Goal: Task Accomplishment & Management: Manage account settings

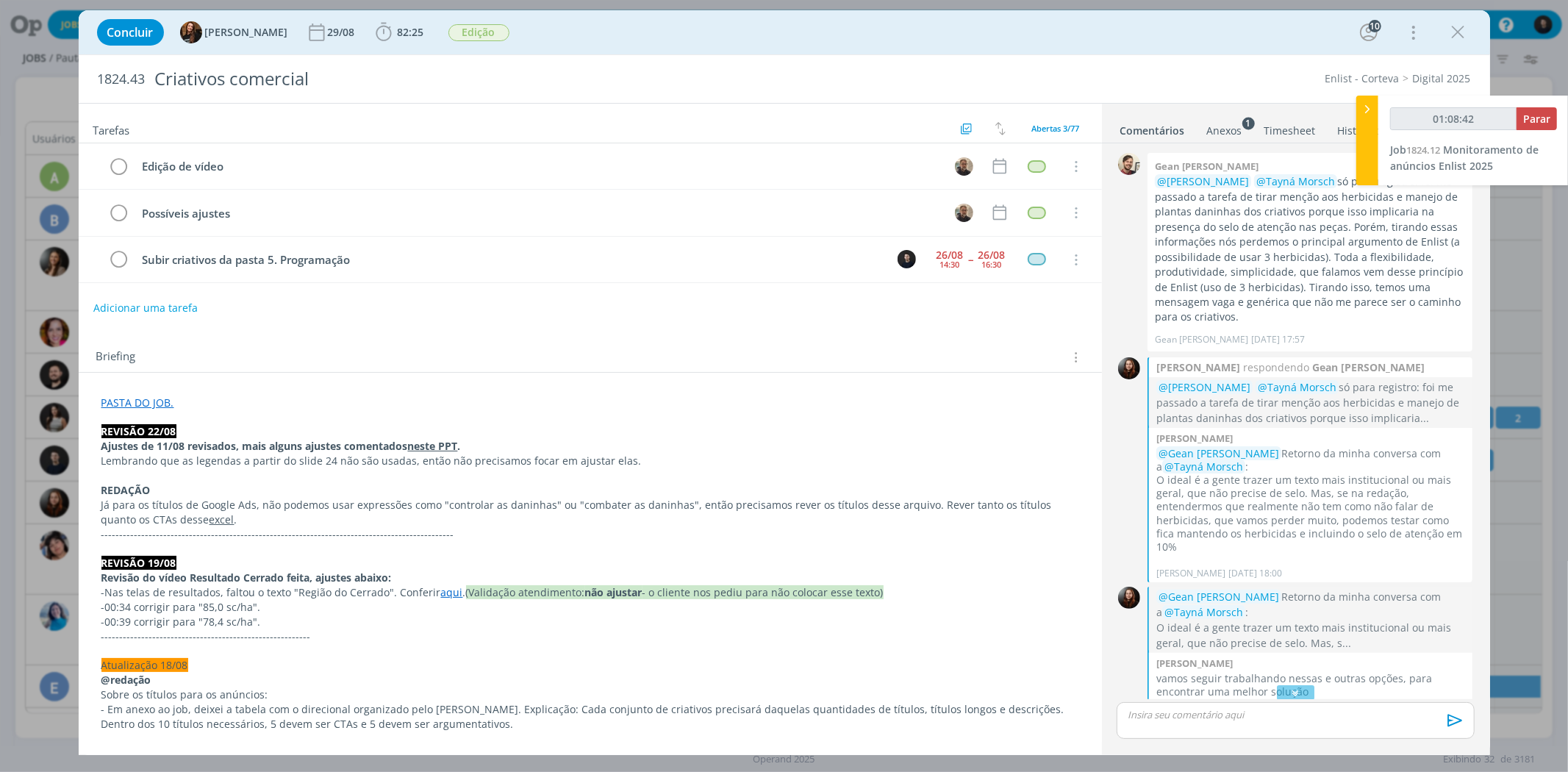
scroll to position [1352, 0]
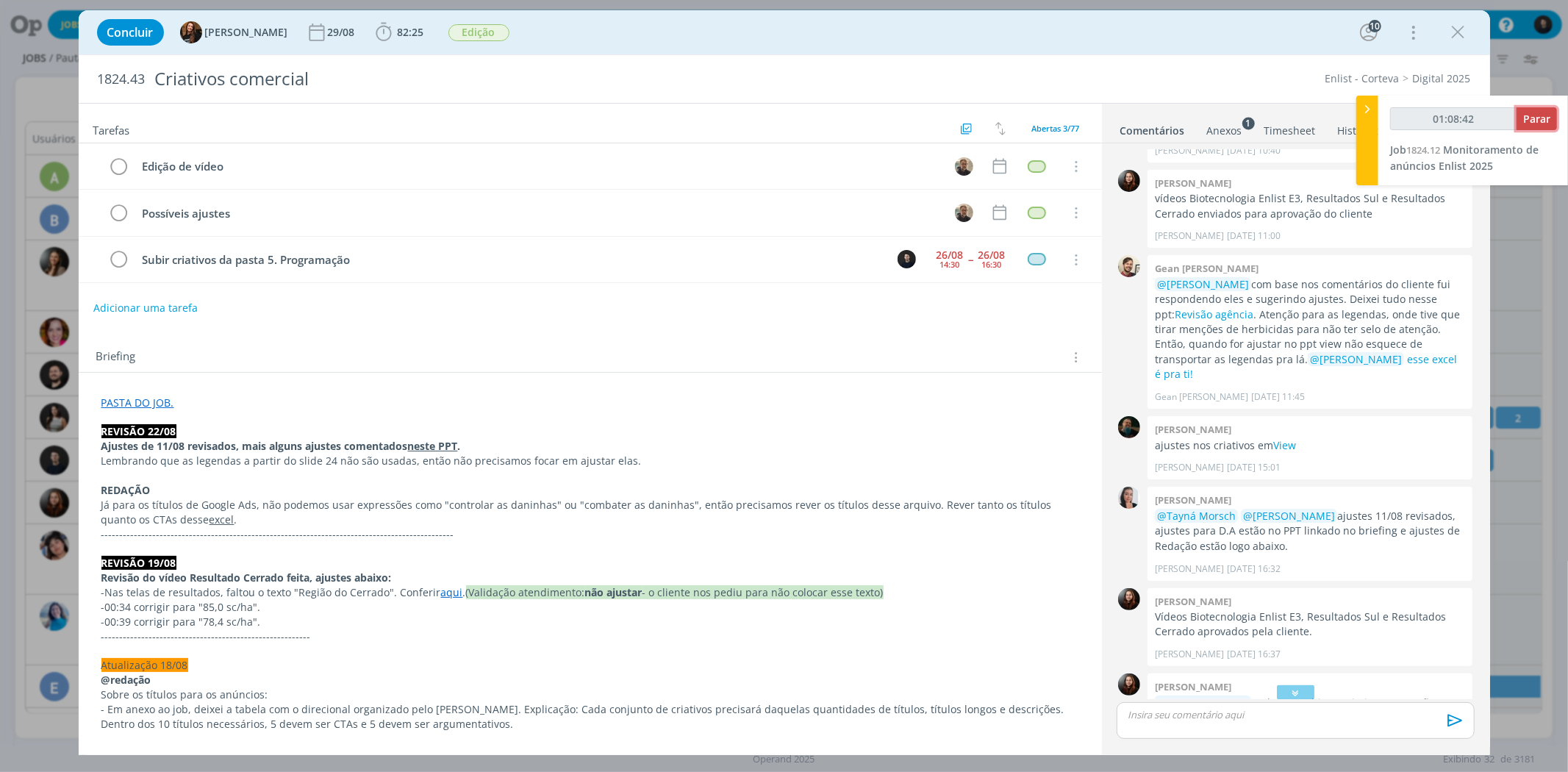
click at [1536, 127] on button "Parar" at bounding box center [1536, 119] width 40 height 22
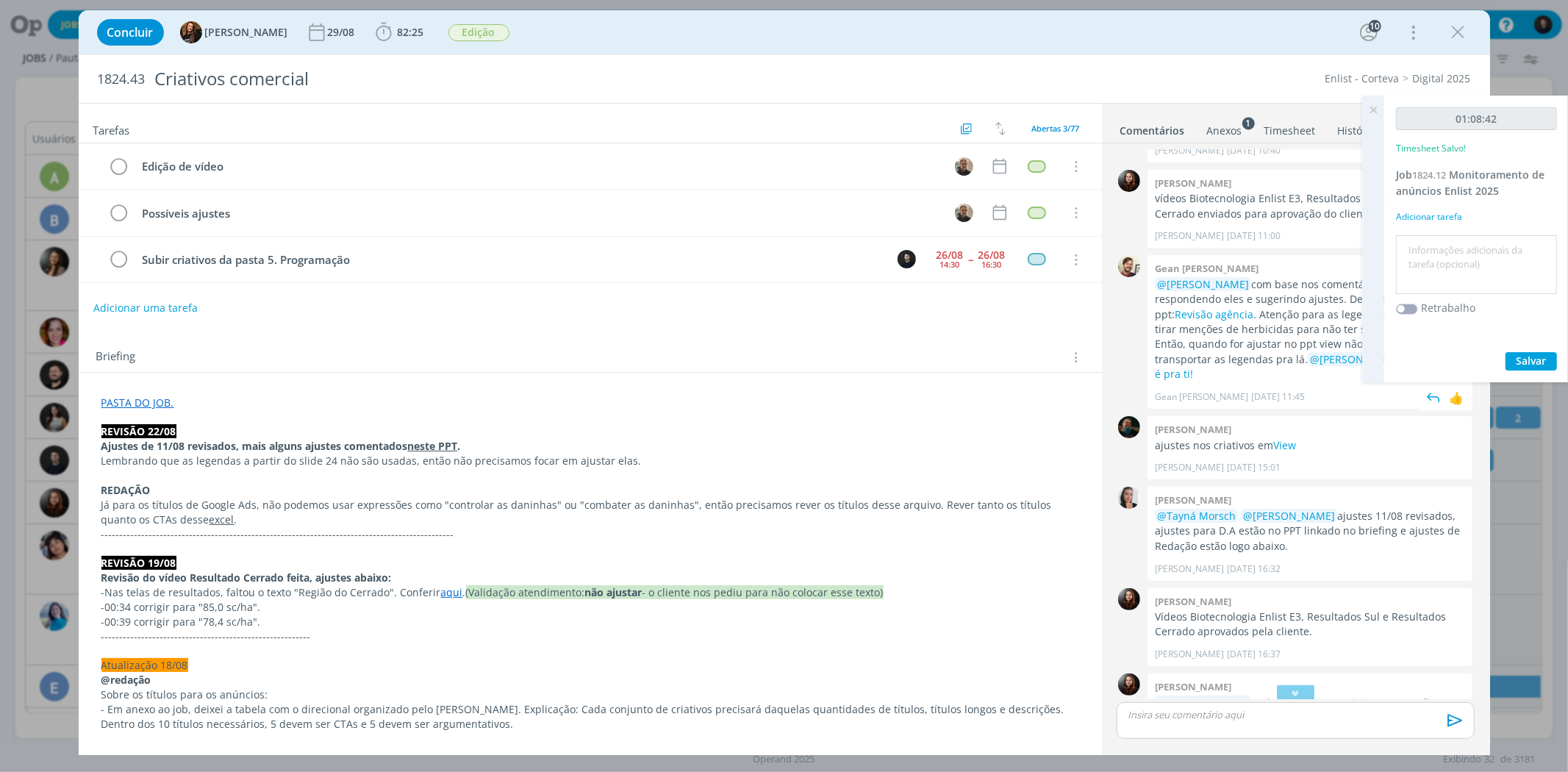
type input "01:09:00"
click at [1452, 259] on textarea at bounding box center [1476, 265] width 153 height 52
type textarea "monitoramento"
click at [1505, 352] on button "Salvar" at bounding box center [1531, 362] width 51 height 19
click at [1548, 364] on button "Salvar" at bounding box center [1531, 362] width 51 height 19
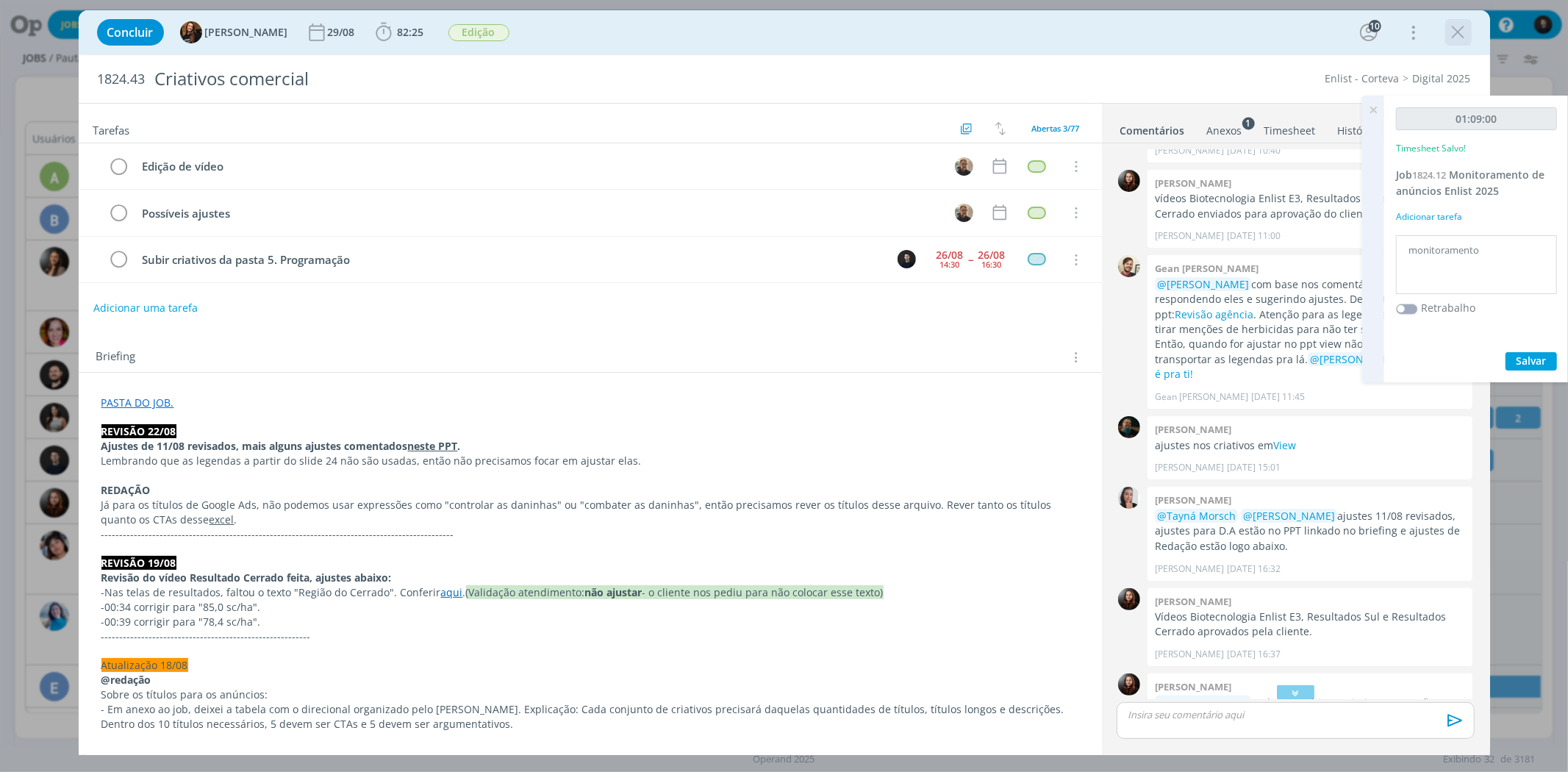
click at [1467, 29] on icon "dialog" at bounding box center [1459, 33] width 22 height 22
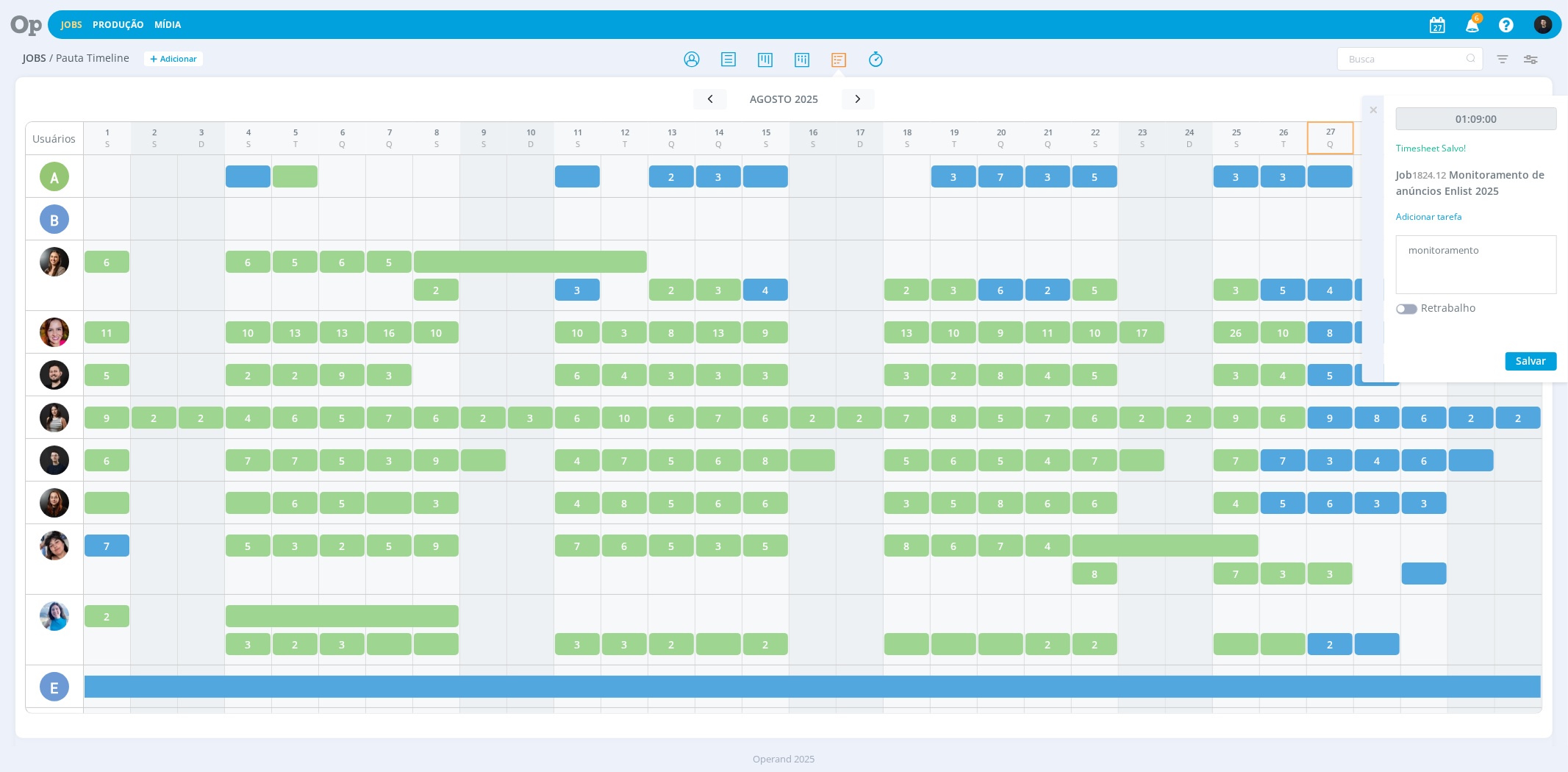
click at [1375, 108] on icon at bounding box center [1373, 109] width 26 height 29
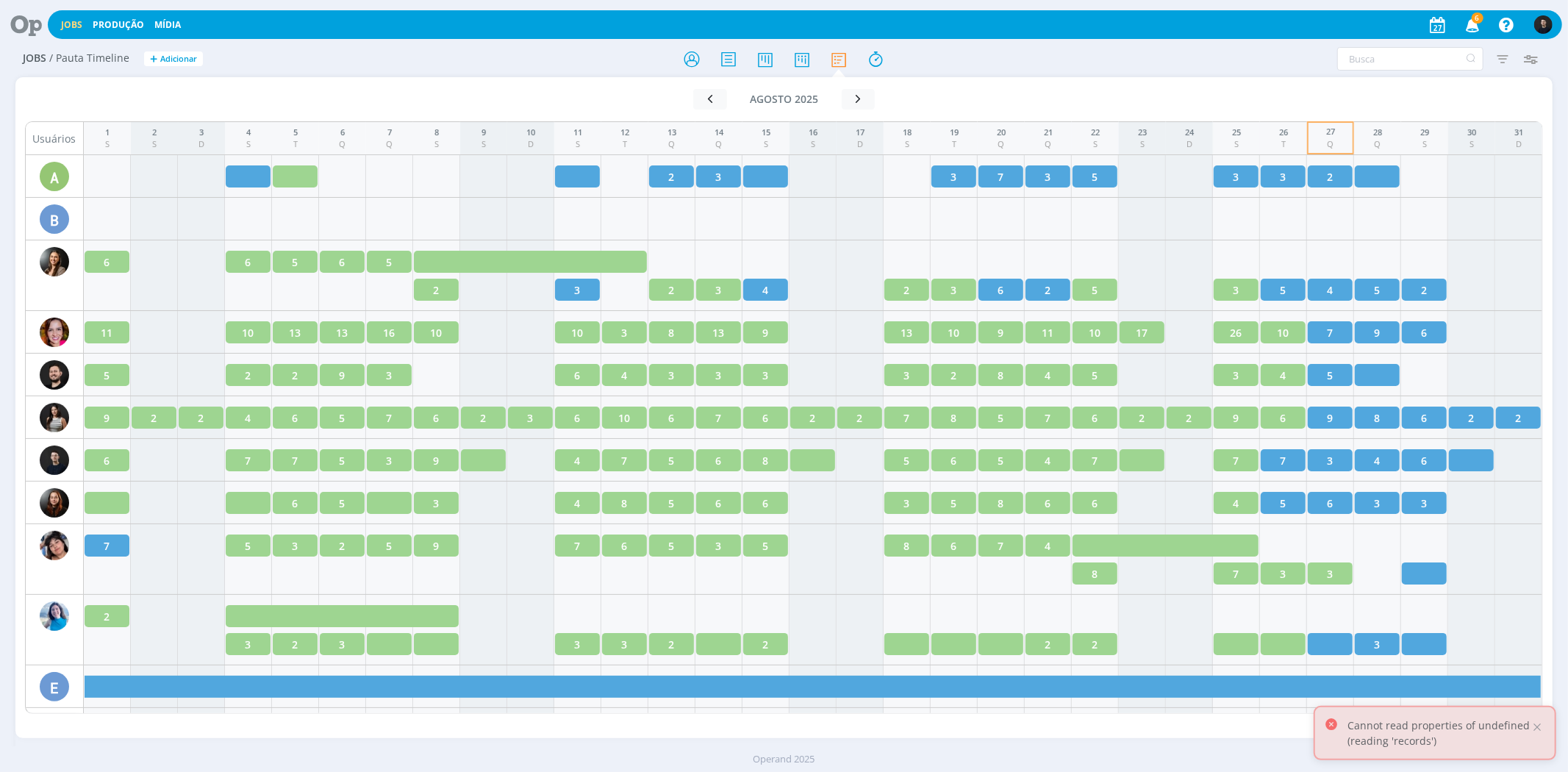
click at [26, 22] on icon at bounding box center [21, 24] width 30 height 29
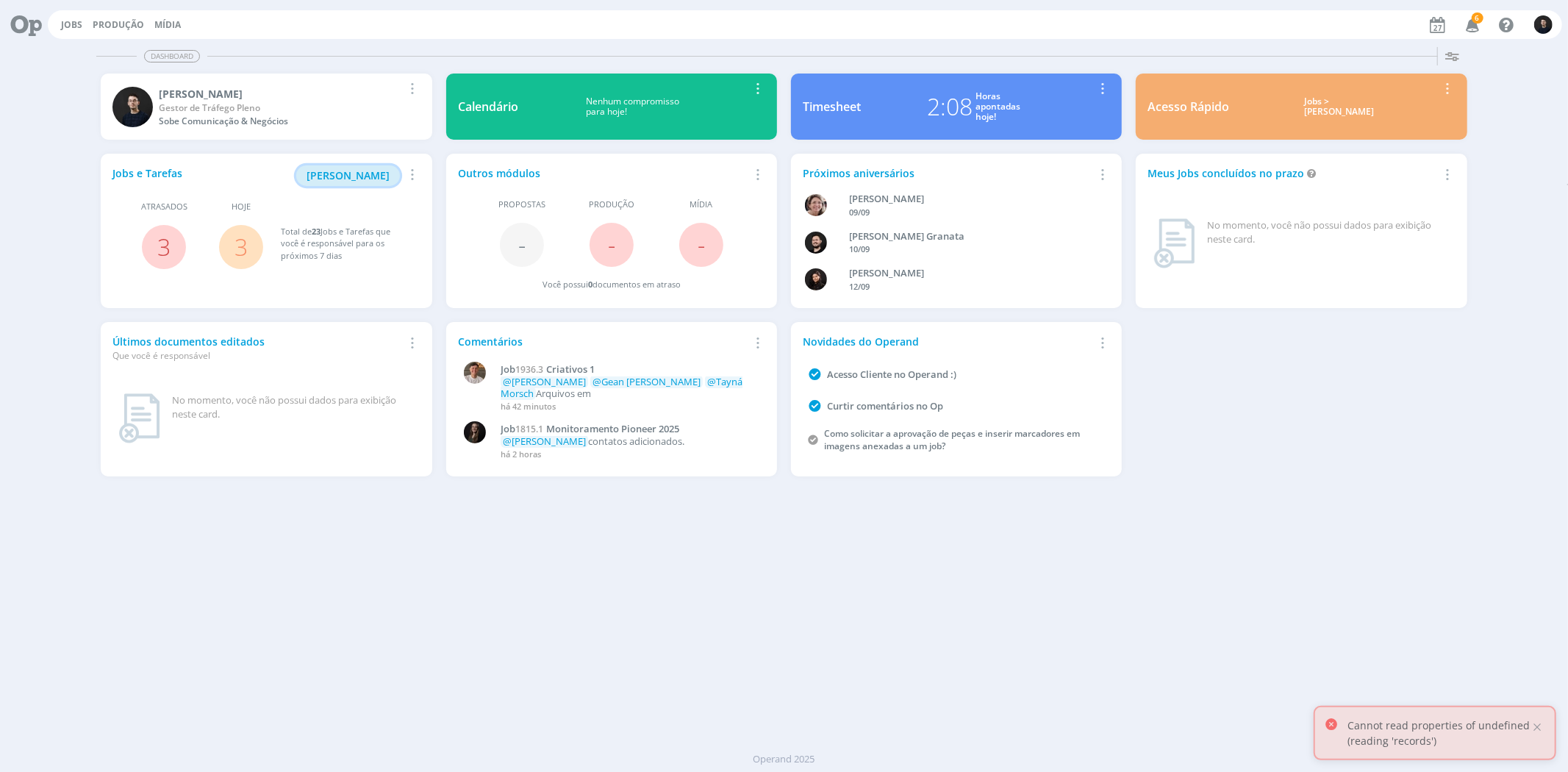
click at [351, 181] on span "[PERSON_NAME]" at bounding box center [348, 175] width 83 height 14
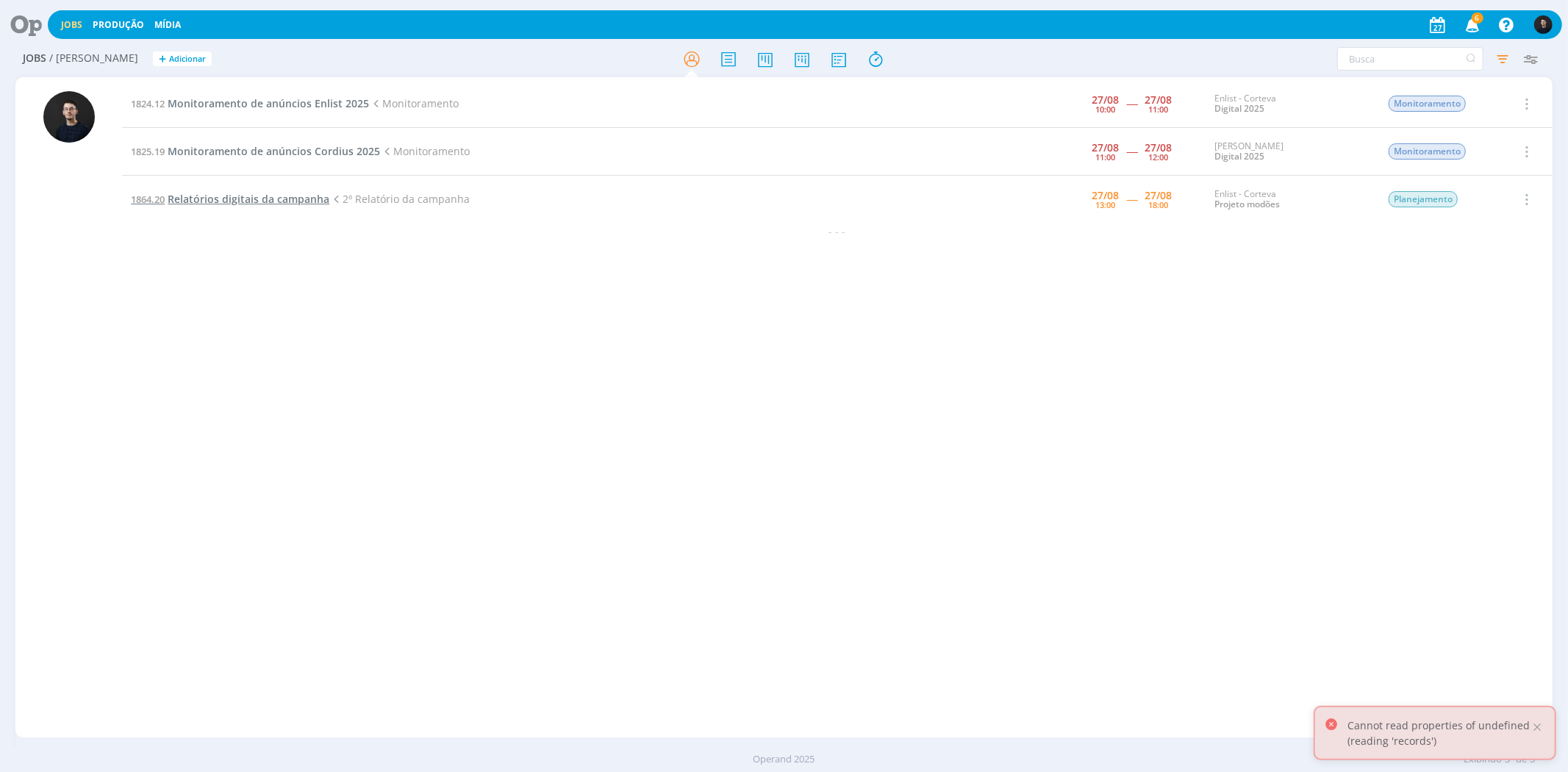
click at [245, 200] on span "Relatórios digitais da campanha" at bounding box center [248, 198] width 162 height 14
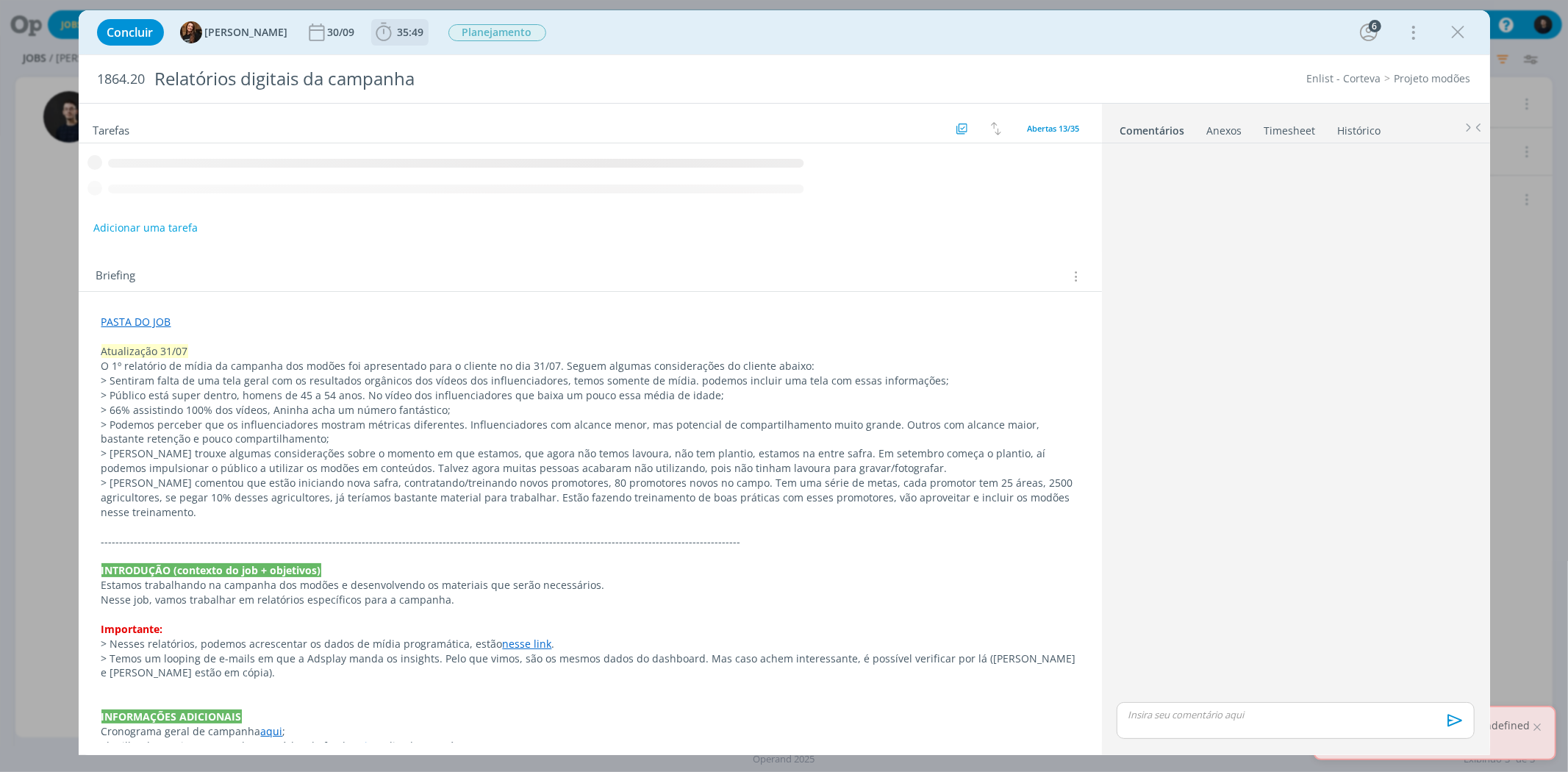
click at [398, 28] on span "35:49" at bounding box center [411, 32] width 26 height 14
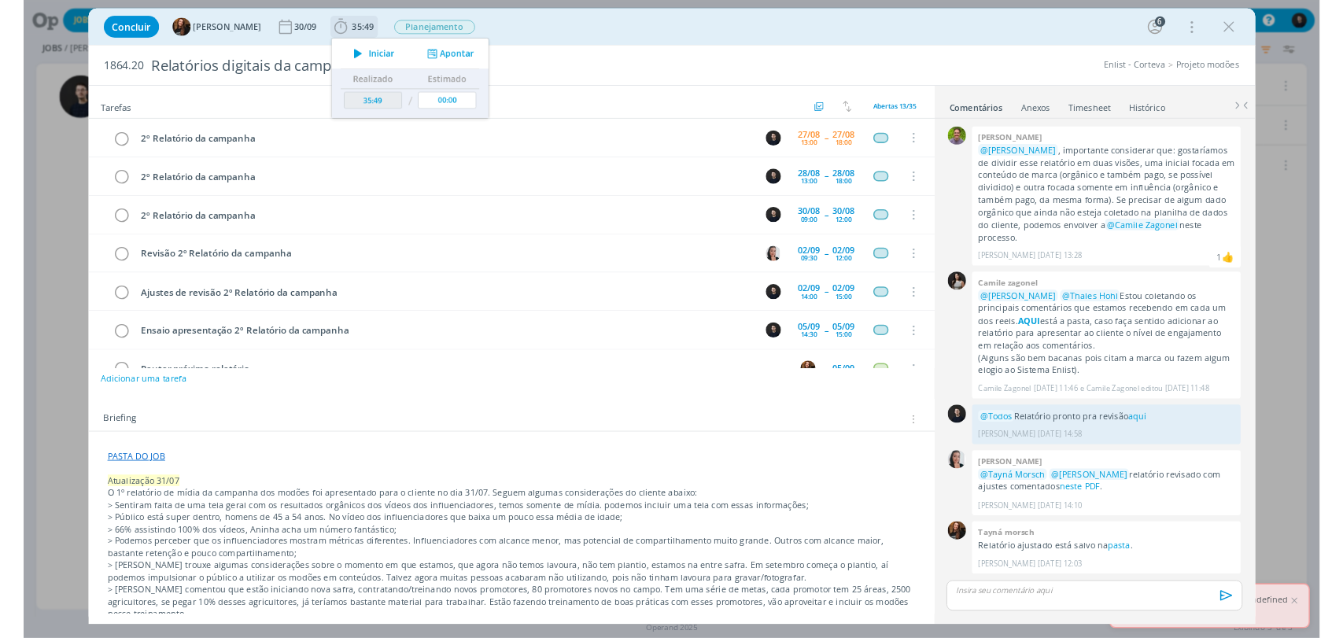
scroll to position [134, 0]
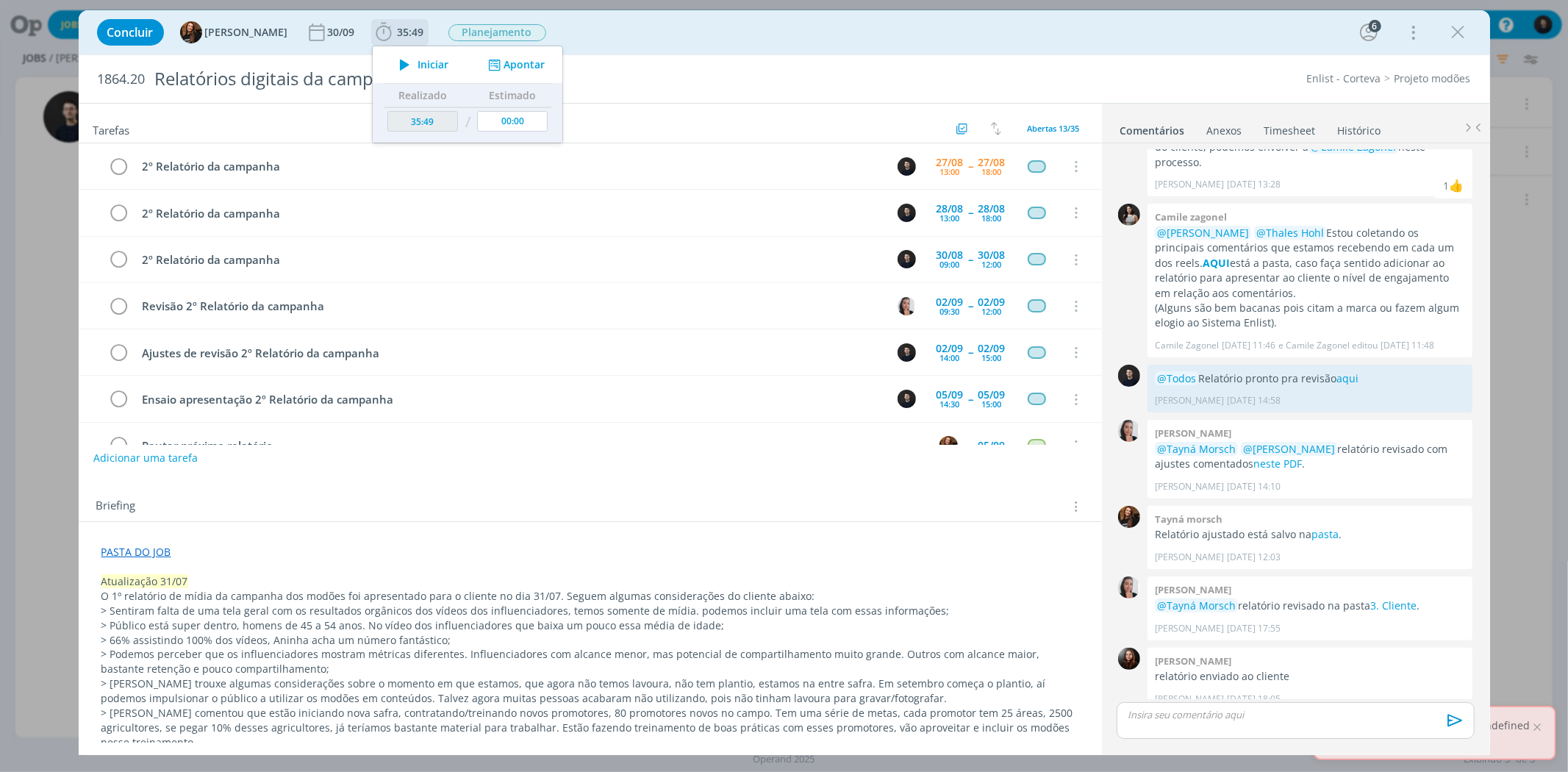
click at [399, 67] on icon "dialog" at bounding box center [405, 64] width 26 height 19
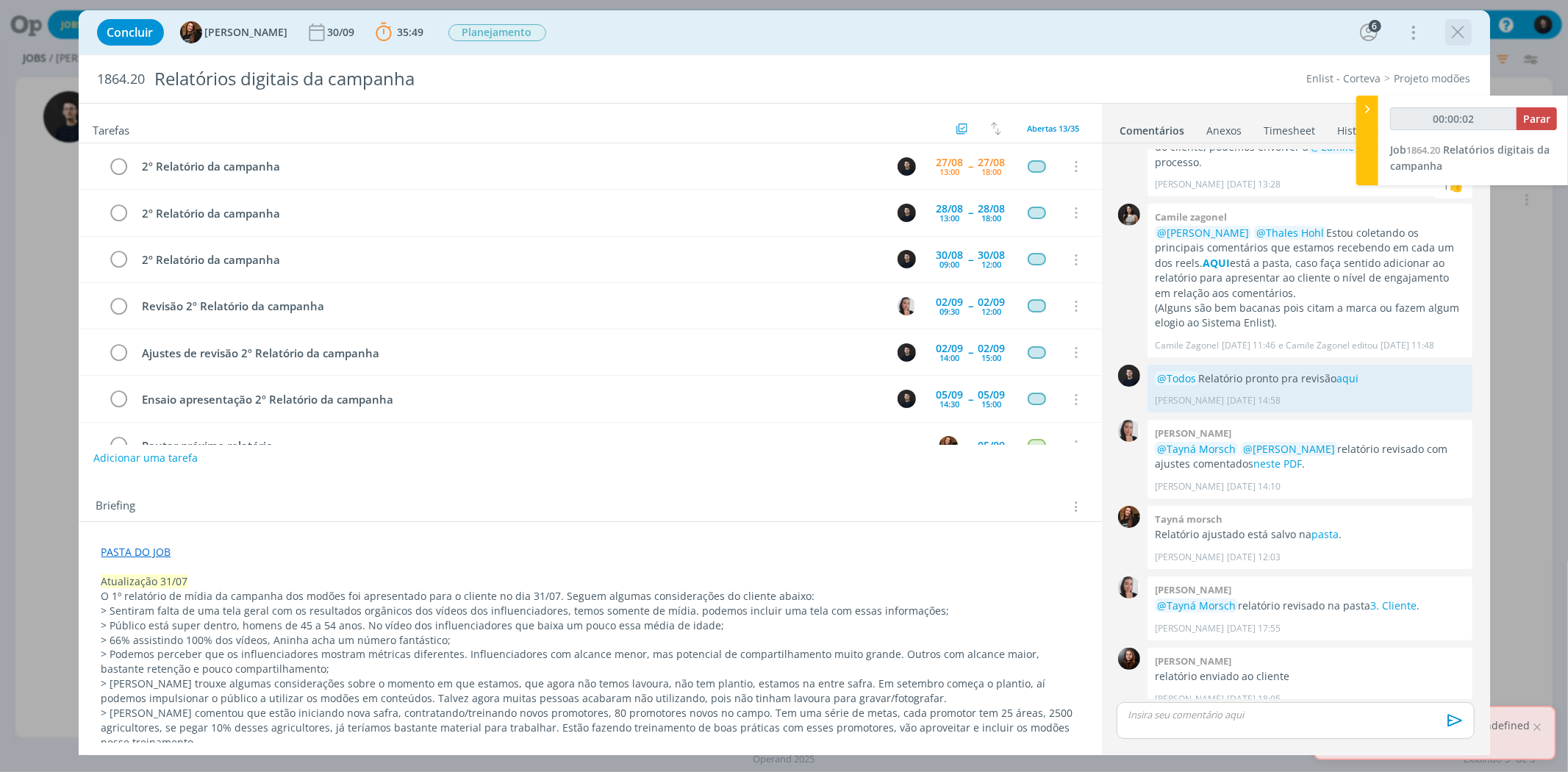
click at [1452, 30] on icon "dialog" at bounding box center [1459, 33] width 22 height 22
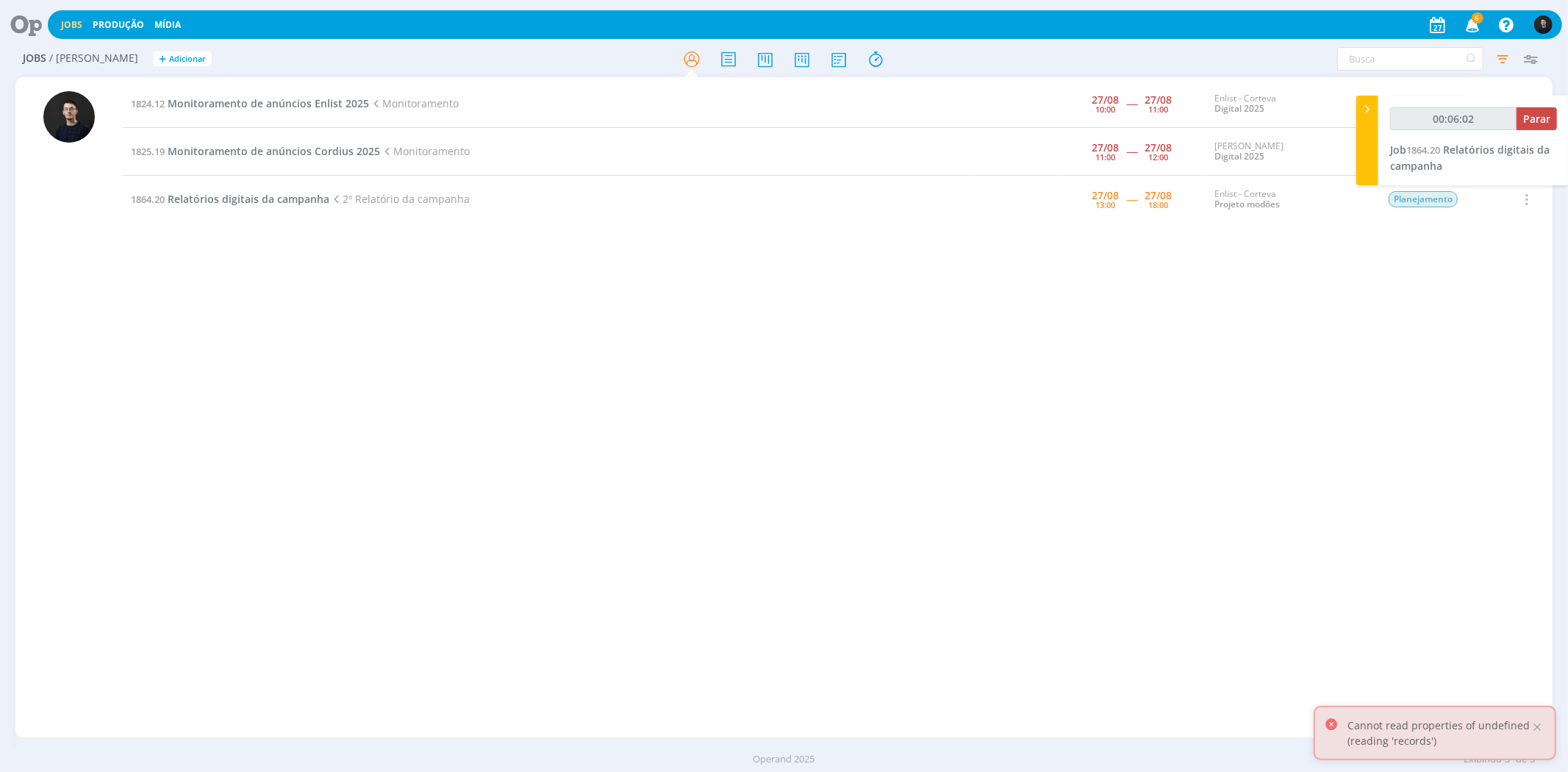
click at [36, 24] on icon at bounding box center [21, 24] width 30 height 29
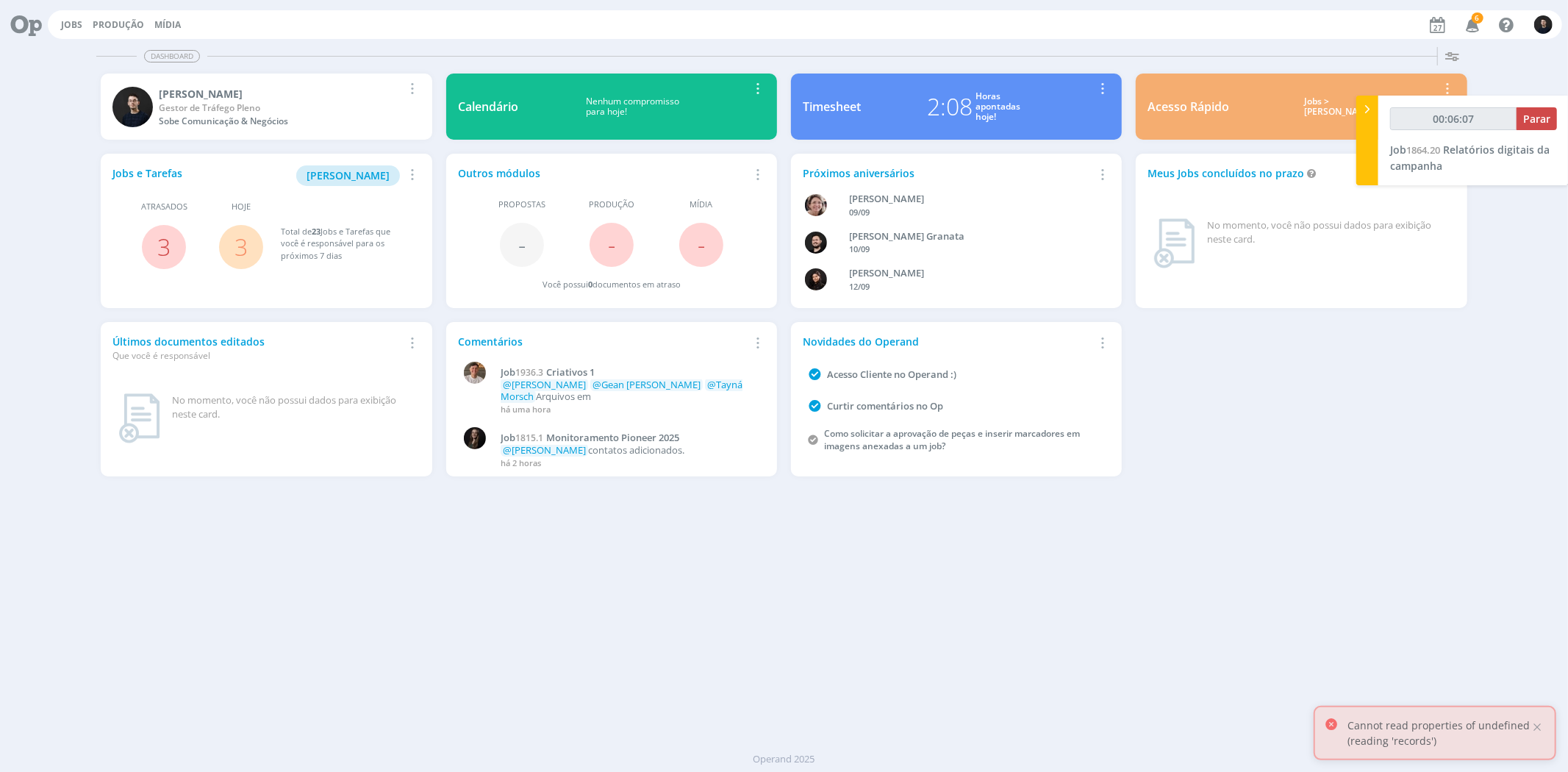
click at [1007, 105] on div "Horas apontadas hoje!" at bounding box center [998, 107] width 45 height 32
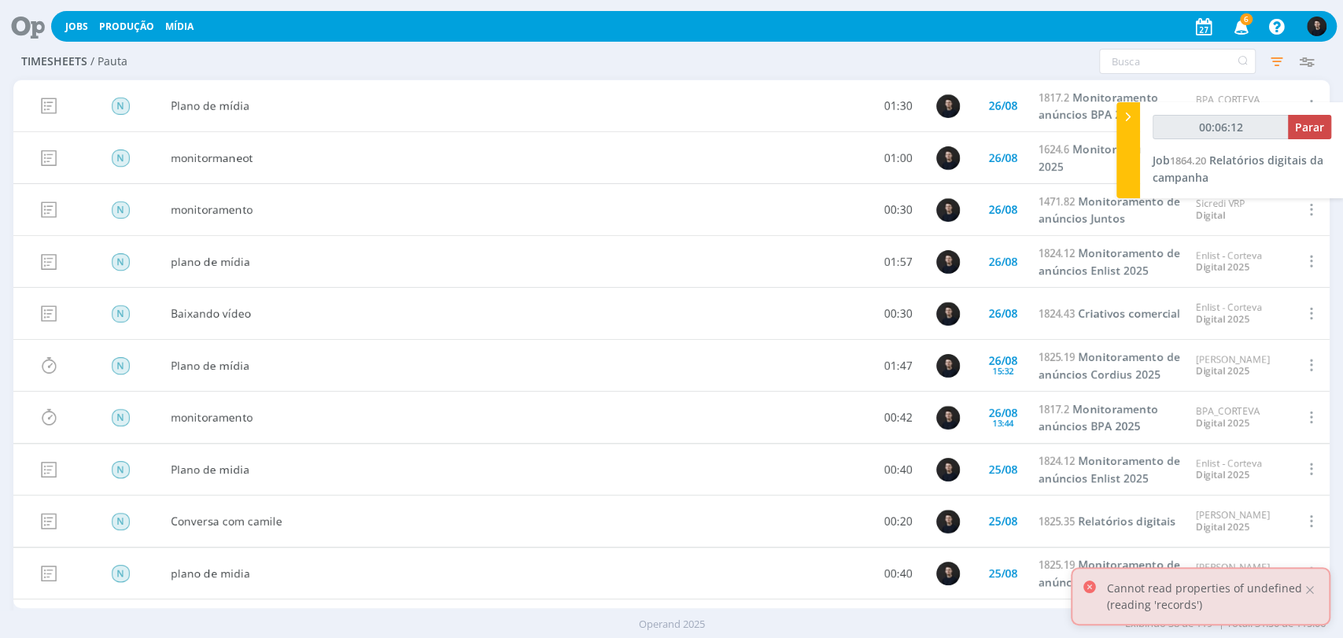
type input "00:06:13"
click at [1133, 123] on icon at bounding box center [1128, 117] width 16 height 17
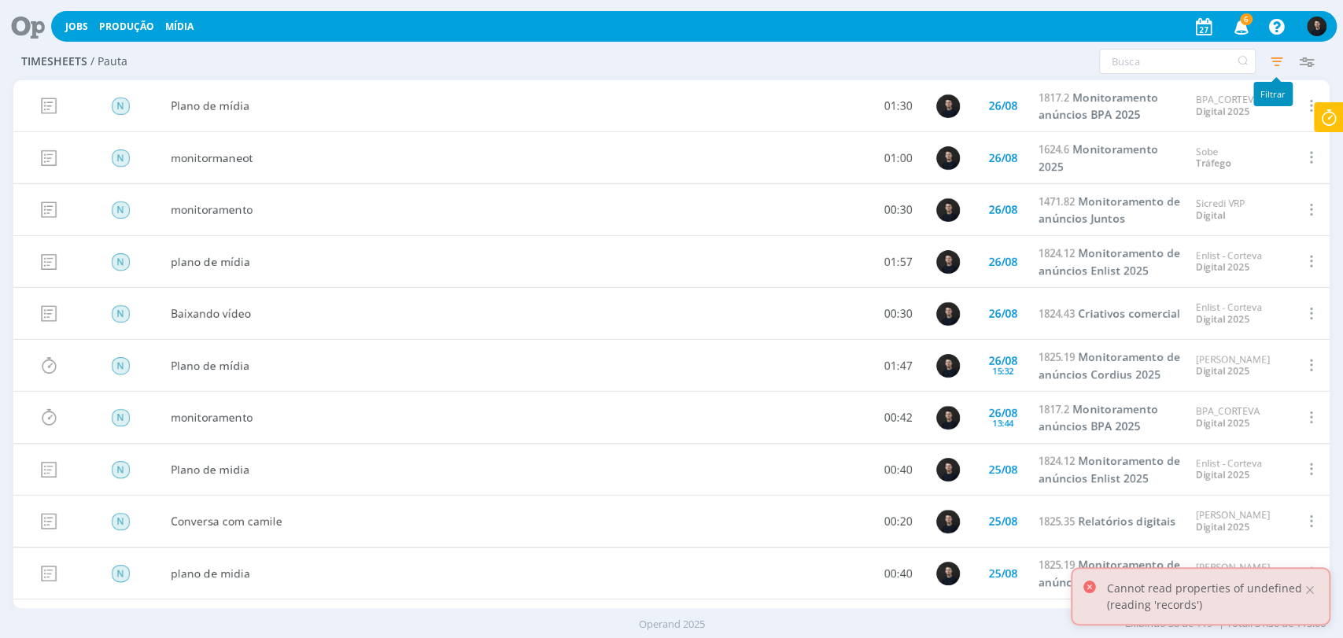
click at [1280, 57] on icon "button" at bounding box center [1276, 61] width 28 height 28
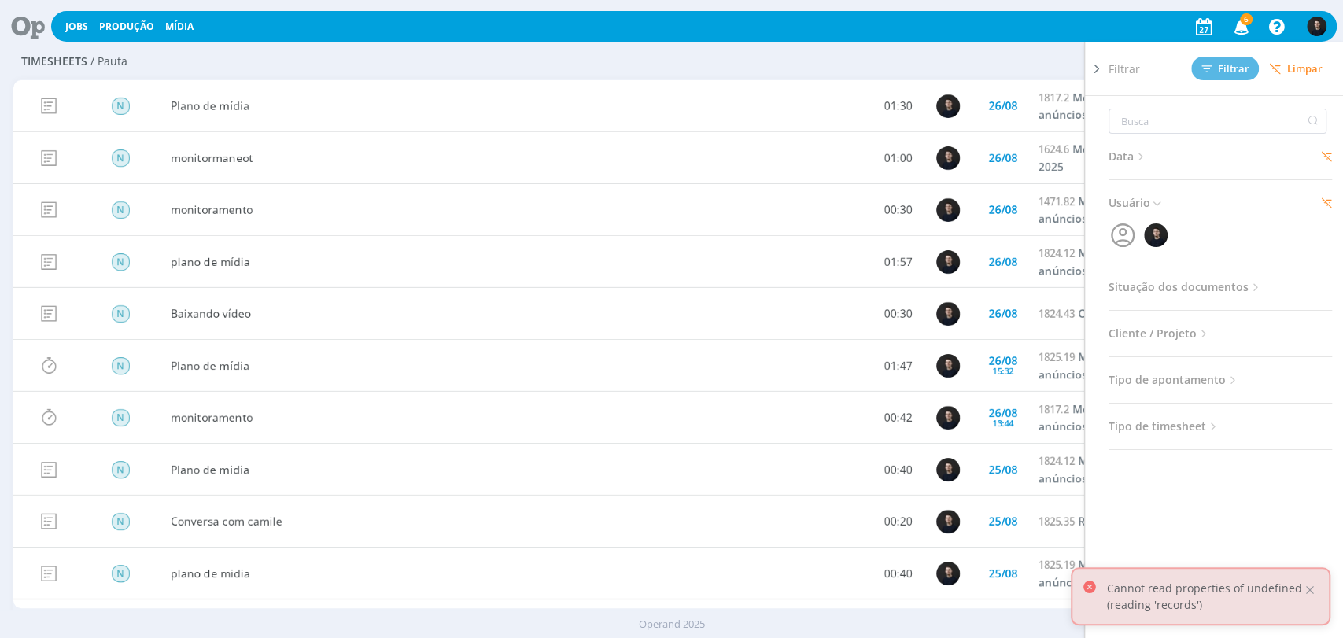
click at [1114, 152] on span "Data" at bounding box center [1127, 156] width 39 height 20
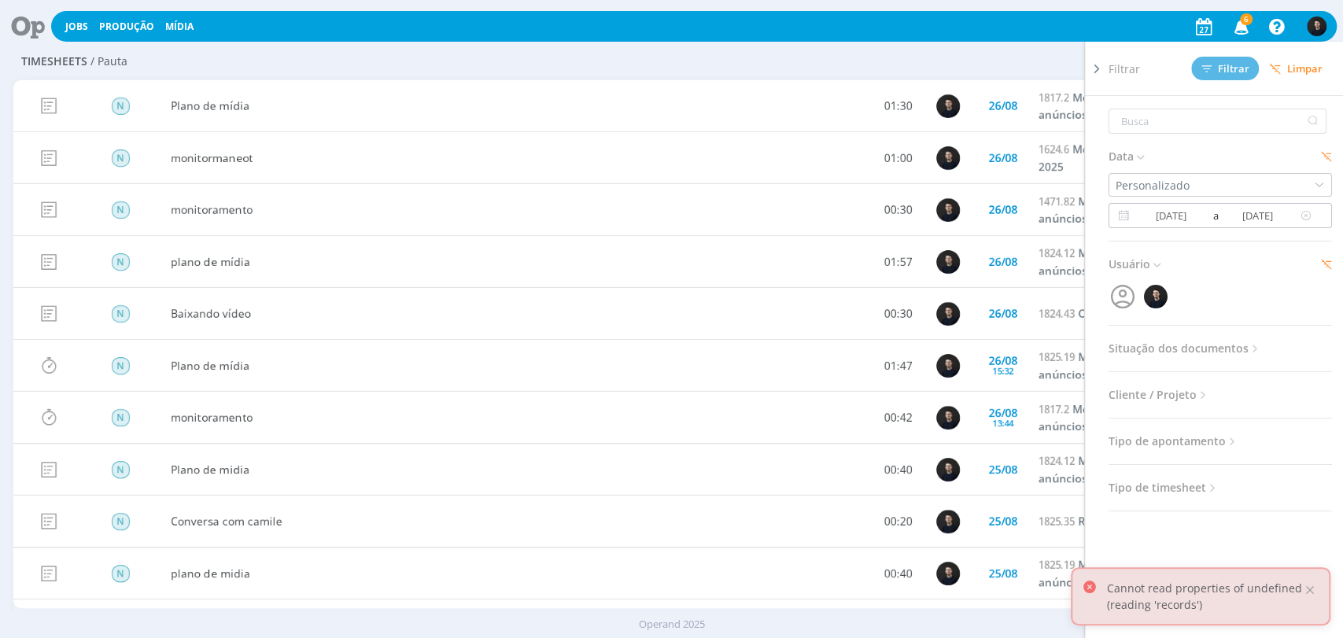
click at [1170, 205] on div "01/08/2025 a 26/08/2025" at bounding box center [1219, 215] width 223 height 25
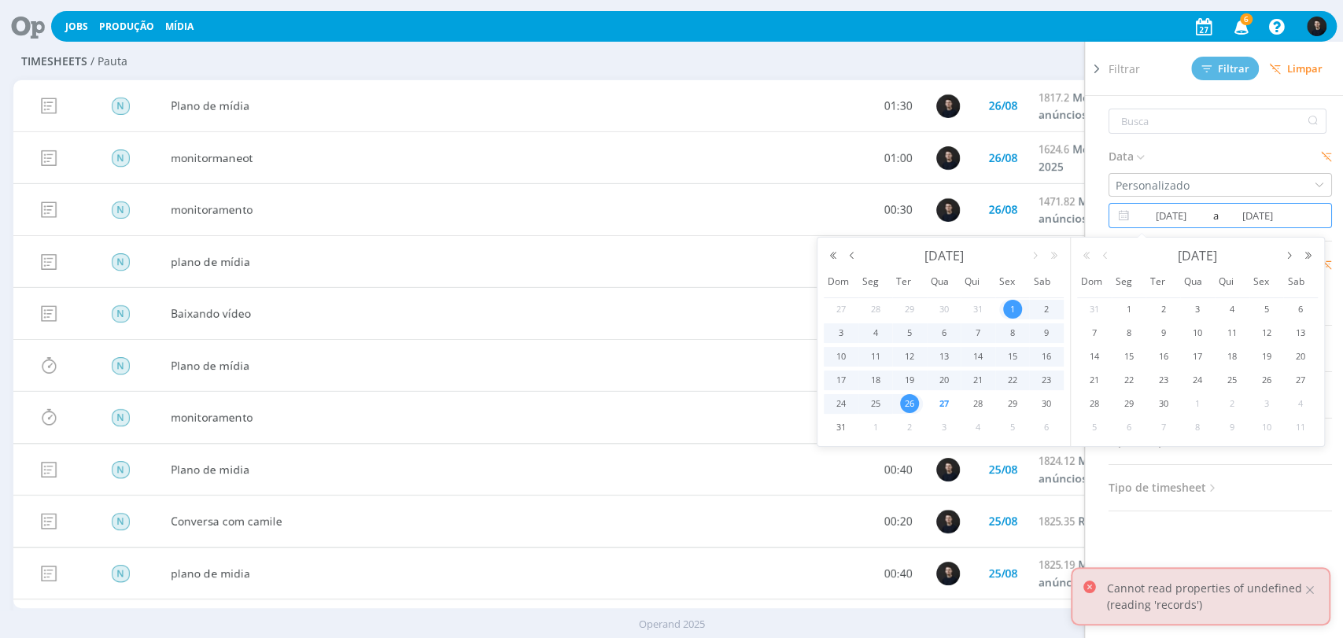
click at [909, 400] on span "26" at bounding box center [909, 403] width 19 height 19
type input "[DATE]"
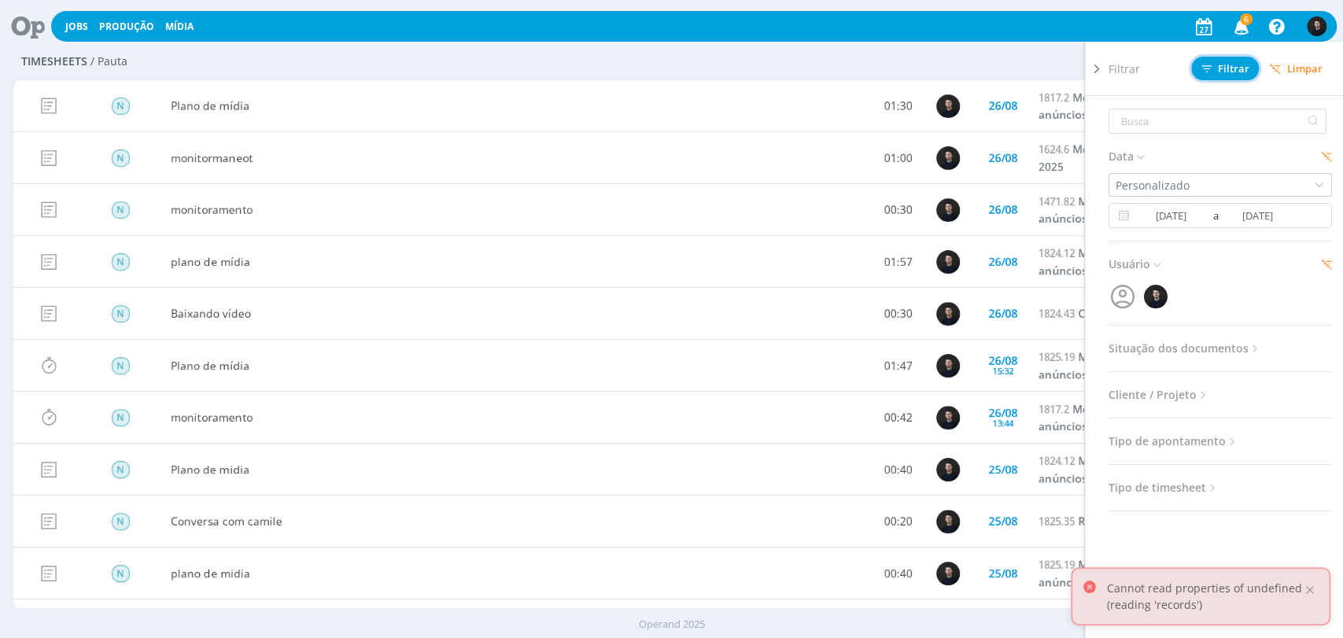
click at [1217, 77] on button "Filtrar" at bounding box center [1225, 69] width 68 height 24
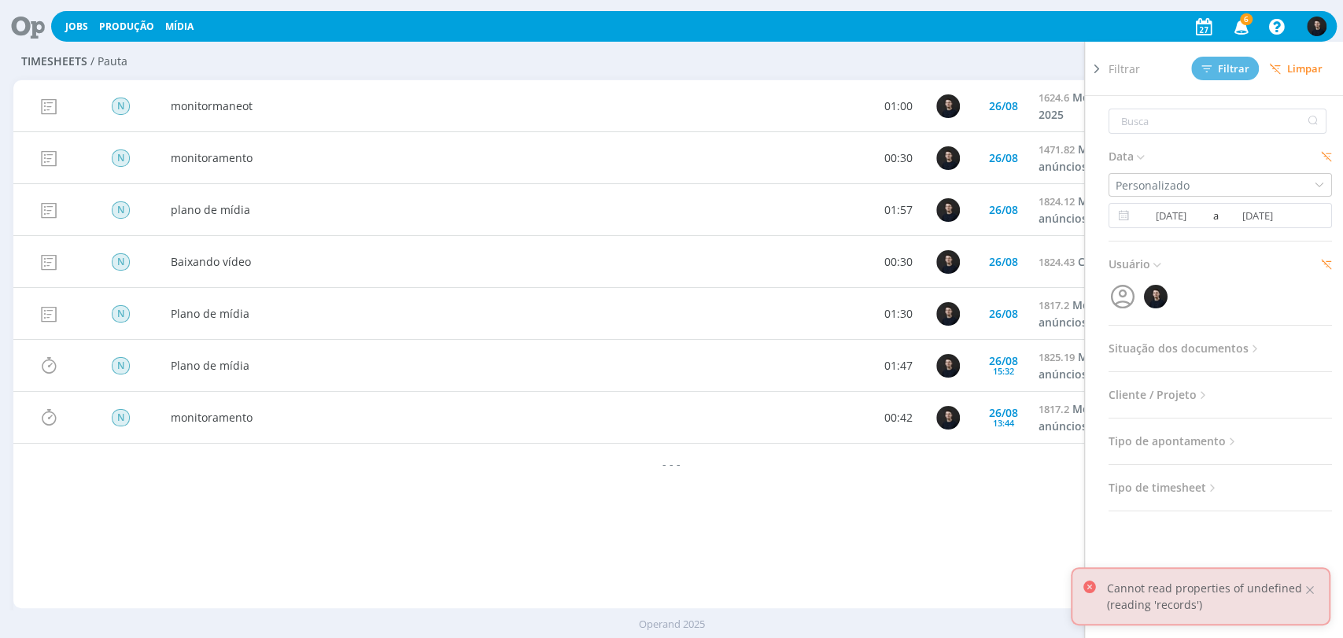
click at [864, 43] on div "Jobs Produção Mídia 6 Notificações Central de Ajuda Área de Membros Implantação…" at bounding box center [671, 25] width 1330 height 38
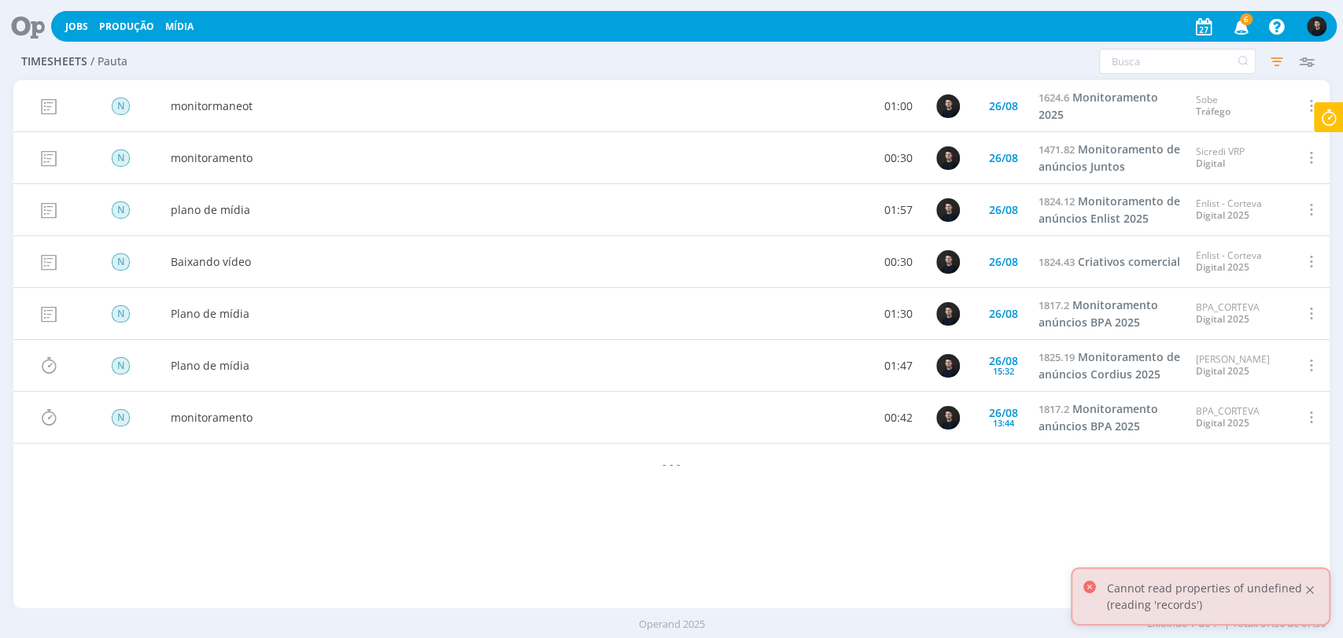
click at [1309, 587] on div at bounding box center [1310, 590] width 14 height 14
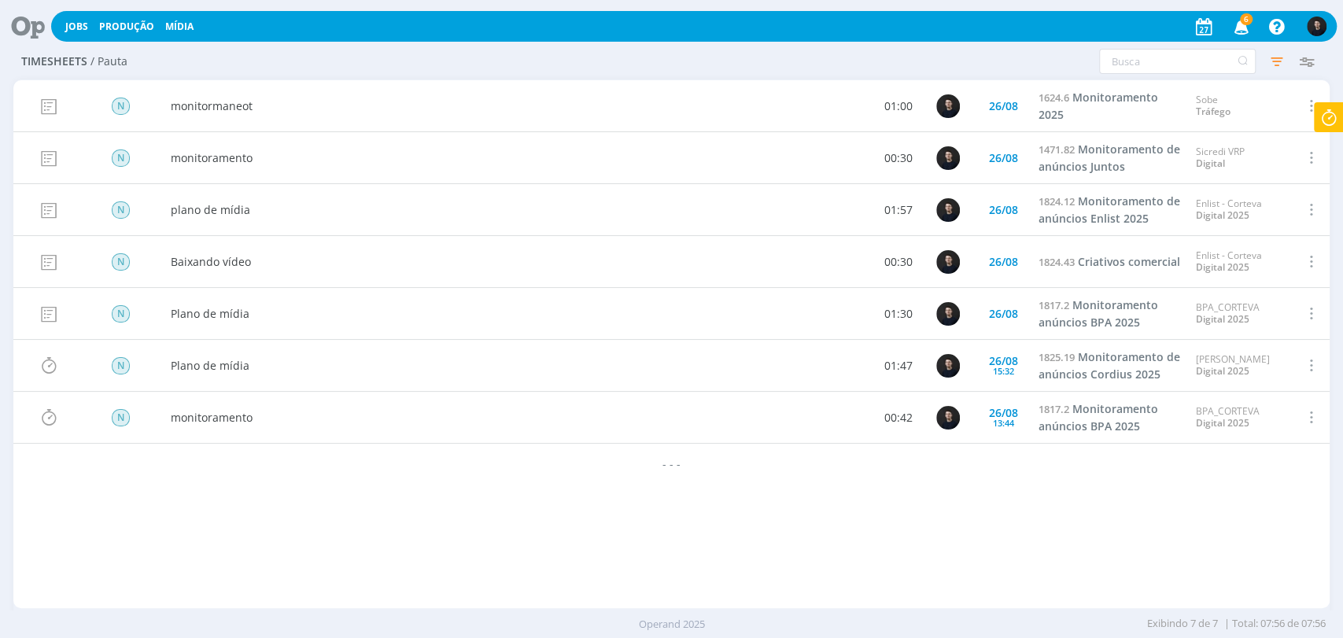
click at [26, 29] on icon at bounding box center [22, 26] width 32 height 31
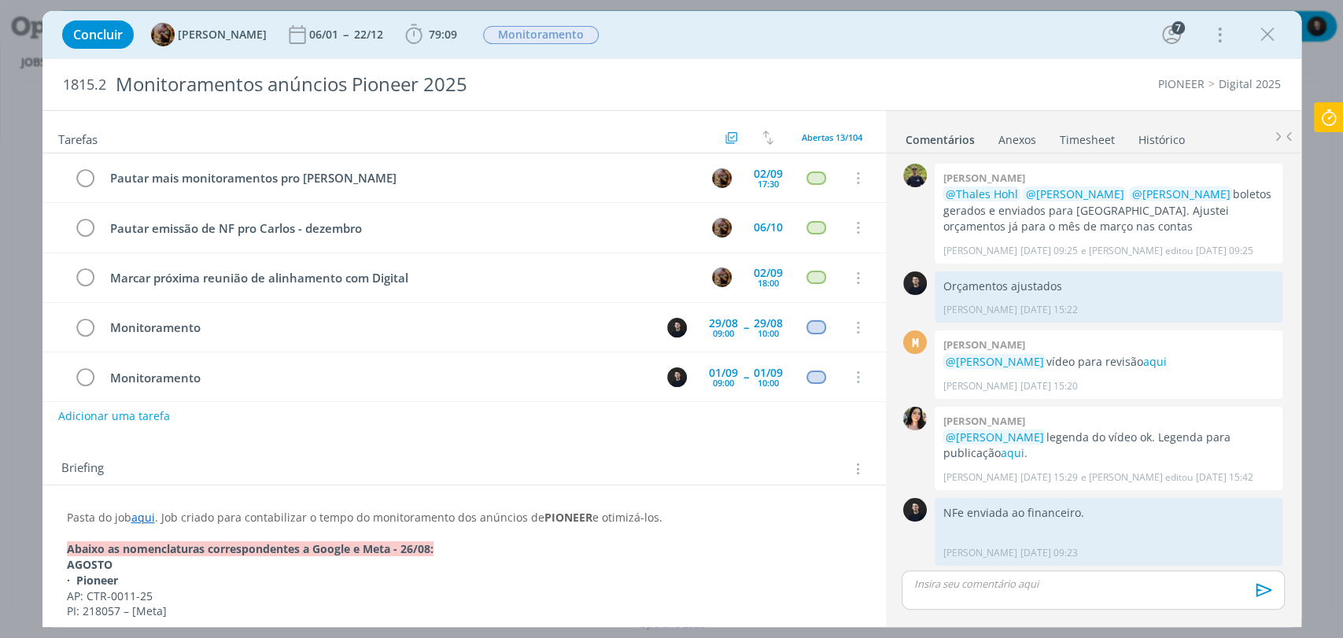
scroll to position [428, 0]
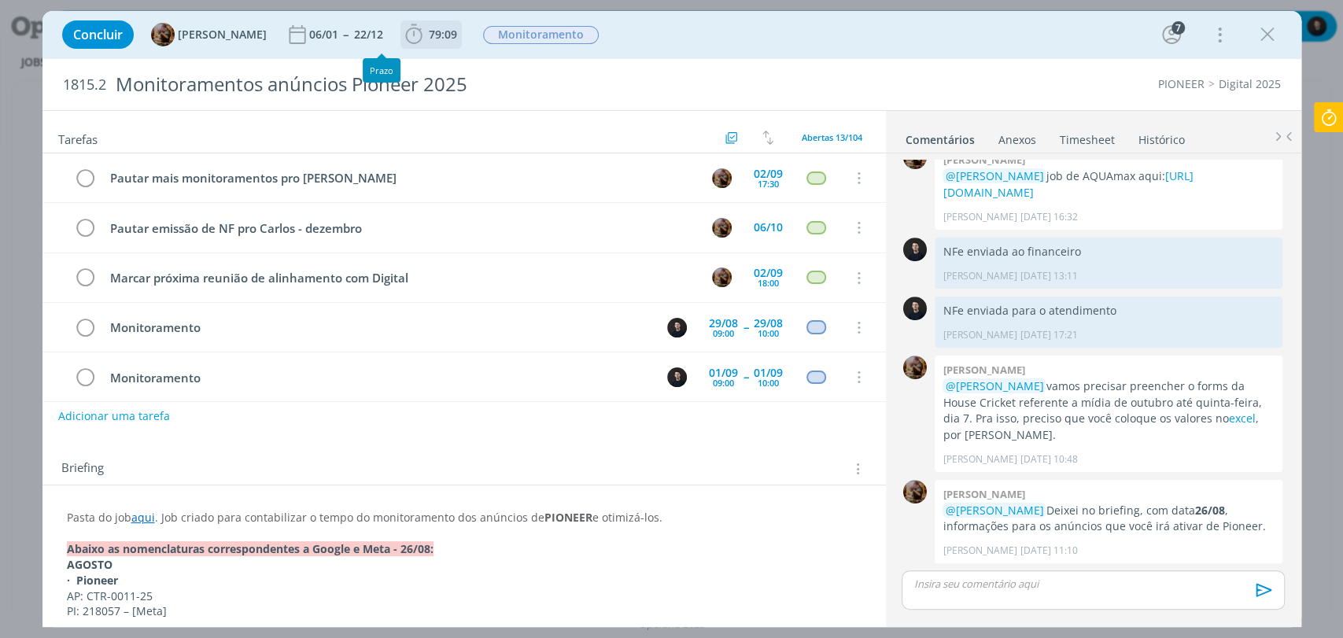
click at [447, 33] on span "79:09" at bounding box center [443, 34] width 28 height 15
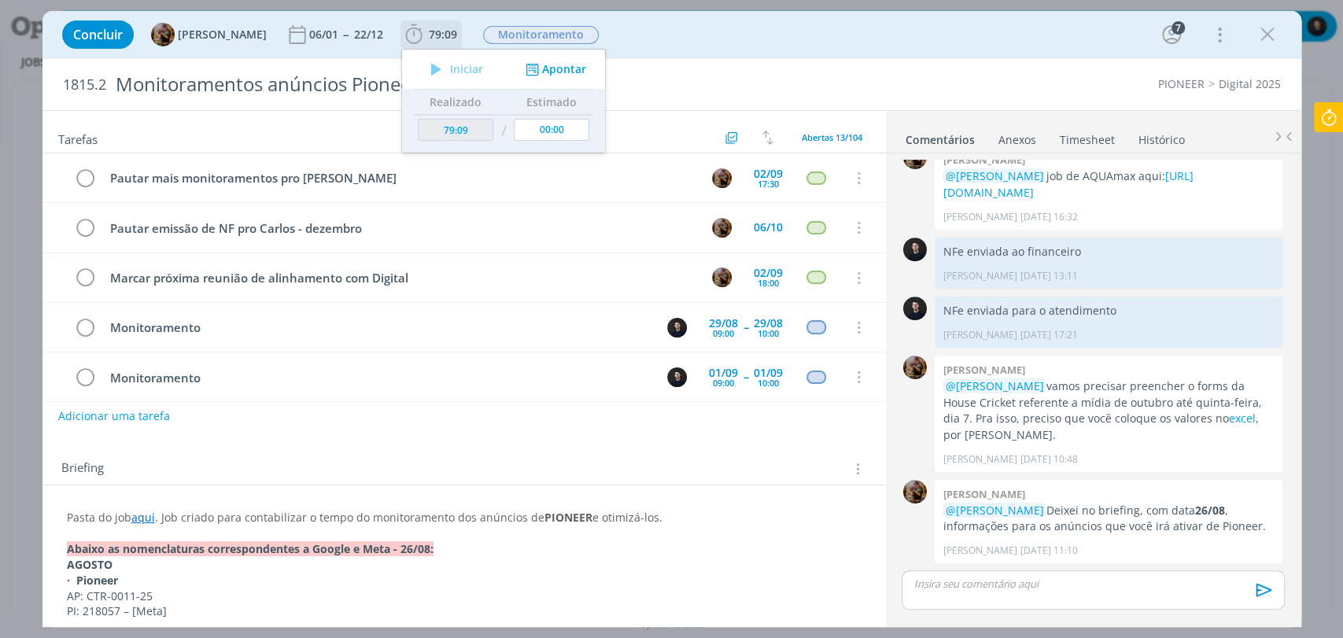
click at [586, 70] on button "Apontar" at bounding box center [553, 69] width 65 height 17
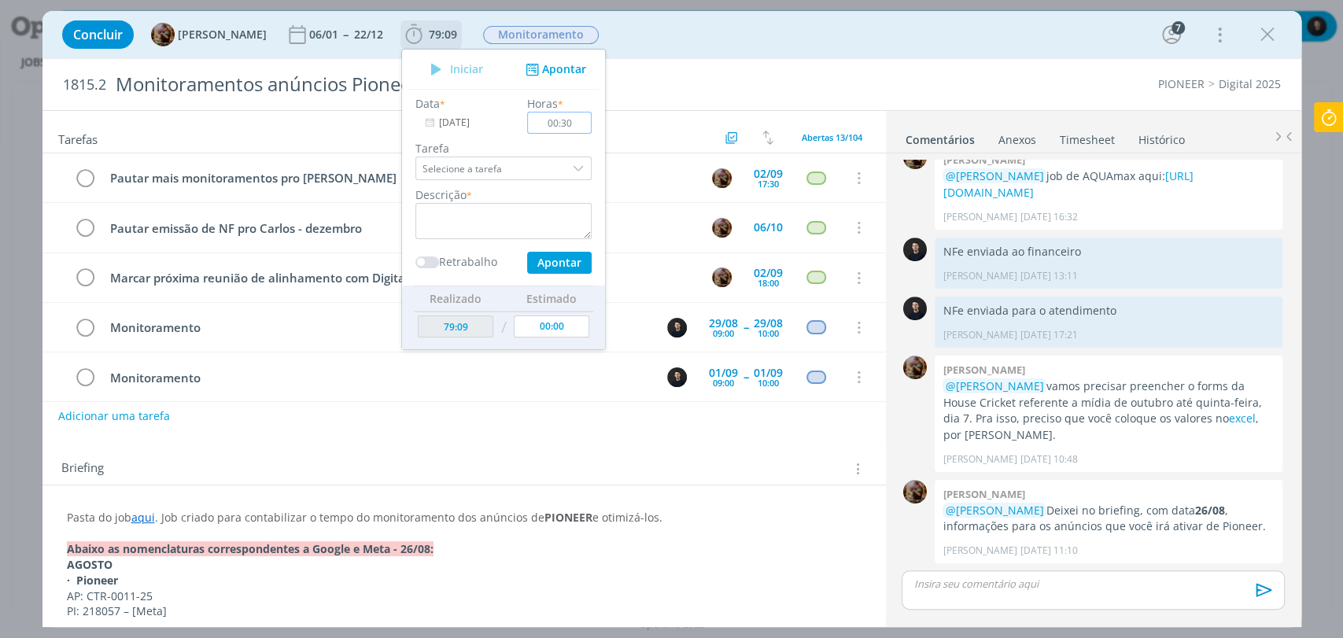
type input "00:30"
click at [526, 234] on textarea "dialog" at bounding box center [503, 221] width 176 height 36
type textarea "Revisão plano de mídia"
click at [526, 252] on button "Apontar" at bounding box center [558, 263] width 65 height 22
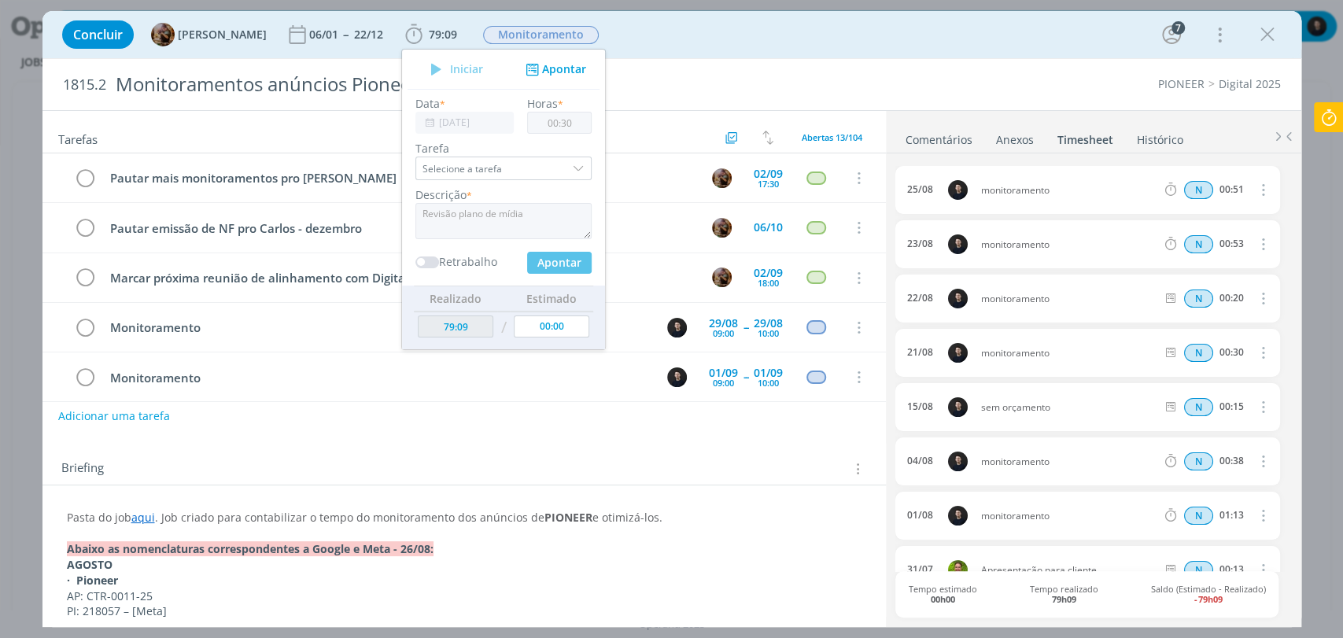
type input "79:39"
type input "00:00"
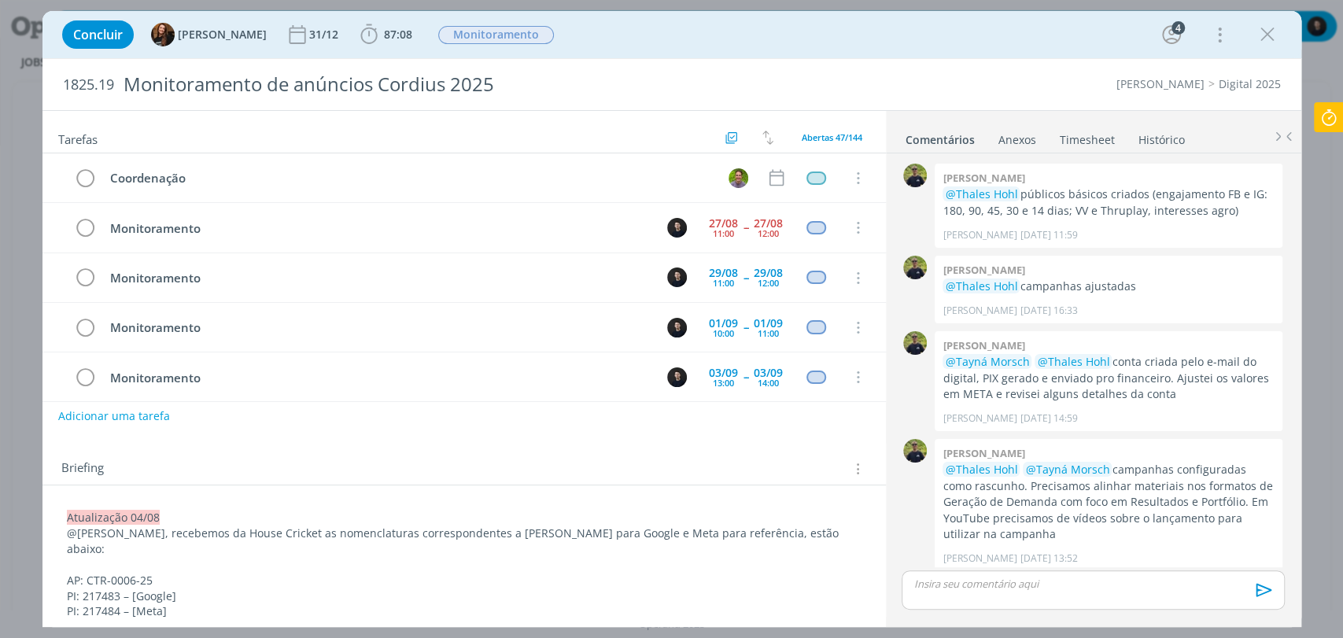
scroll to position [756, 0]
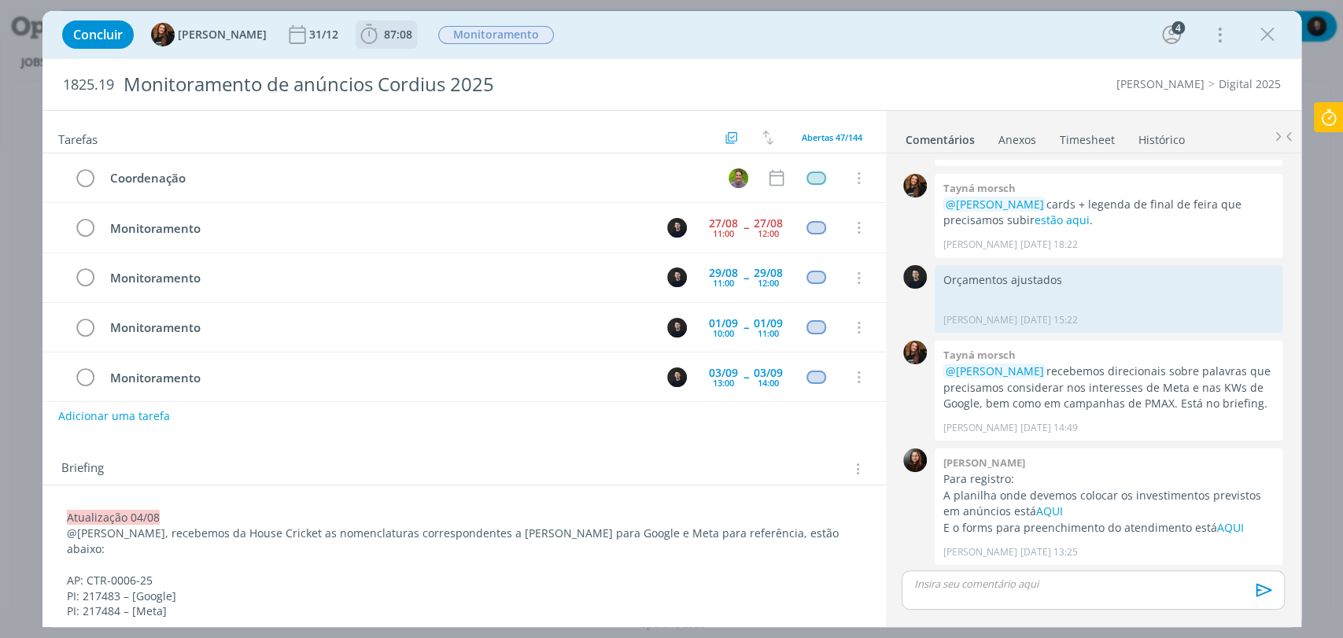
click at [384, 32] on span "87:08" at bounding box center [398, 34] width 28 height 15
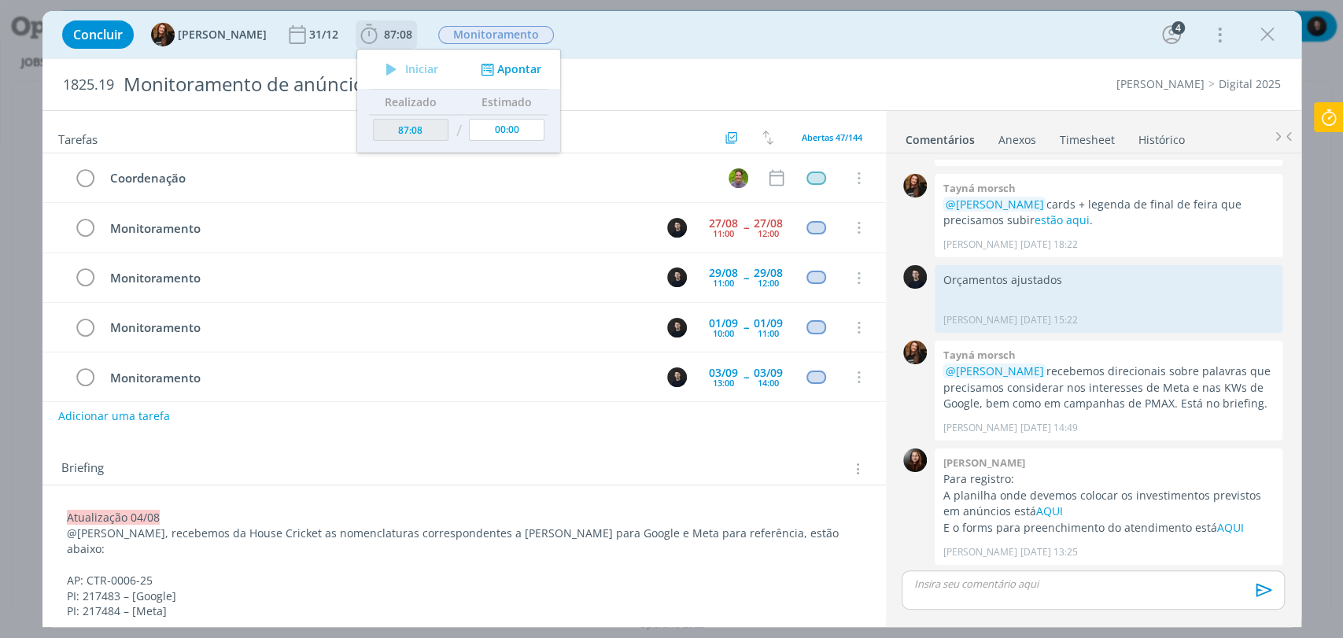
click at [510, 61] on button "Apontar" at bounding box center [508, 69] width 65 height 17
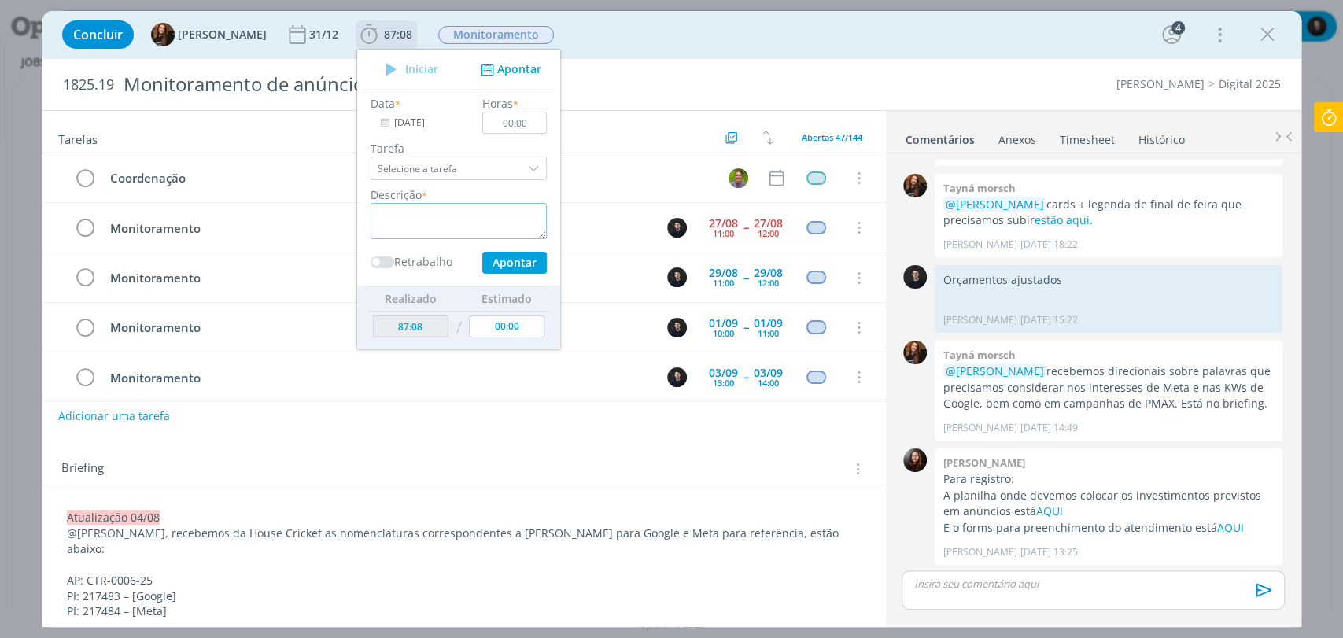
click at [473, 214] on textarea "dialog" at bounding box center [458, 221] width 176 height 36
type textarea "revisão plano de mídia"
click at [516, 127] on input "00:00" at bounding box center [514, 123] width 65 height 22
type input "00:25"
click at [374, 222] on textarea "revisão plano de mídia" at bounding box center [458, 221] width 176 height 36
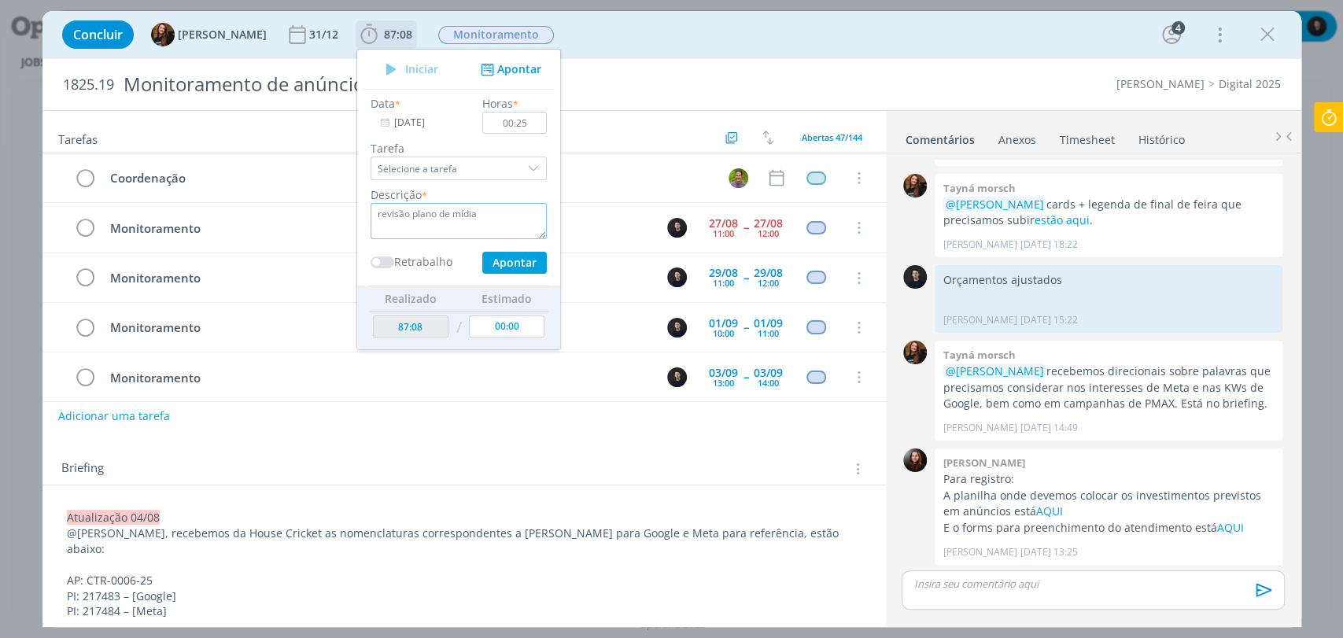
click at [371, 212] on textarea "revisão plano de mídia" at bounding box center [458, 221] width 176 height 36
click at [0, 0] on lt-span "R evisão" at bounding box center [0, 0] width 0 height 0
type textarea "Revisão plano de mídia"
click at [525, 253] on button "Apontar" at bounding box center [513, 263] width 65 height 22
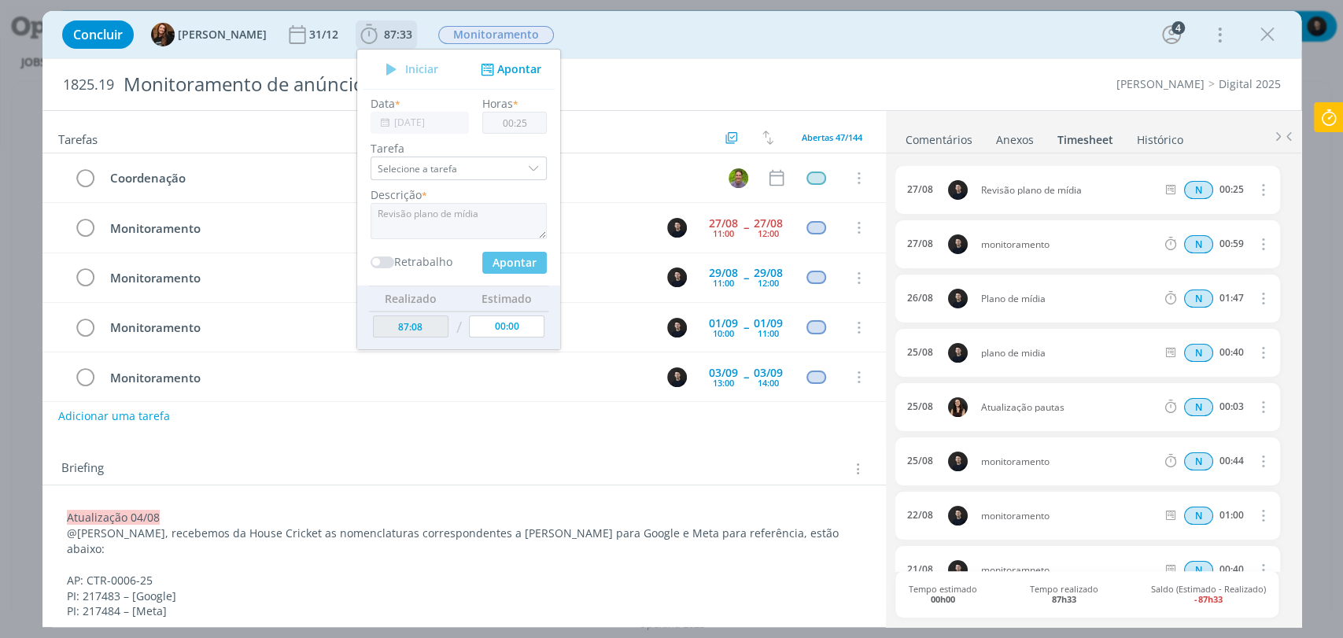
type input "87:33"
type input "00:00"
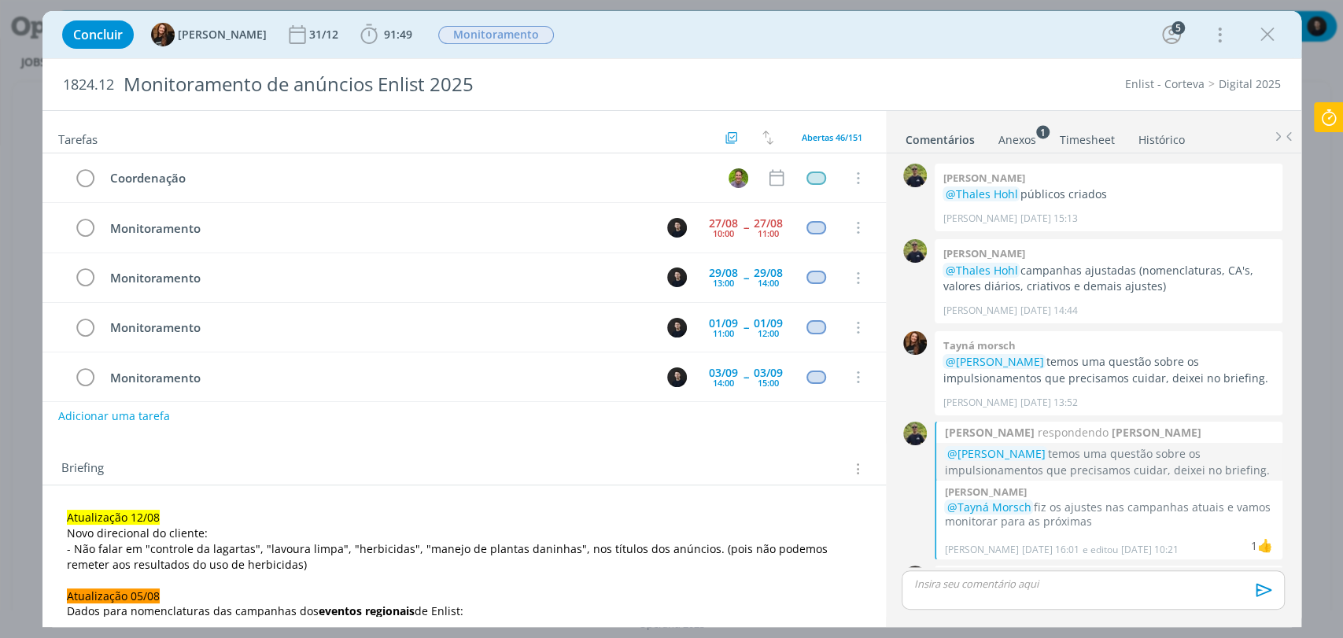
scroll to position [1523, 0]
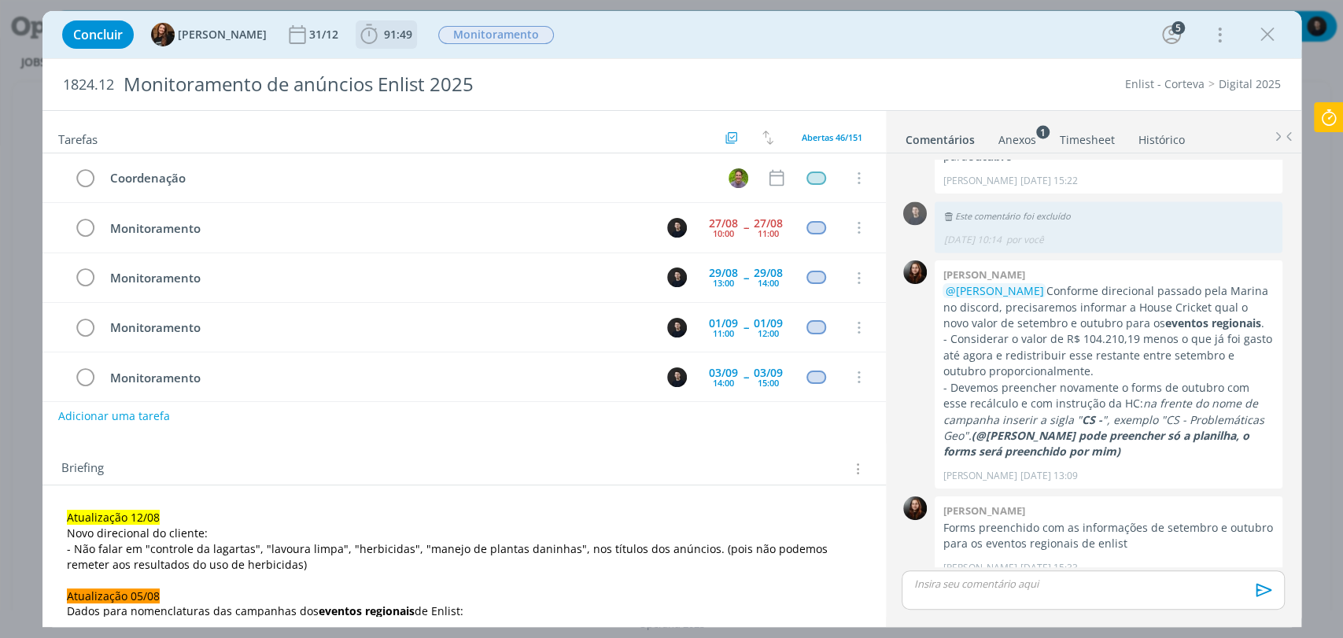
click at [390, 27] on span "91:49" at bounding box center [398, 34] width 28 height 15
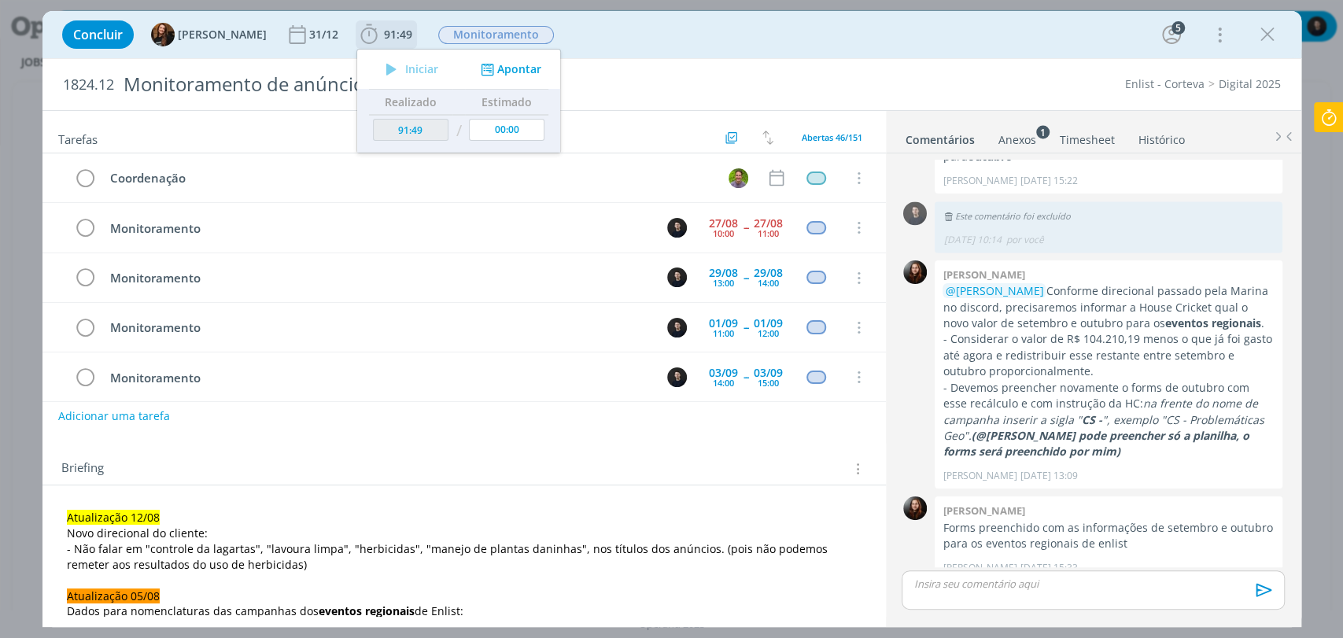
click at [506, 60] on div "Iniciar Apontar" at bounding box center [458, 69] width 203 height 39
click at [521, 72] on button "Apontar" at bounding box center [508, 69] width 65 height 17
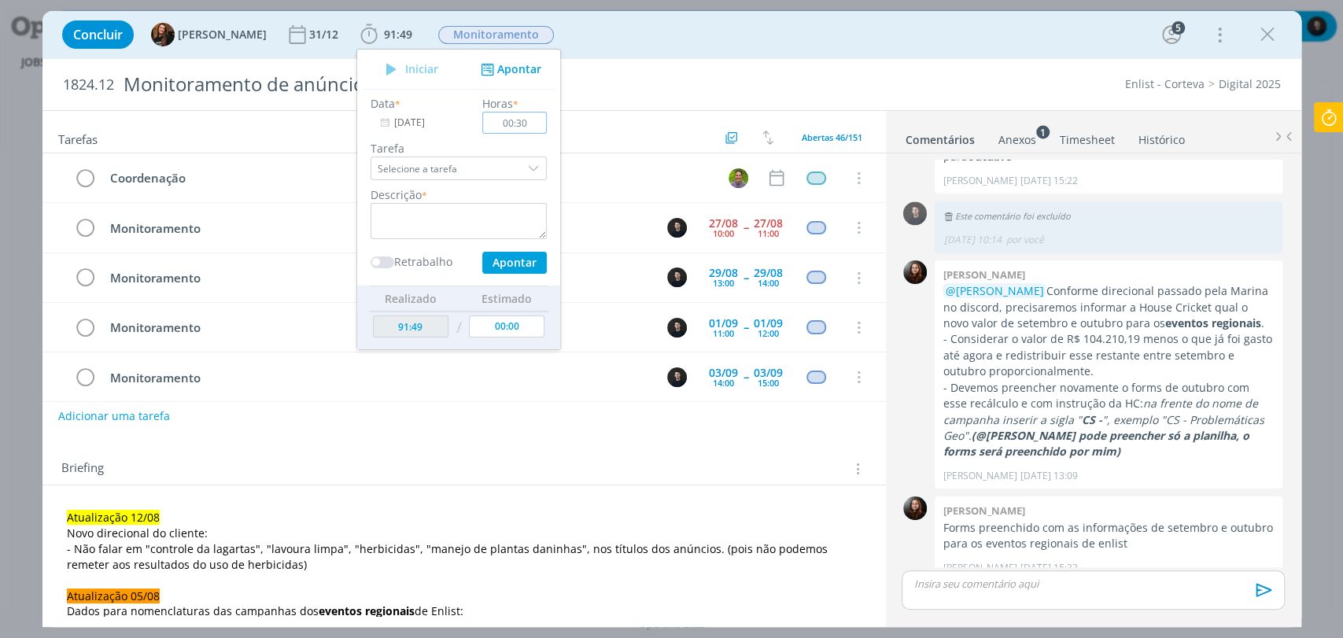
type input "00:30"
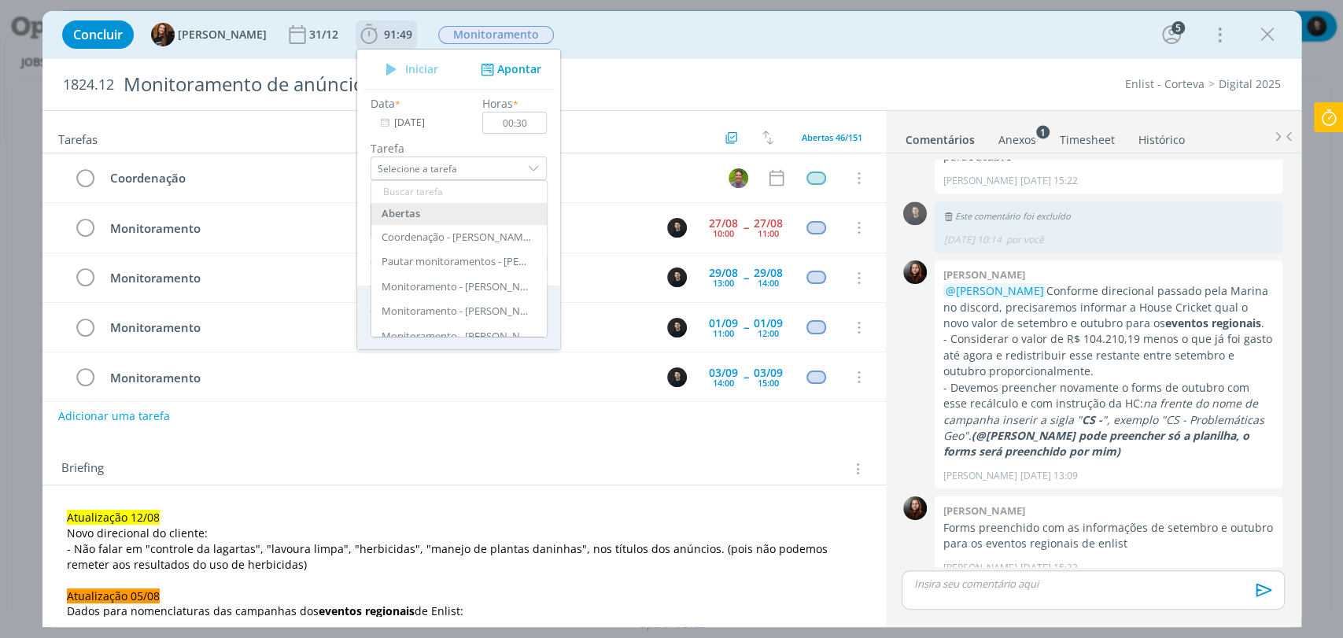
click at [537, 146] on div "Tarefa Selecione a tarefa Abertas Coordenação - Thales Hohl Pautar monitorament…" at bounding box center [459, 160] width 192 height 40
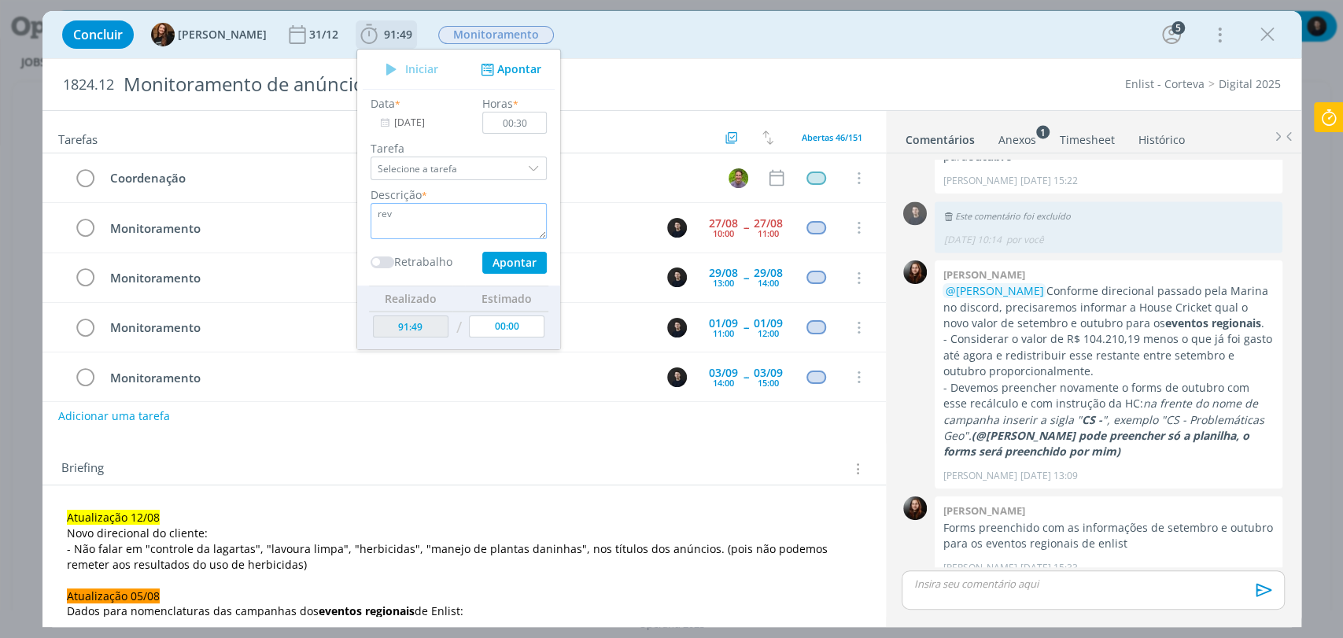
click at [460, 215] on textarea "rev" at bounding box center [458, 221] width 176 height 36
click at [459, 212] on textarea "revisão do plano de m´dia" at bounding box center [458, 221] width 176 height 36
click at [0, 0] on lt-span "Excluir" at bounding box center [0, 0] width 0 height 0
click at [467, 216] on textarea "revisão do plano de mdia" at bounding box center [458, 221] width 176 height 36
click at [0, 0] on lt-span "mídia" at bounding box center [0, 0] width 0 height 0
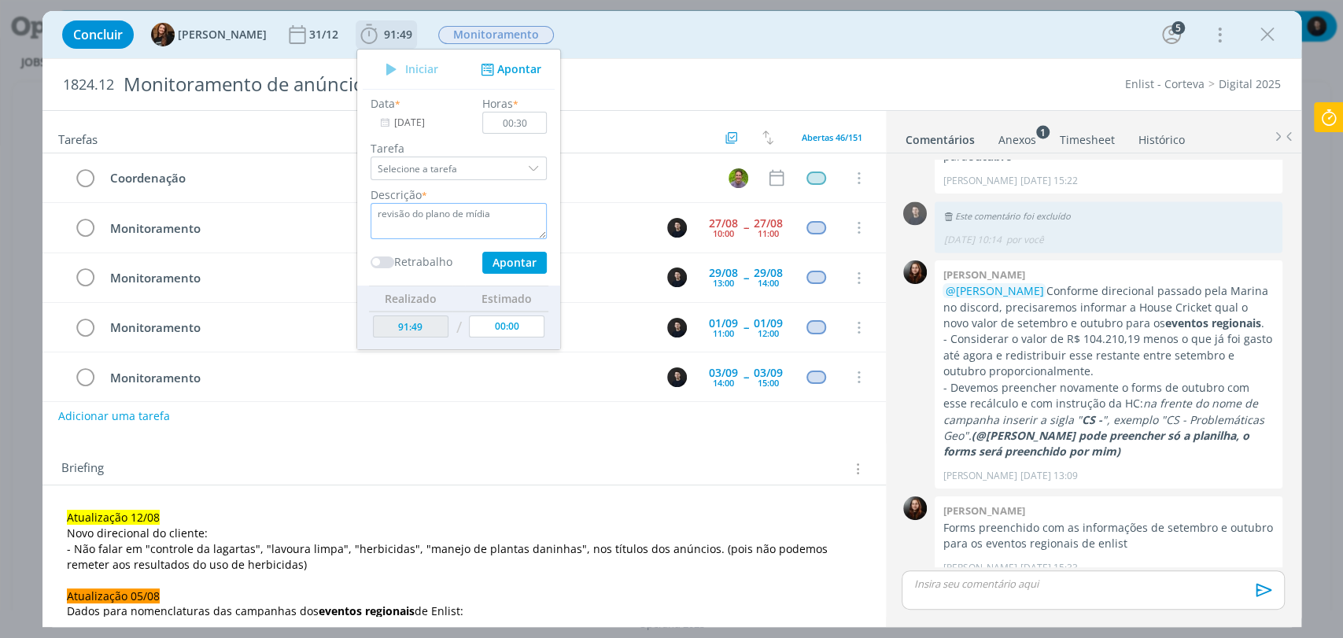
type textarea "revisão do plano de mídia"
click at [489, 263] on button "Apontar" at bounding box center [513, 263] width 65 height 22
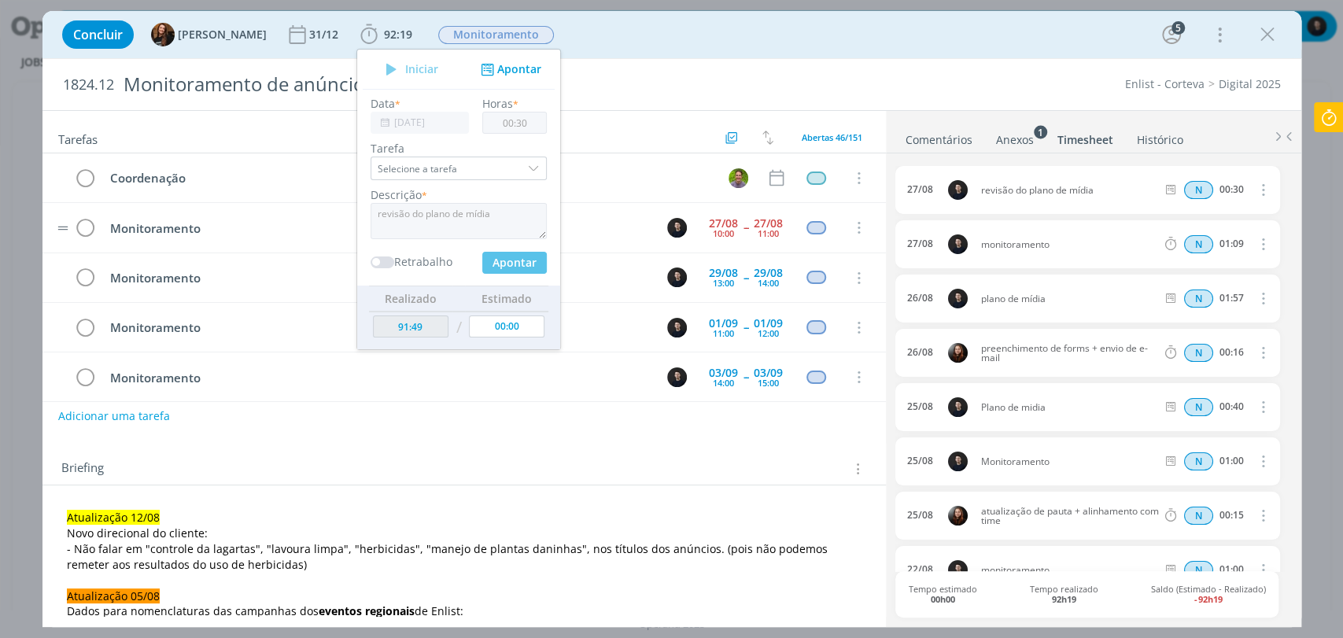
type input "92:19"
type input "00:00"
click at [87, 229] on icon "dialog" at bounding box center [86, 228] width 22 height 24
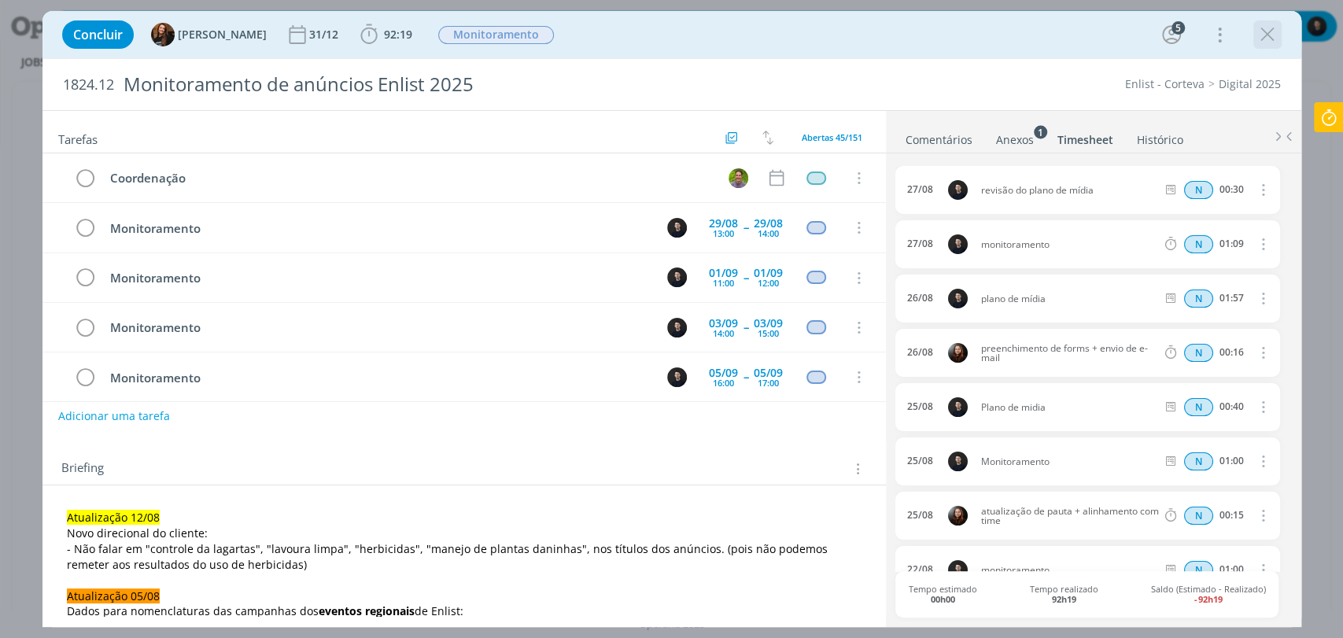
click at [1261, 33] on icon "dialog" at bounding box center [1267, 35] width 24 height 24
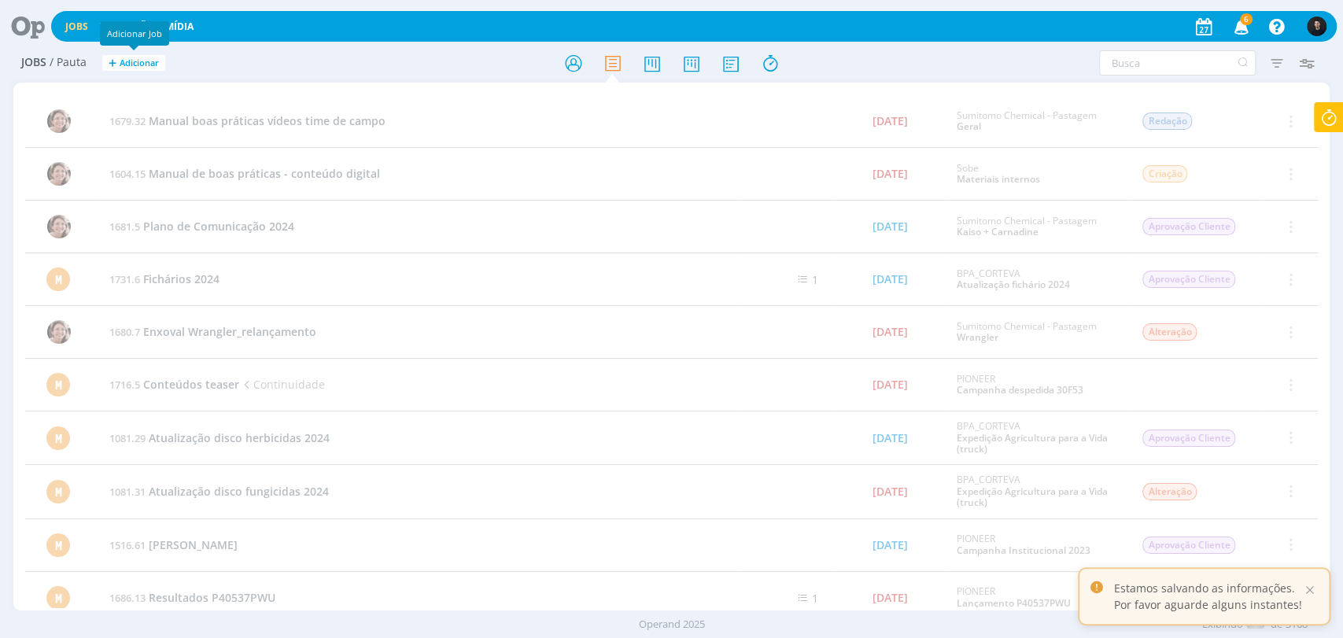
click at [19, 35] on icon at bounding box center [22, 26] width 32 height 31
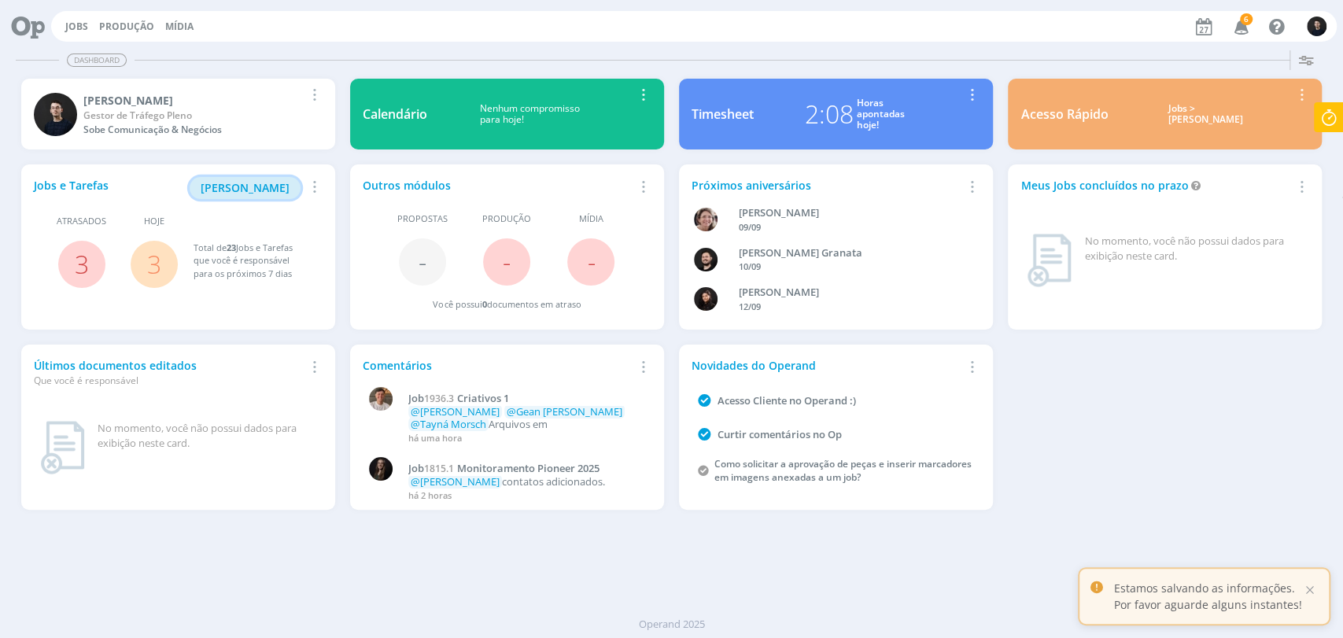
click at [239, 187] on span "[PERSON_NAME]" at bounding box center [245, 187] width 89 height 15
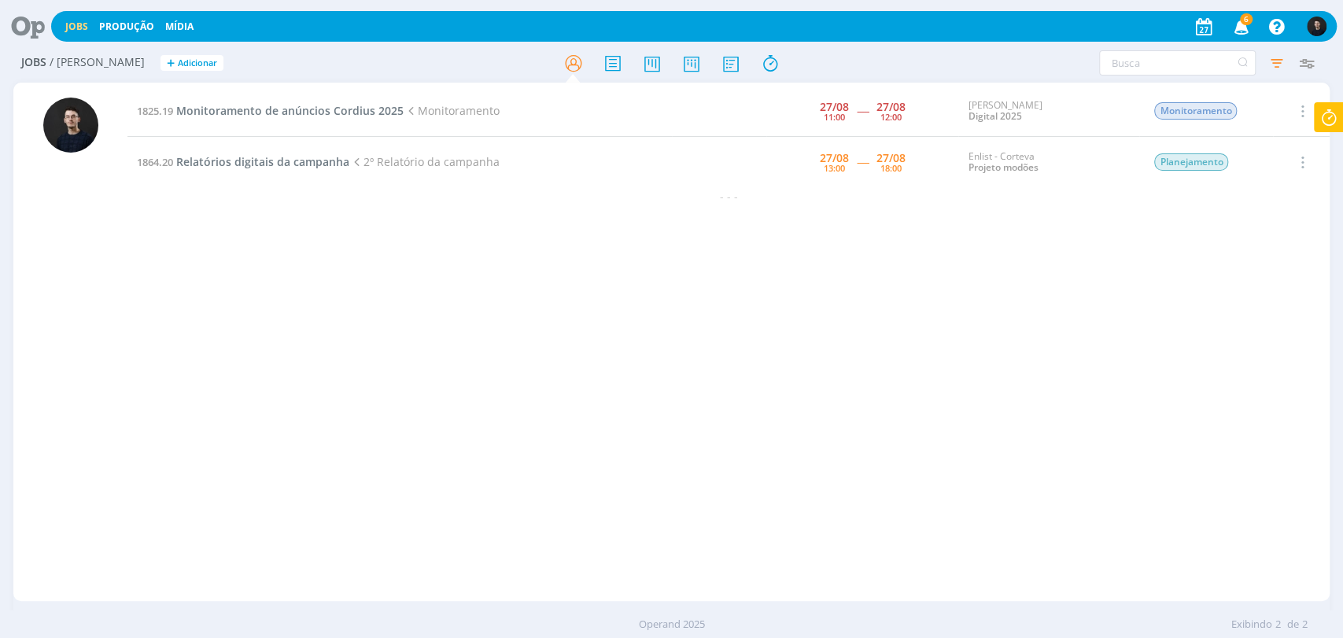
click at [255, 101] on td "1825.19 Monitoramento de anúncios Cordius 2025 Monitoramento" at bounding box center [399, 111] width 544 height 51
click at [249, 107] on span "Monitoramento de anúncios Cordius 2025" at bounding box center [289, 110] width 227 height 15
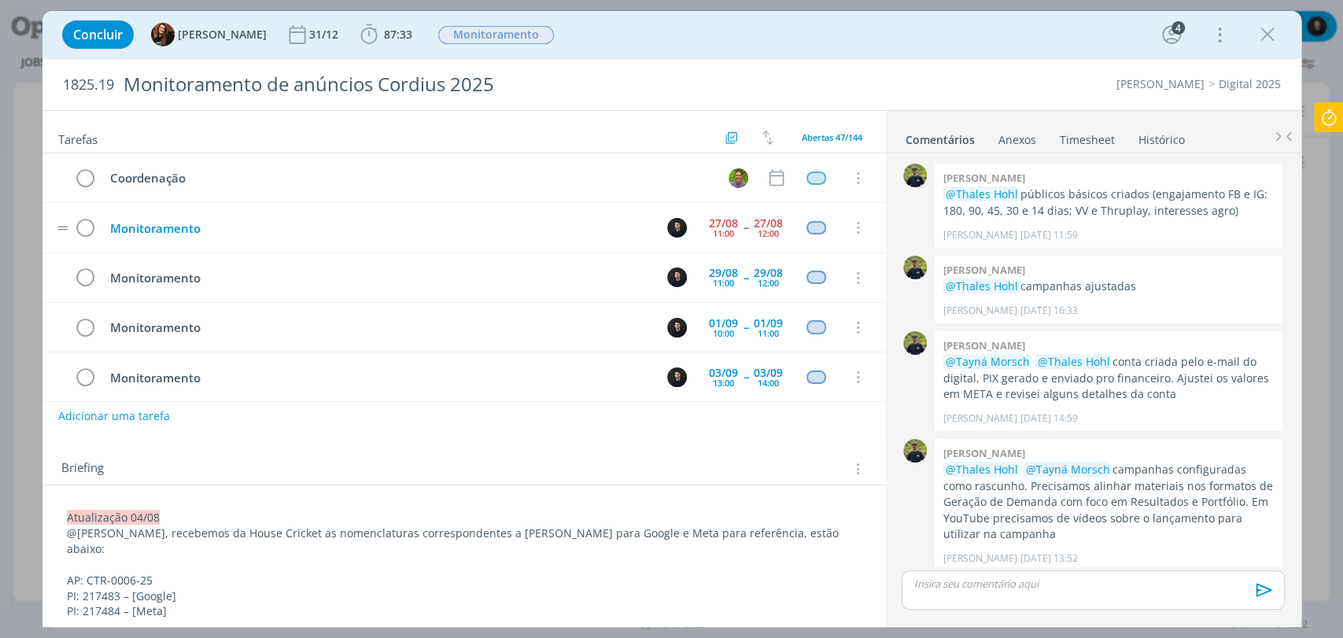
scroll to position [756, 0]
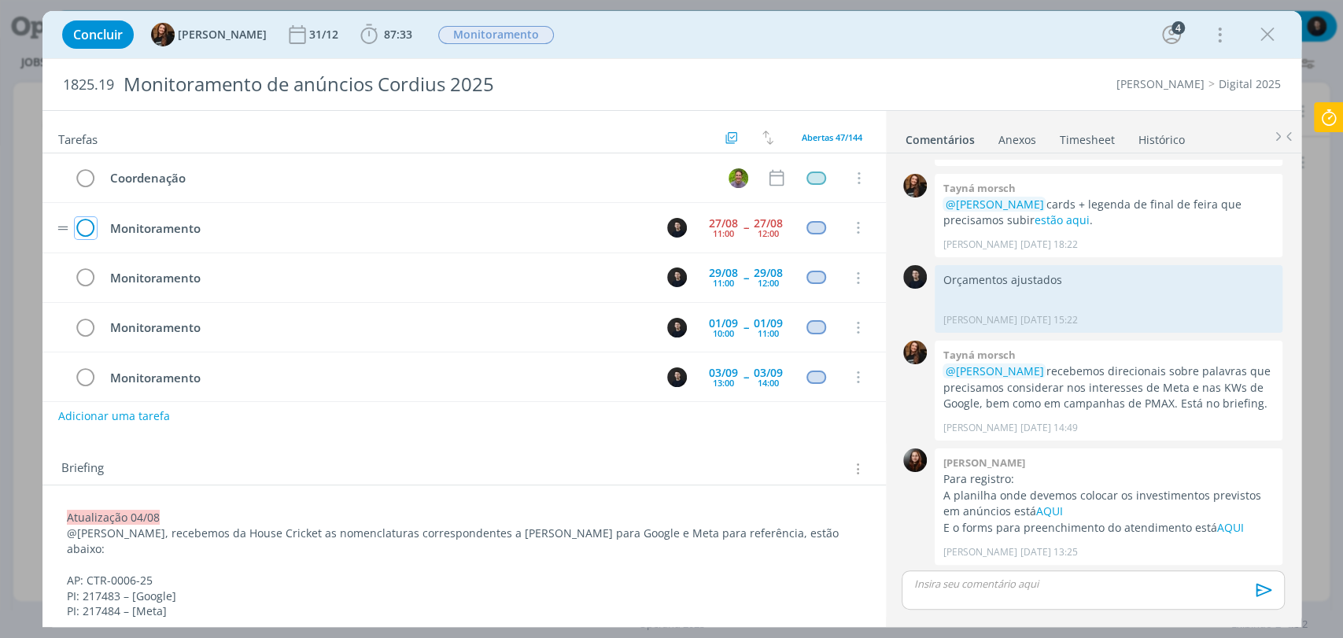
click at [82, 235] on icon "dialog" at bounding box center [86, 228] width 22 height 24
click at [1269, 40] on icon "dialog" at bounding box center [1267, 35] width 24 height 24
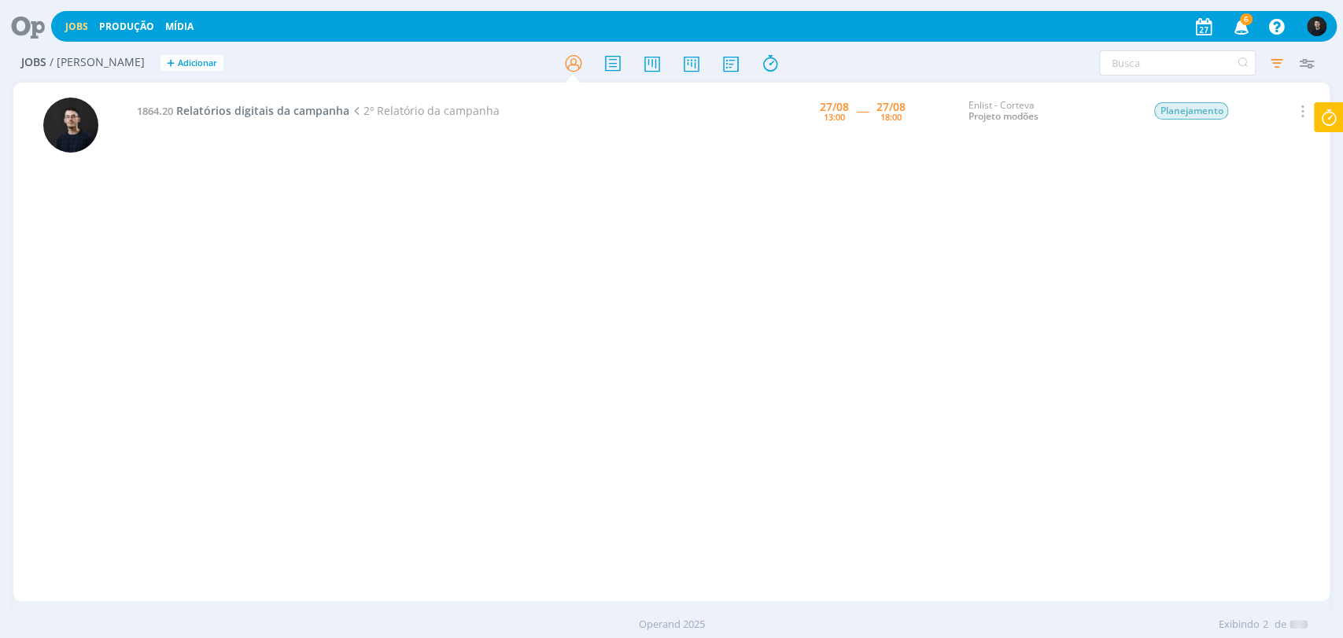
click at [30, 20] on icon at bounding box center [22, 26] width 32 height 31
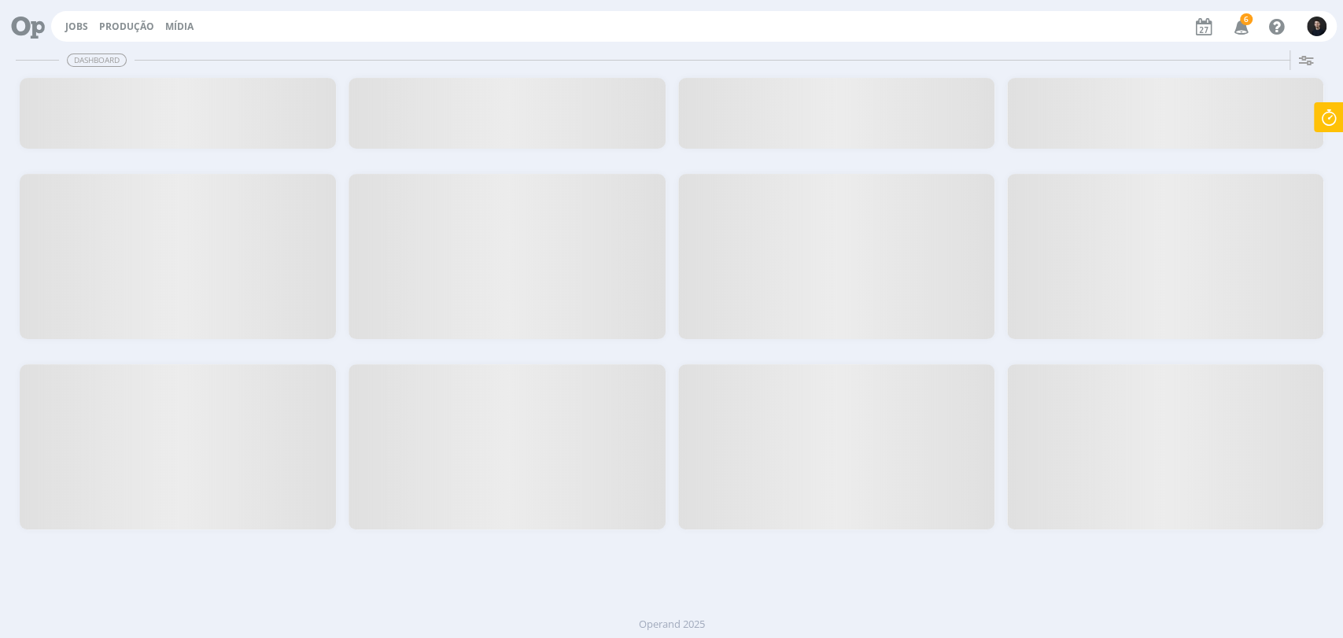
drag, startPoint x: 12, startPoint y: 28, endPoint x: 22, endPoint y: 26, distance: 10.3
click at [12, 28] on icon at bounding box center [22, 26] width 32 height 31
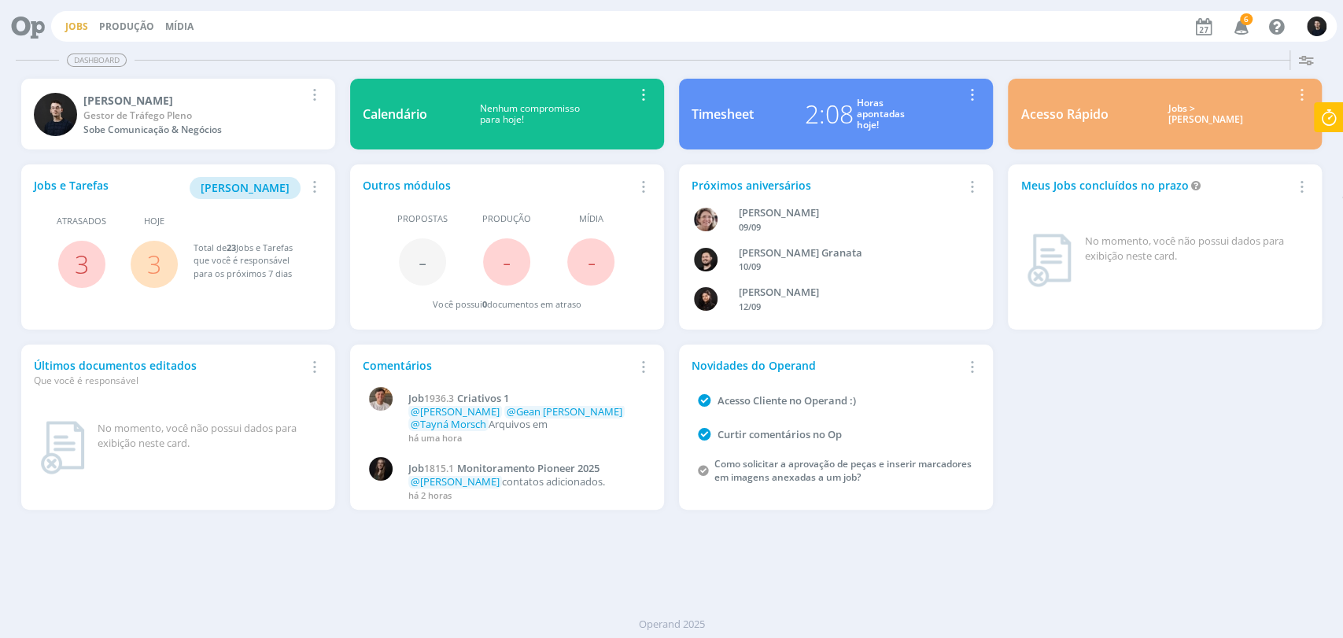
click at [75, 26] on link "Jobs" at bounding box center [76, 26] width 23 height 13
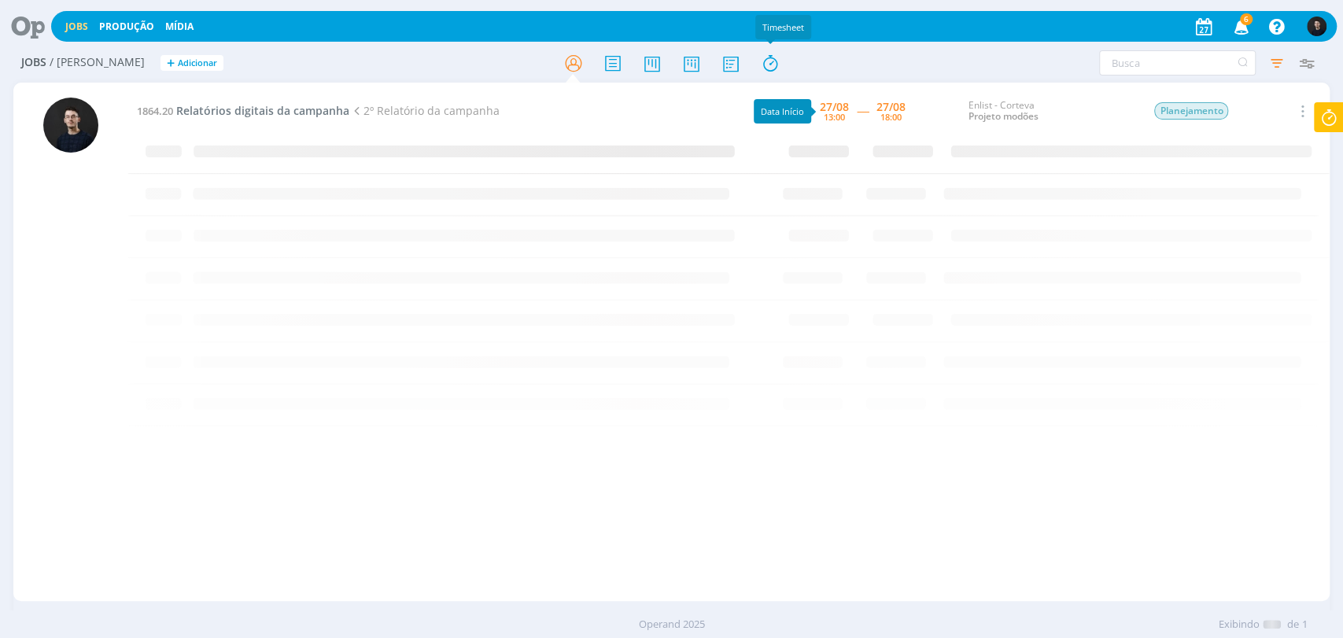
click at [745, 61] on div at bounding box center [671, 63] width 439 height 28
click at [718, 61] on icon at bounding box center [730, 63] width 28 height 31
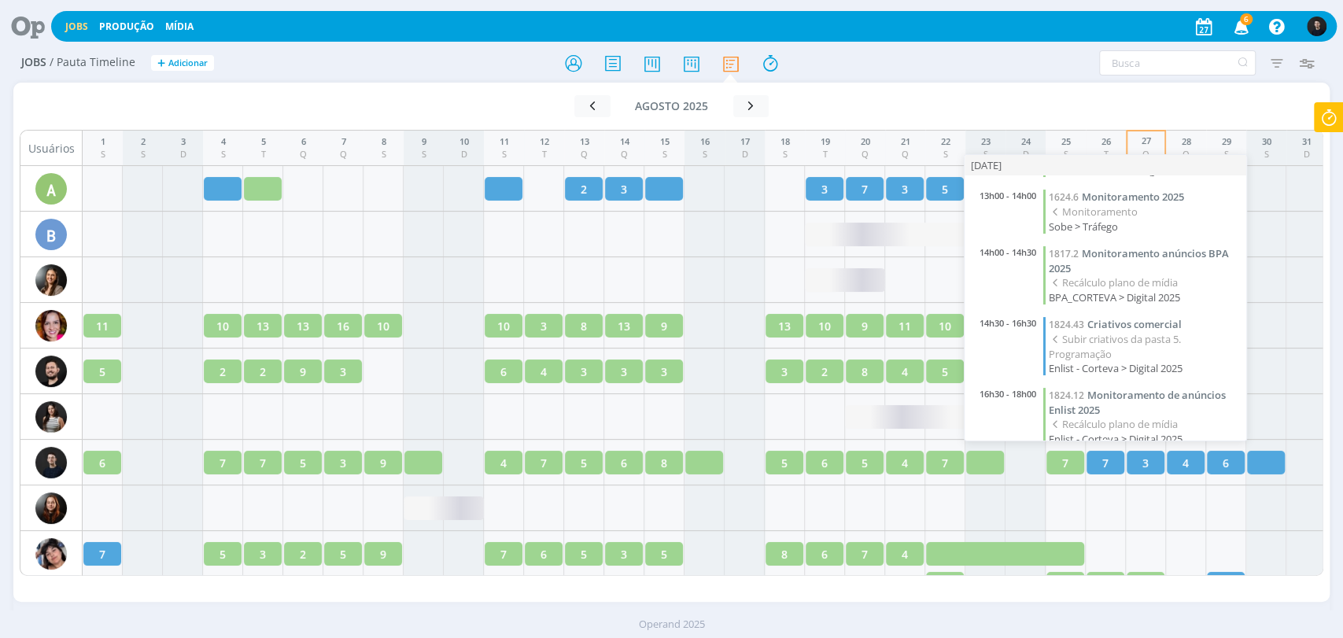
scroll to position [217, 0]
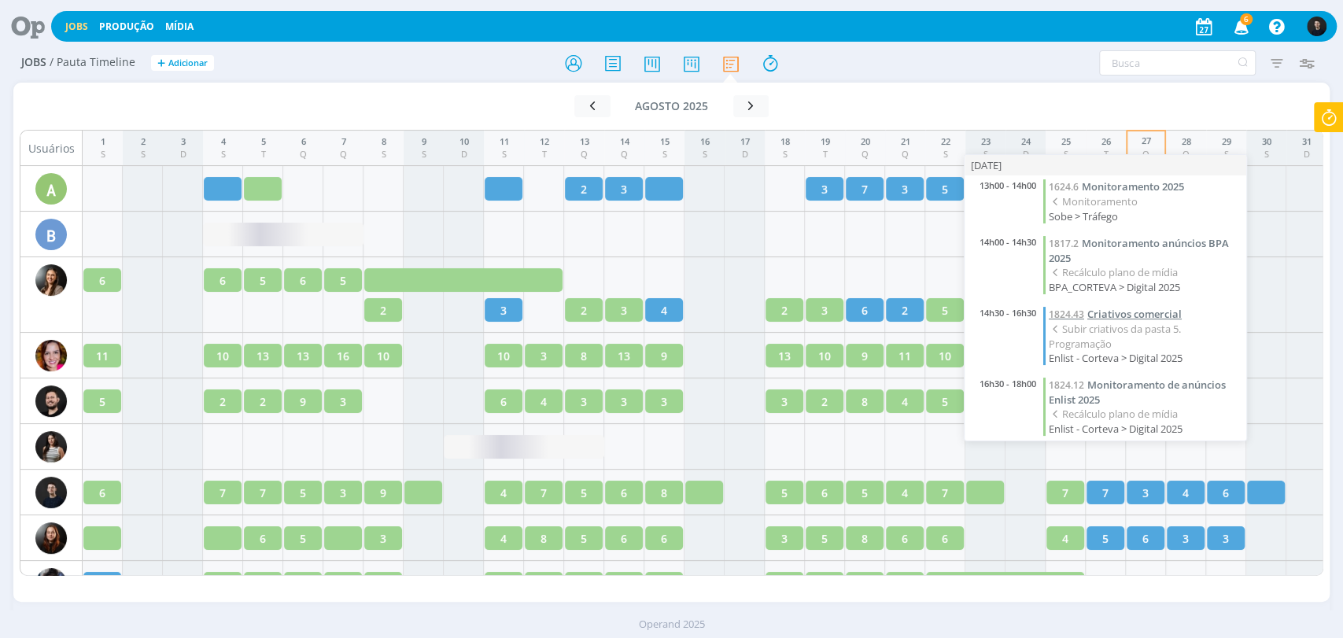
click at [1130, 310] on span "Criativos comercial" at bounding box center [1134, 314] width 94 height 14
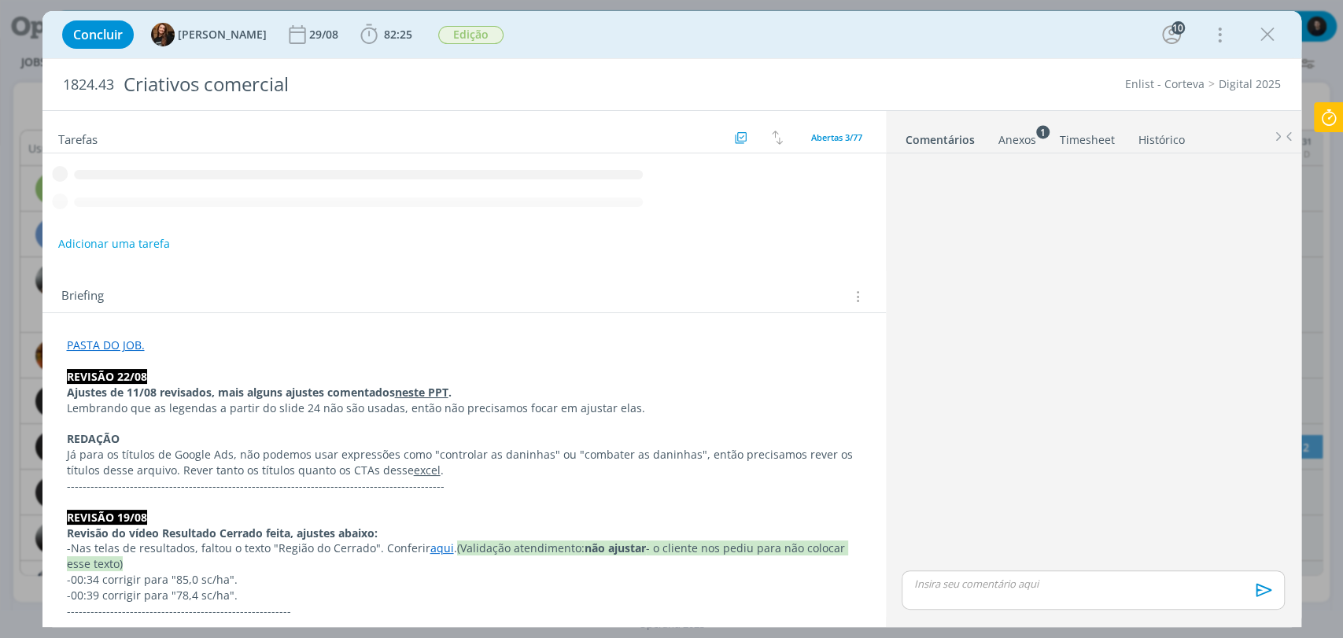
click at [1007, 290] on div "dialog" at bounding box center [1092, 363] width 395 height 407
click at [932, 127] on link "Comentários" at bounding box center [940, 136] width 71 height 23
click at [932, 139] on link "Comentários" at bounding box center [940, 136] width 71 height 23
click at [1156, 208] on div "dialog" at bounding box center [1092, 363] width 395 height 407
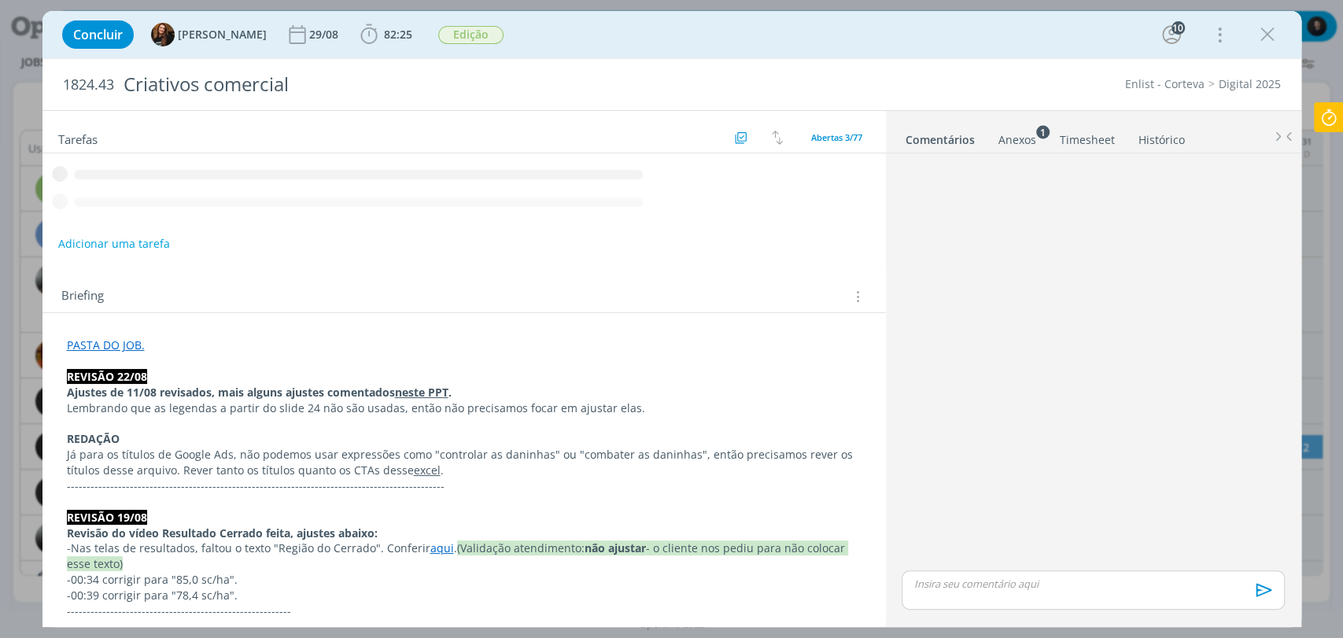
click at [1156, 208] on div "dialog" at bounding box center [1092, 363] width 395 height 407
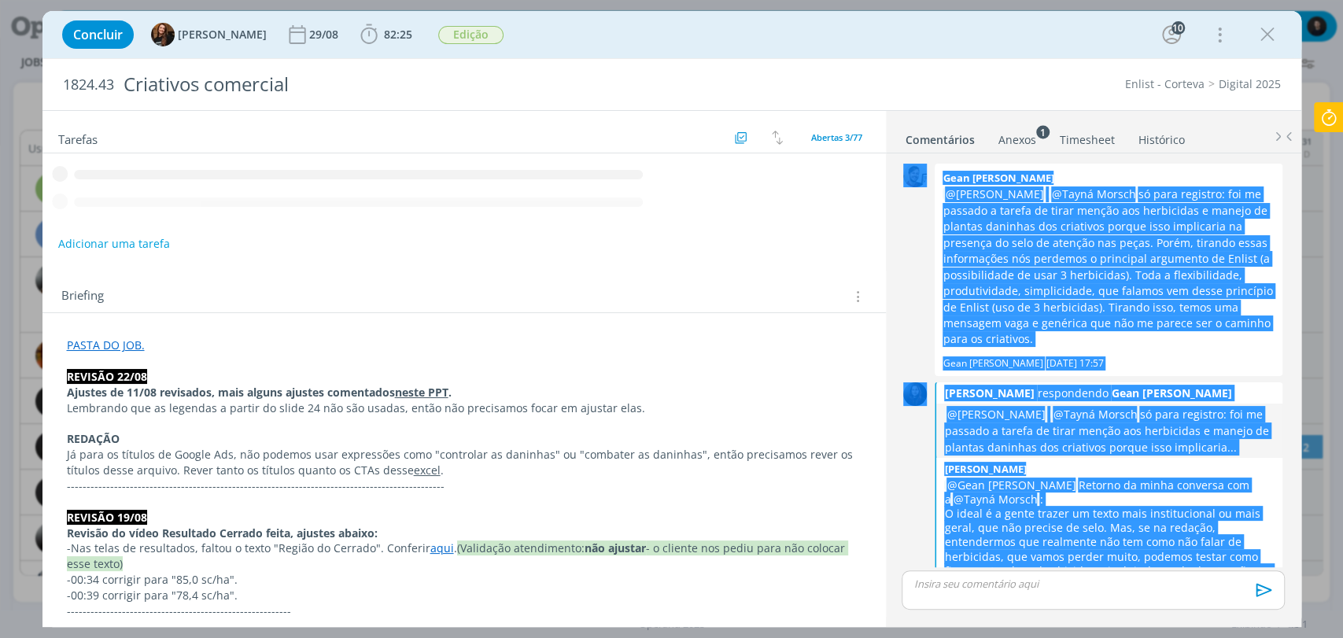
scroll to position [2240, 0]
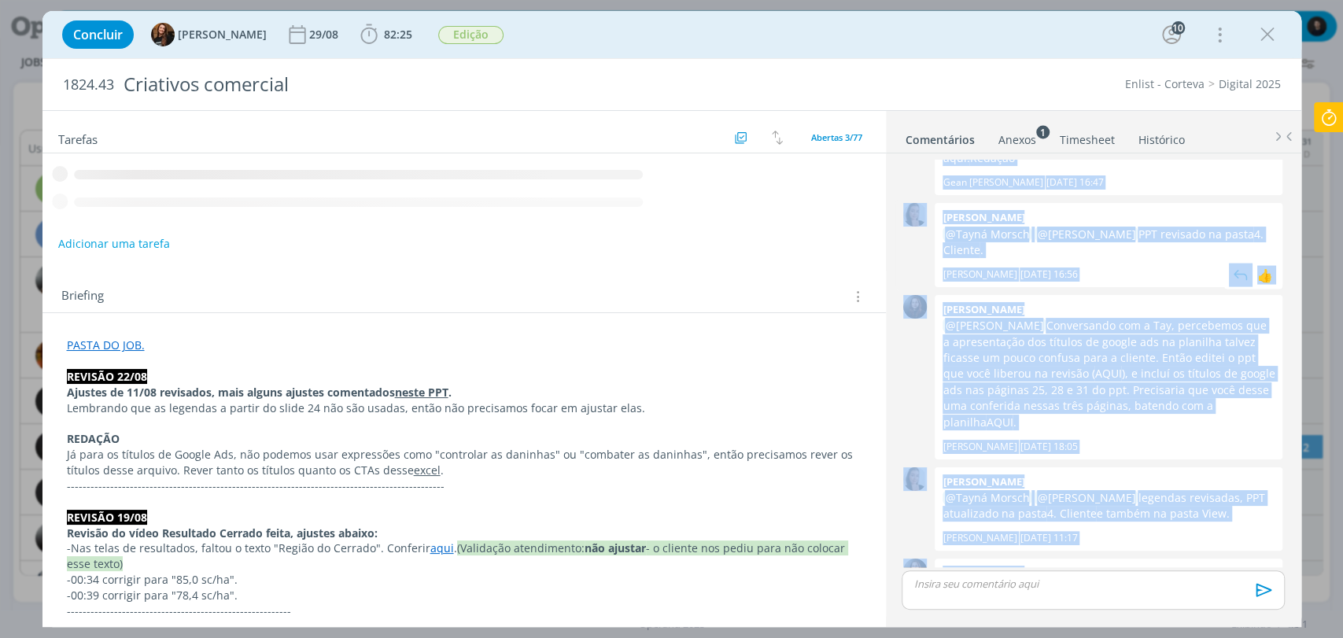
click at [1016, 227] on p "@Tayná Morsch @Eduarda Pereira PPT revisado na pasta 4. Cliente ." at bounding box center [1108, 243] width 332 height 32
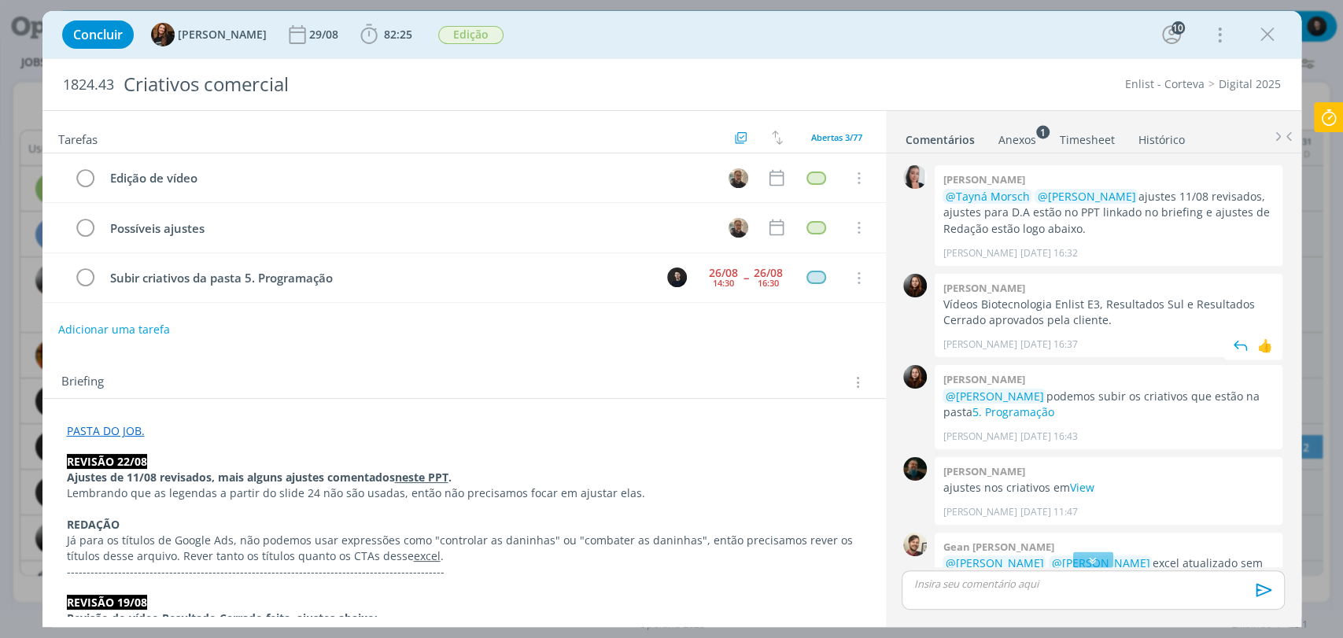
scroll to position [1628, 0]
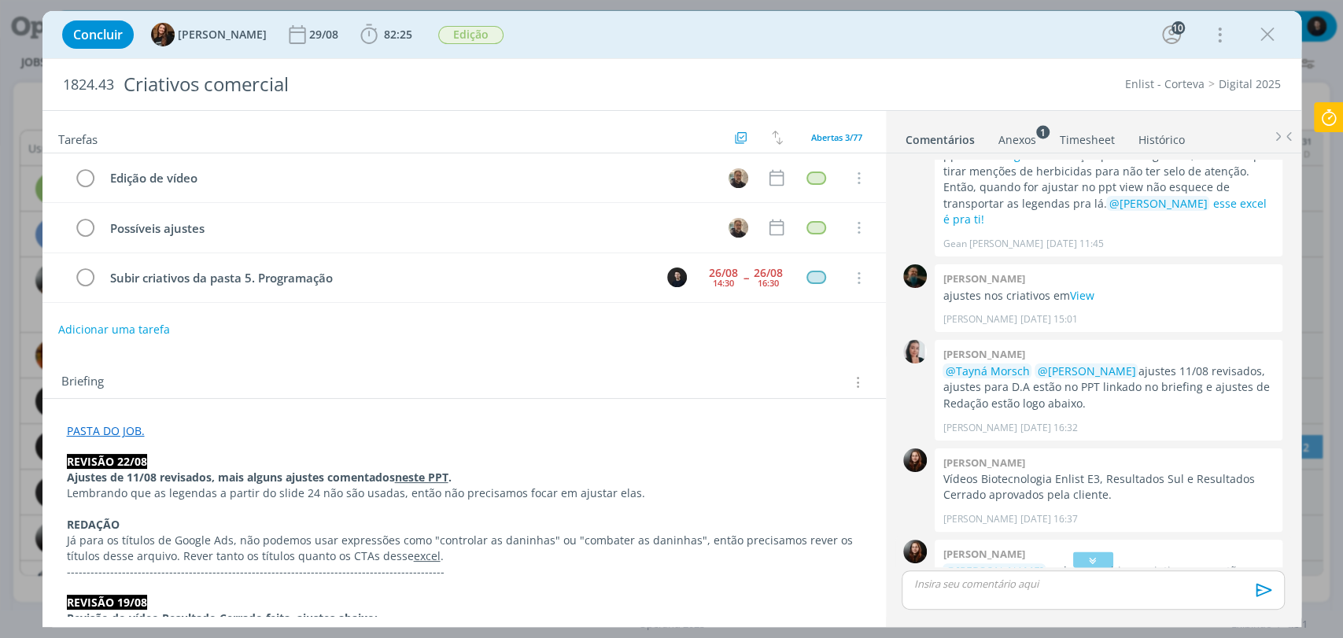
click at [971, 563] on p "@Carlos Nunes podemos subir os criativos que estão na pasta 5. Programação" at bounding box center [1108, 579] width 332 height 32
click at [974, 579] on link "5. Programação" at bounding box center [1012, 586] width 82 height 15
drag, startPoint x: 1333, startPoint y: 103, endPoint x: 1328, endPoint y: 115, distance: 13.0
click at [1333, 105] on icon at bounding box center [1328, 117] width 28 height 31
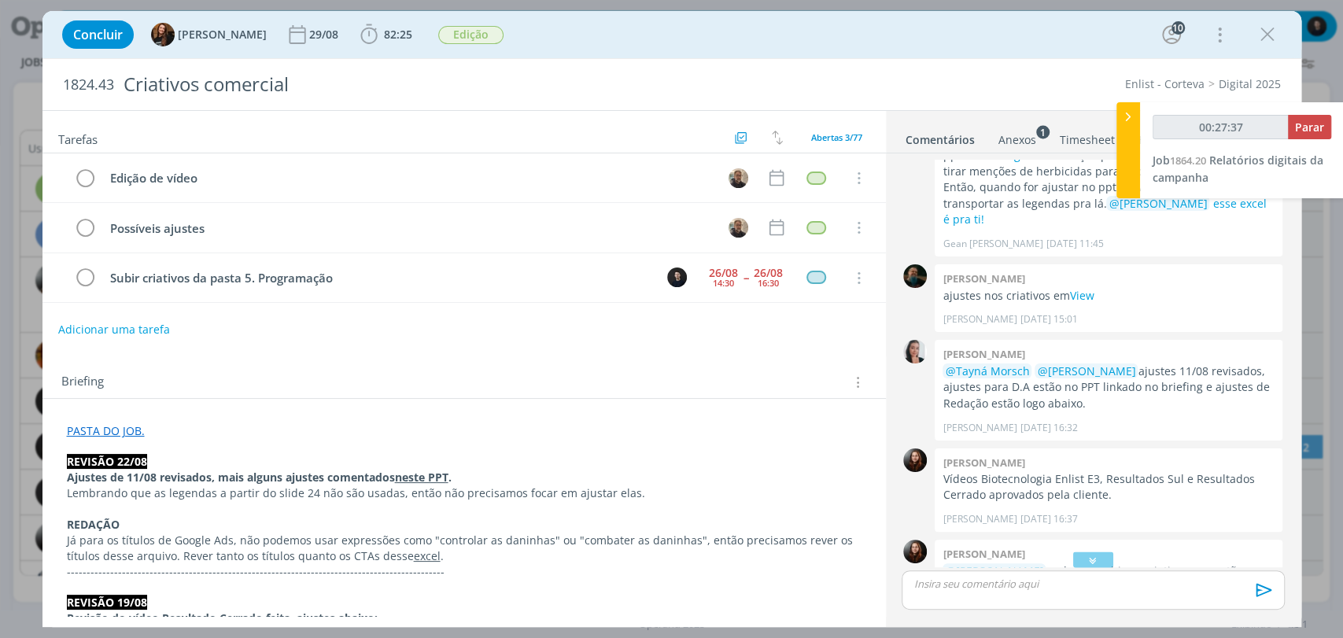
type input "00:27:38"
click at [1315, 122] on span "Parar" at bounding box center [1309, 127] width 29 height 15
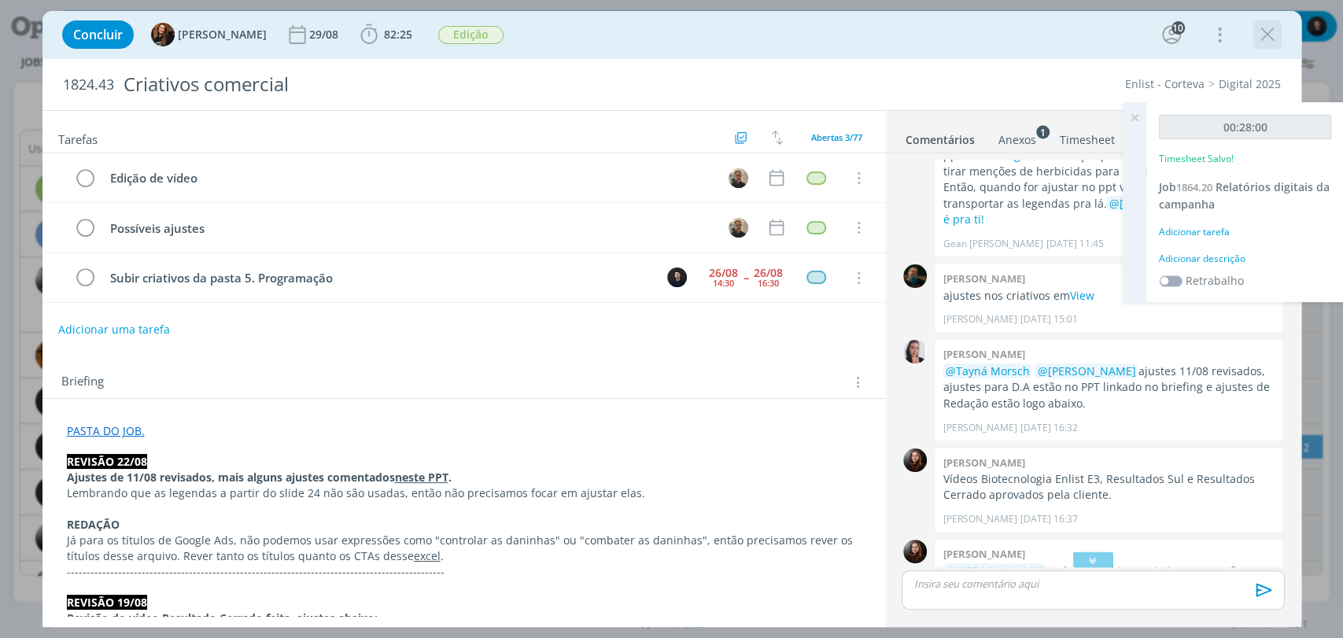
click at [1267, 34] on icon "dialog" at bounding box center [1267, 35] width 24 height 24
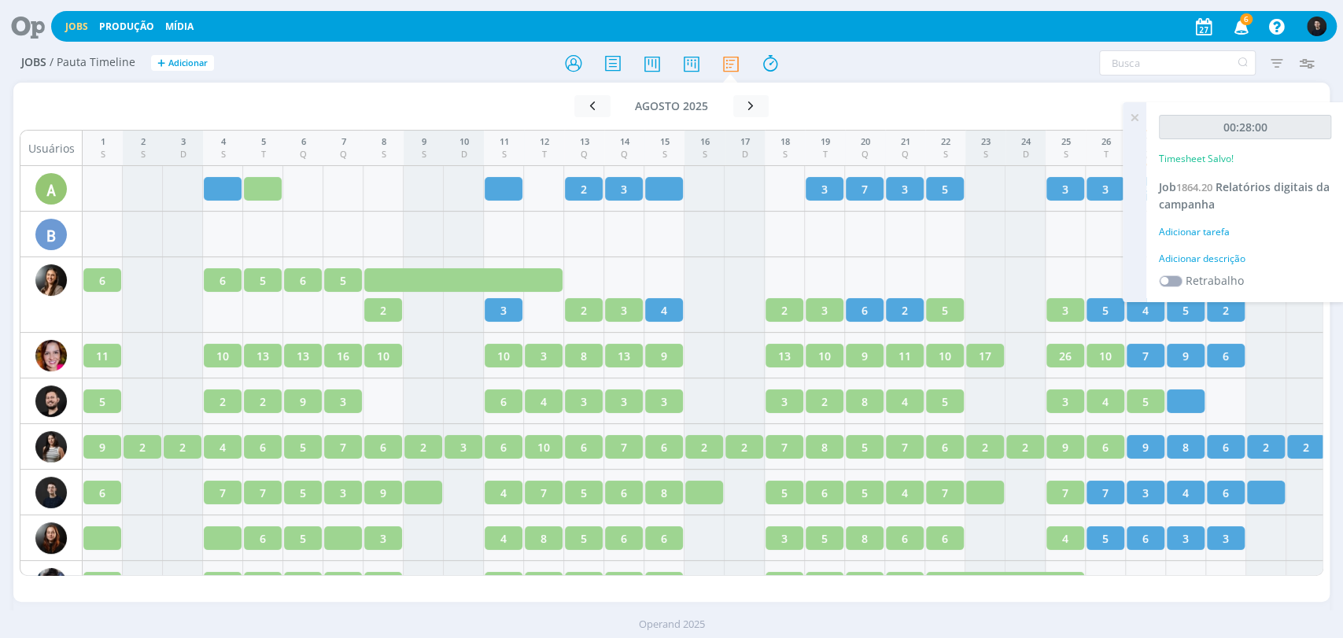
click at [31, 30] on icon at bounding box center [22, 26] width 32 height 31
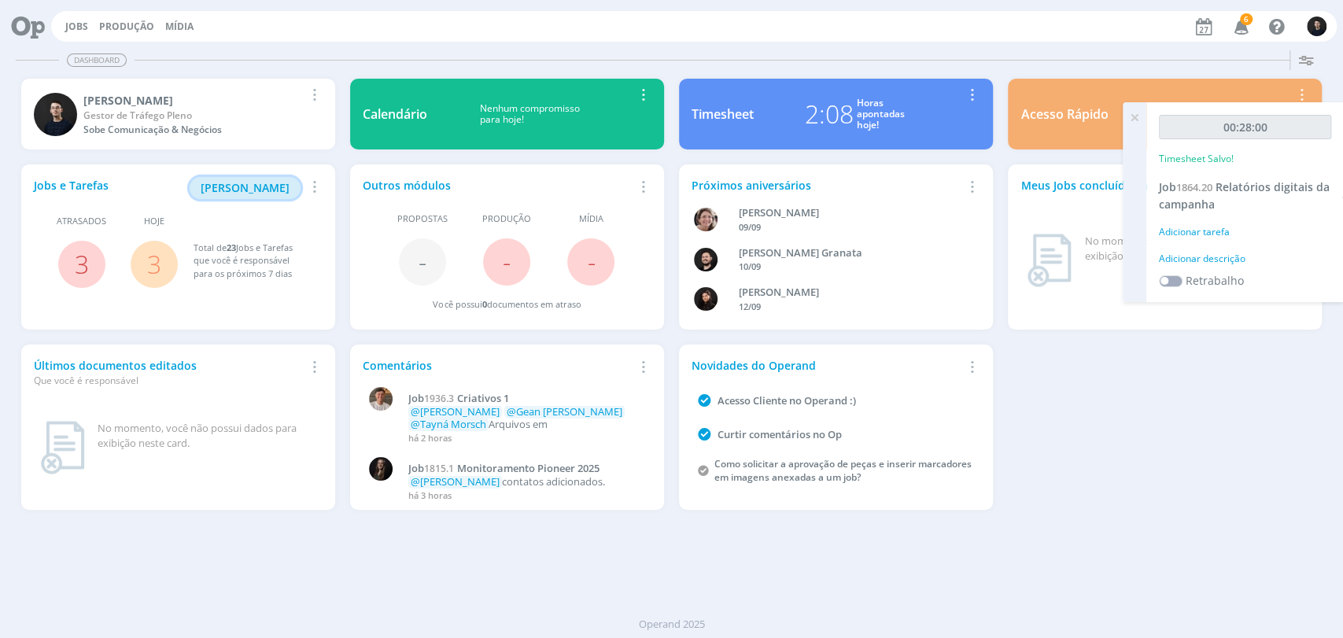
click at [234, 190] on span "[PERSON_NAME]" at bounding box center [245, 187] width 89 height 15
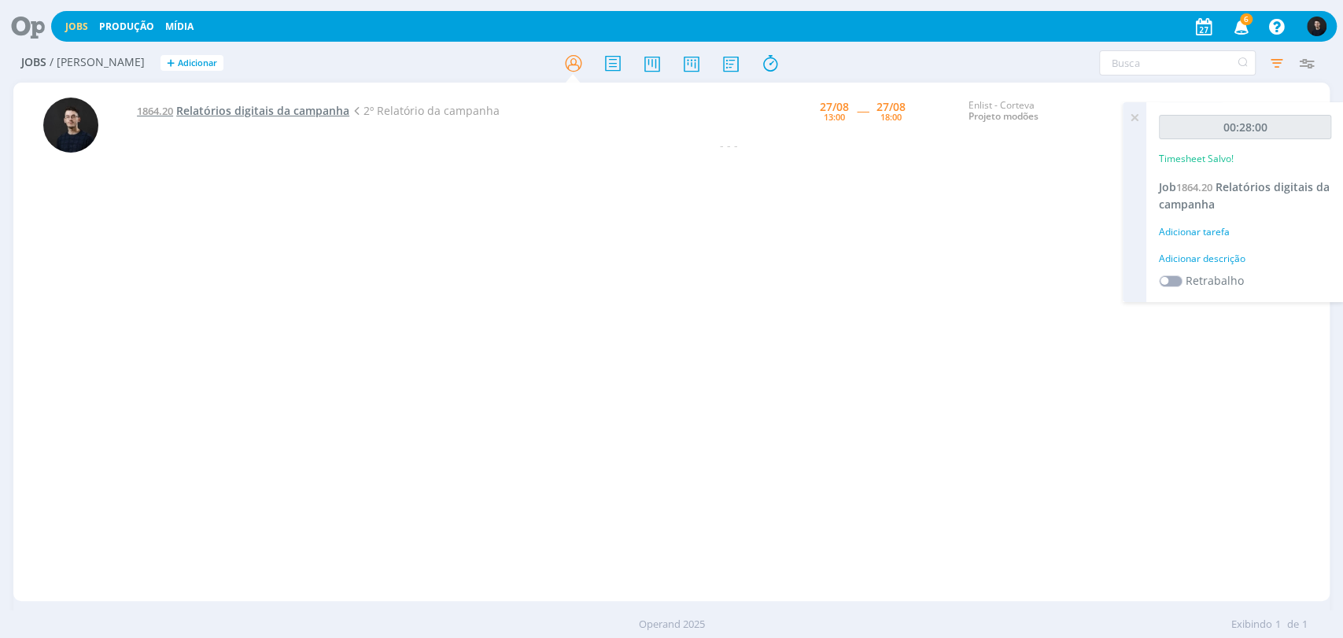
click at [233, 108] on span "Relatórios digitais da campanha" at bounding box center [262, 110] width 173 height 15
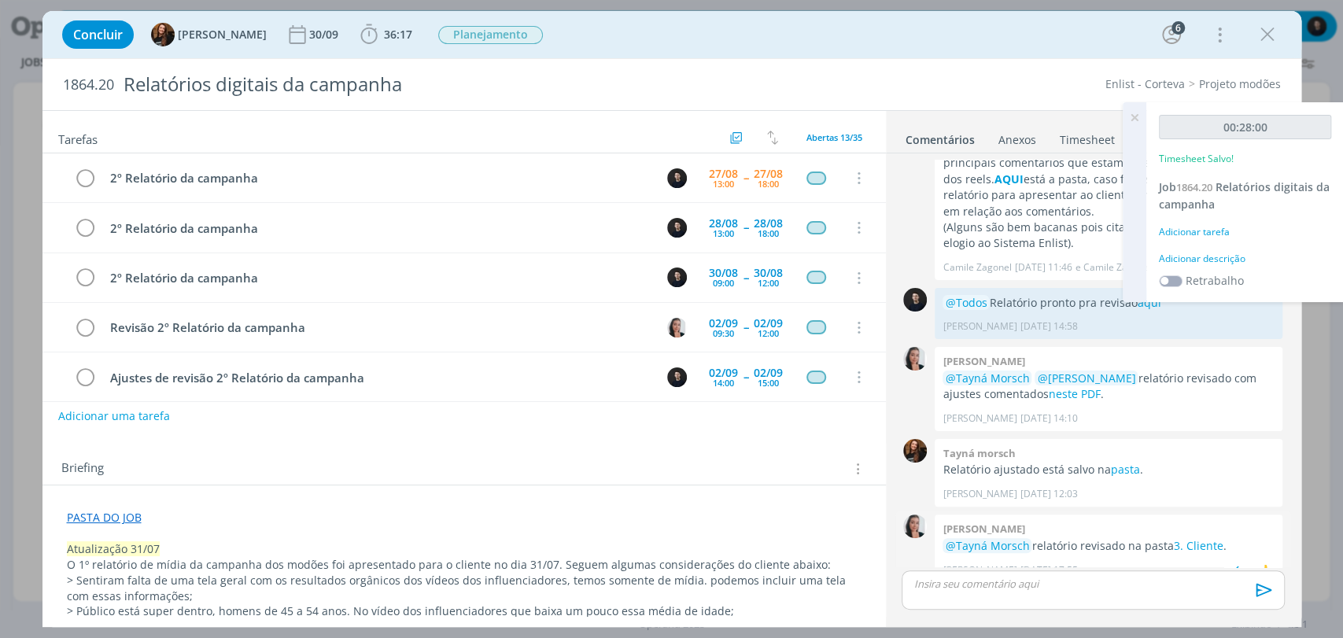
scroll to position [315, 0]
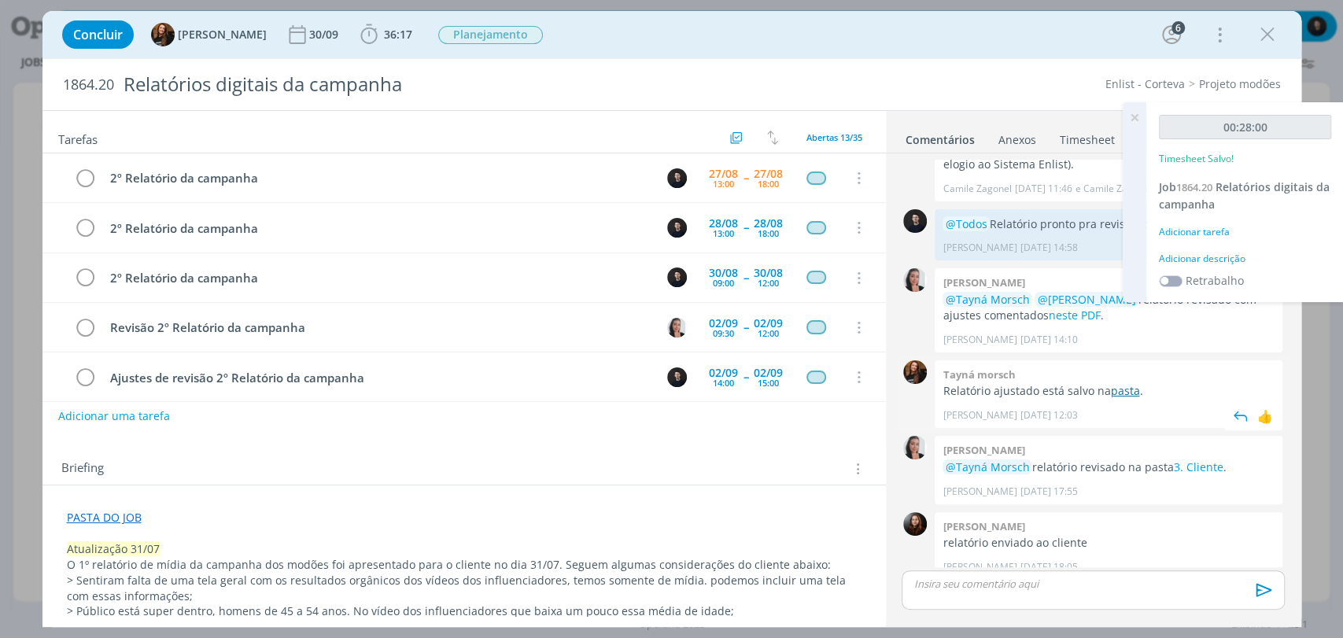
click at [1121, 383] on link "pasta" at bounding box center [1124, 390] width 29 height 15
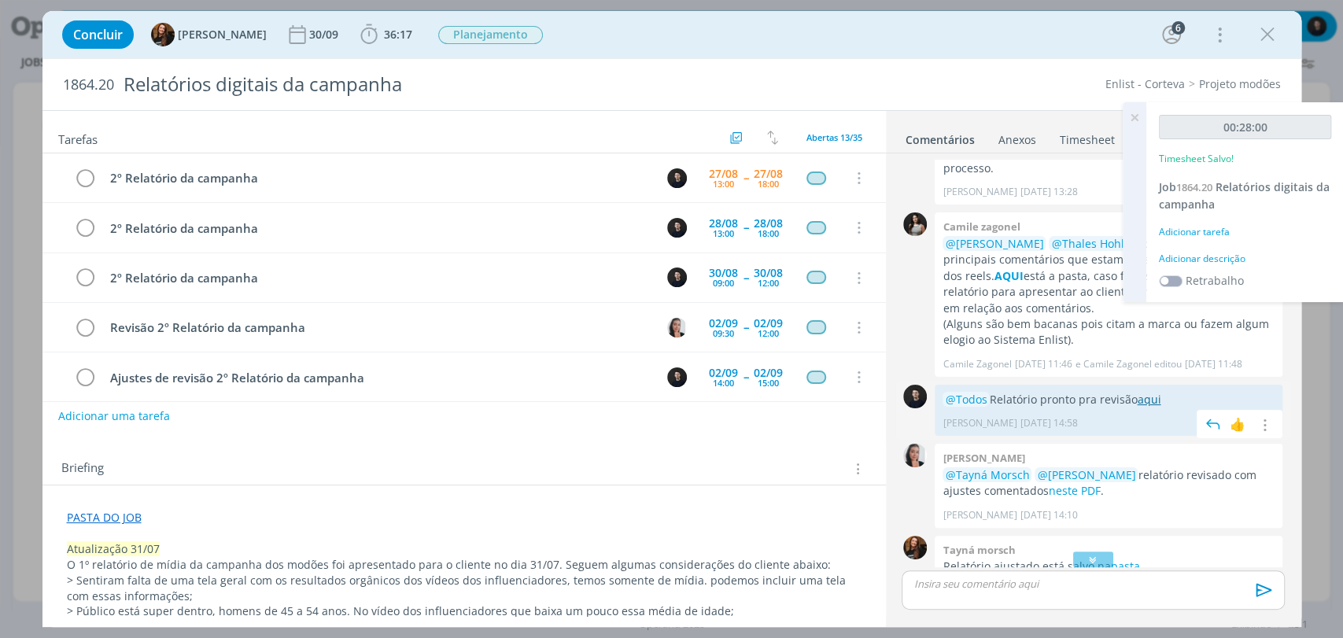
click at [1147, 392] on link "aqui" at bounding box center [1149, 399] width 24 height 15
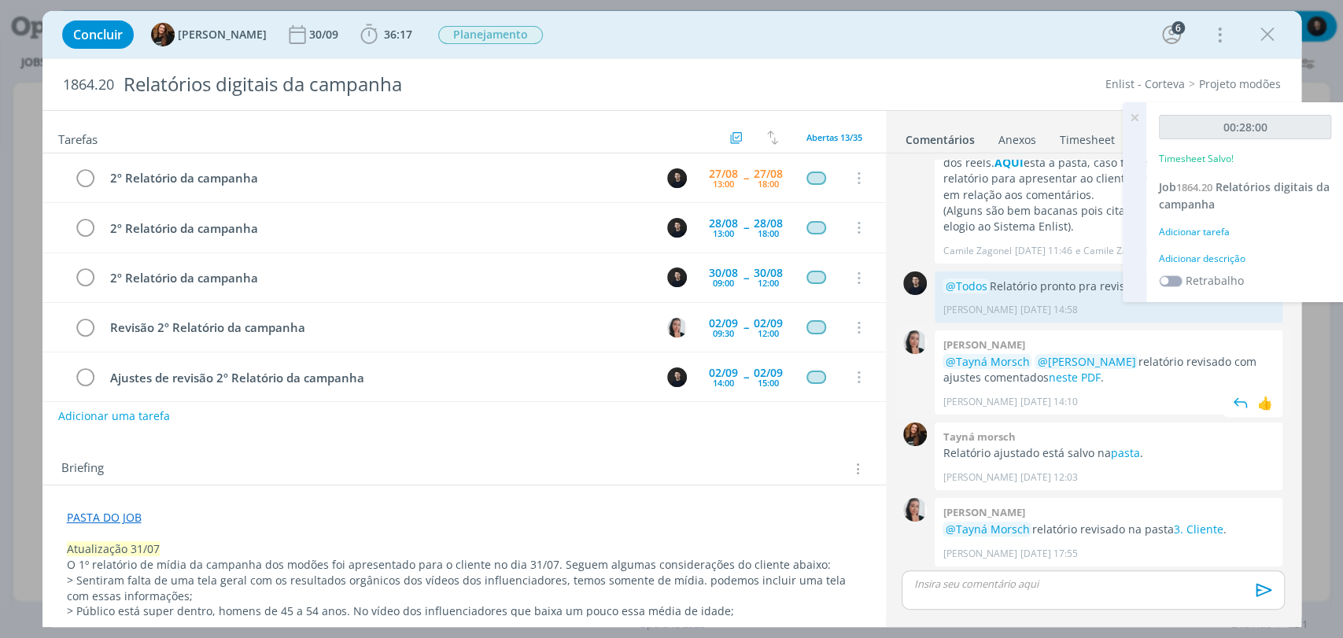
scroll to position [315, 0]
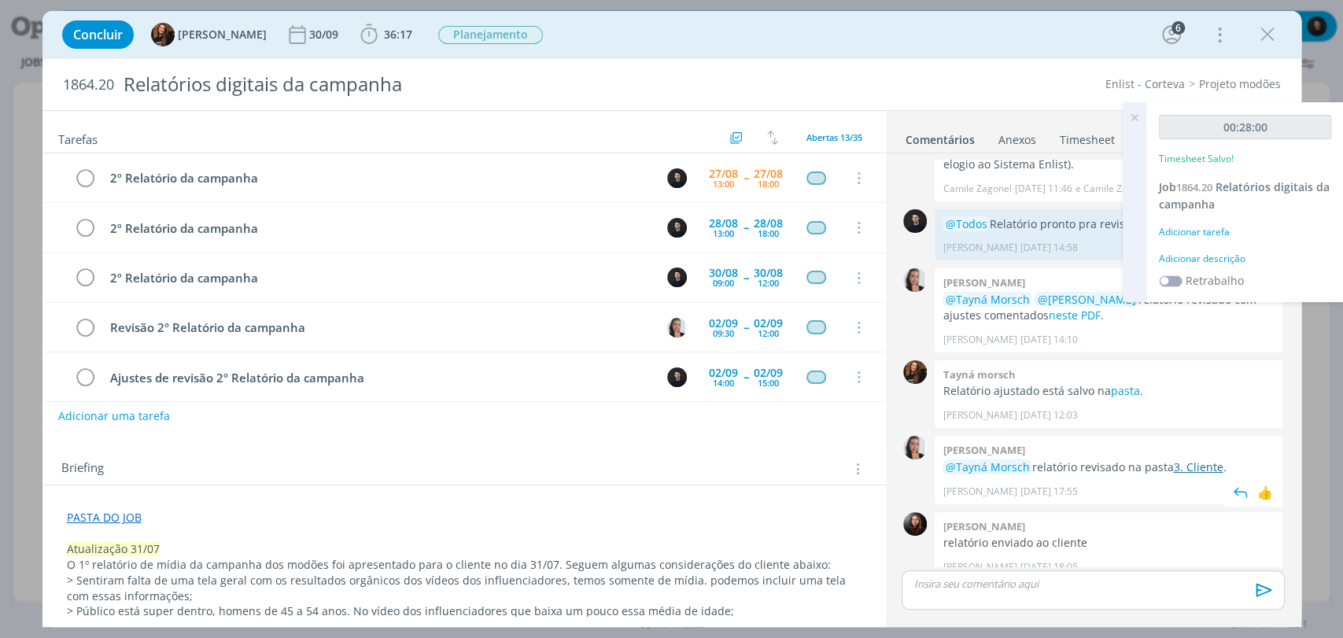
click at [1211, 459] on link "3. Cliente" at bounding box center [1198, 466] width 50 height 15
click at [384, 31] on span "36:17" at bounding box center [398, 34] width 28 height 15
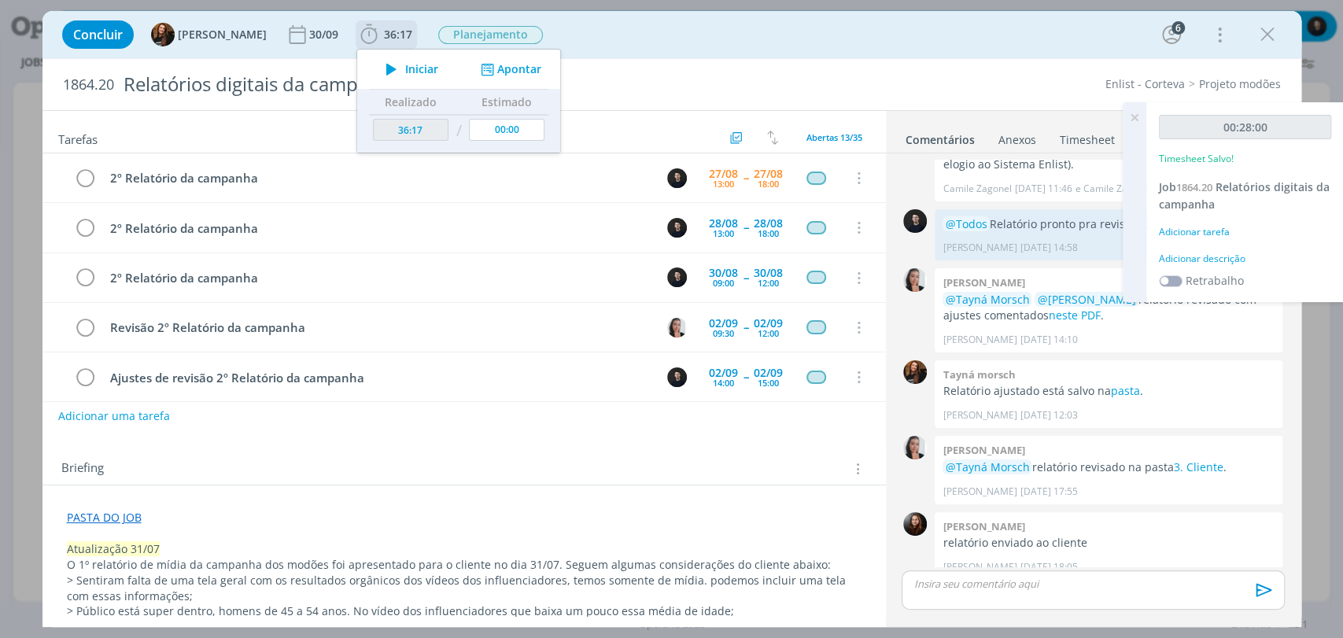
click at [405, 64] on span "Iniciar" at bounding box center [421, 69] width 33 height 11
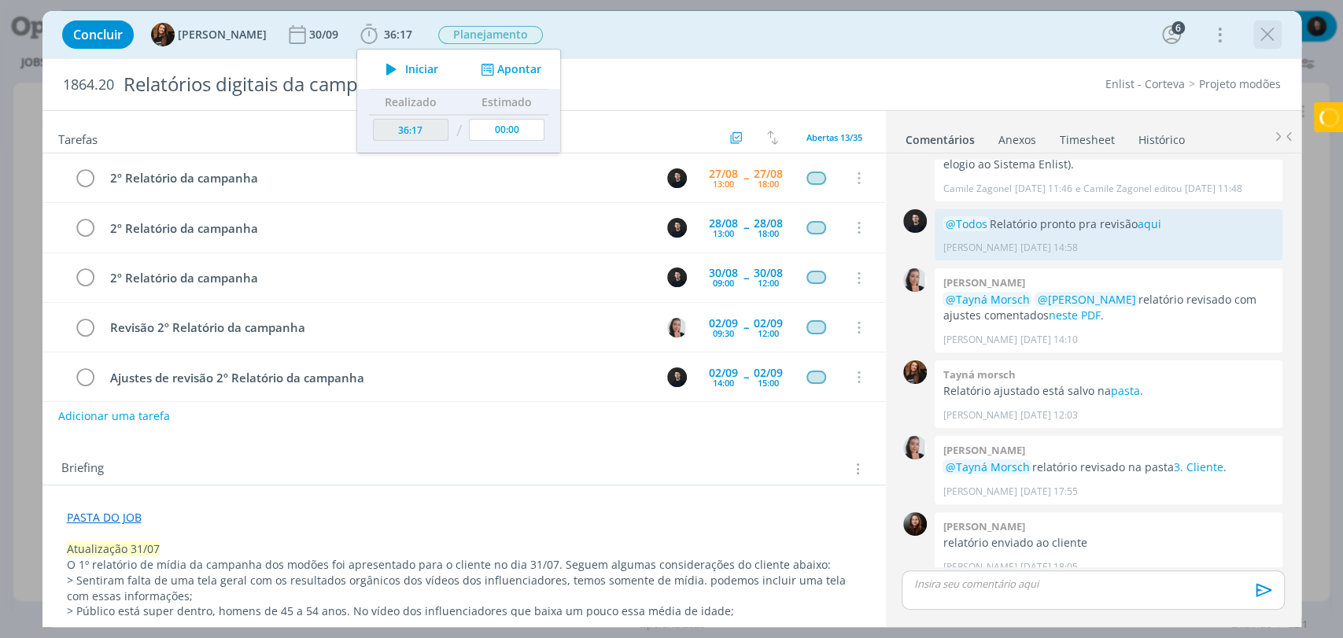
click at [1267, 37] on icon "dialog" at bounding box center [1267, 35] width 24 height 24
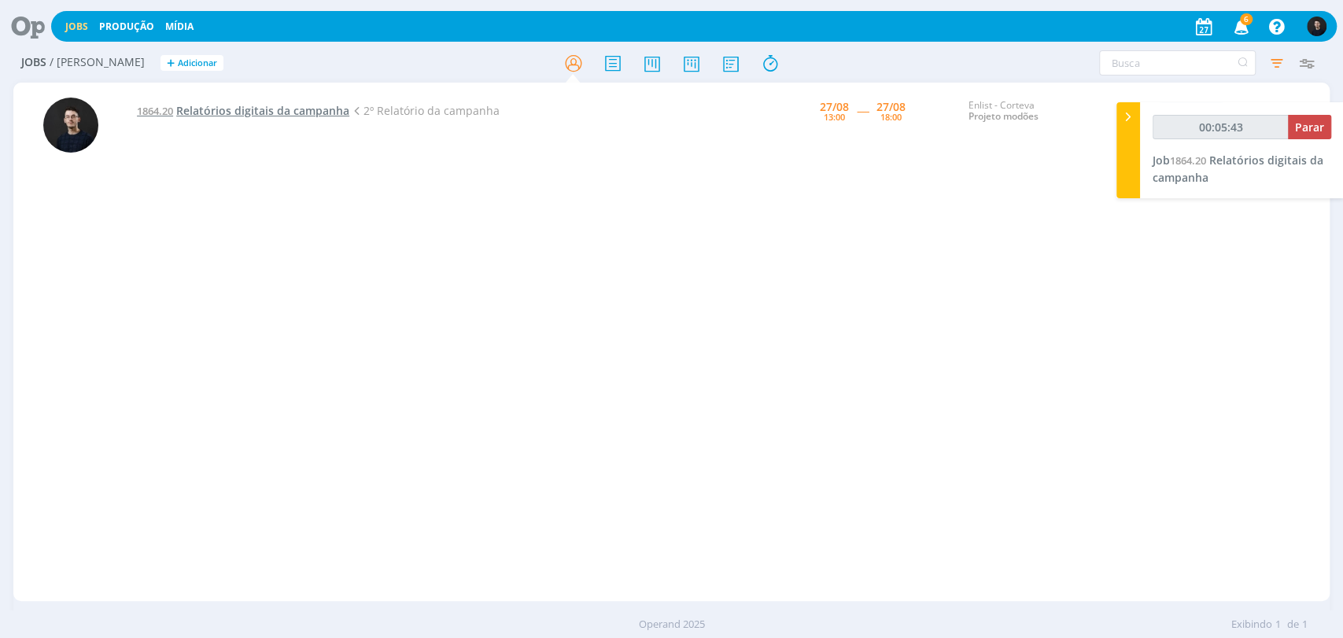
click at [283, 107] on span "Relatórios digitais da campanha" at bounding box center [262, 110] width 173 height 15
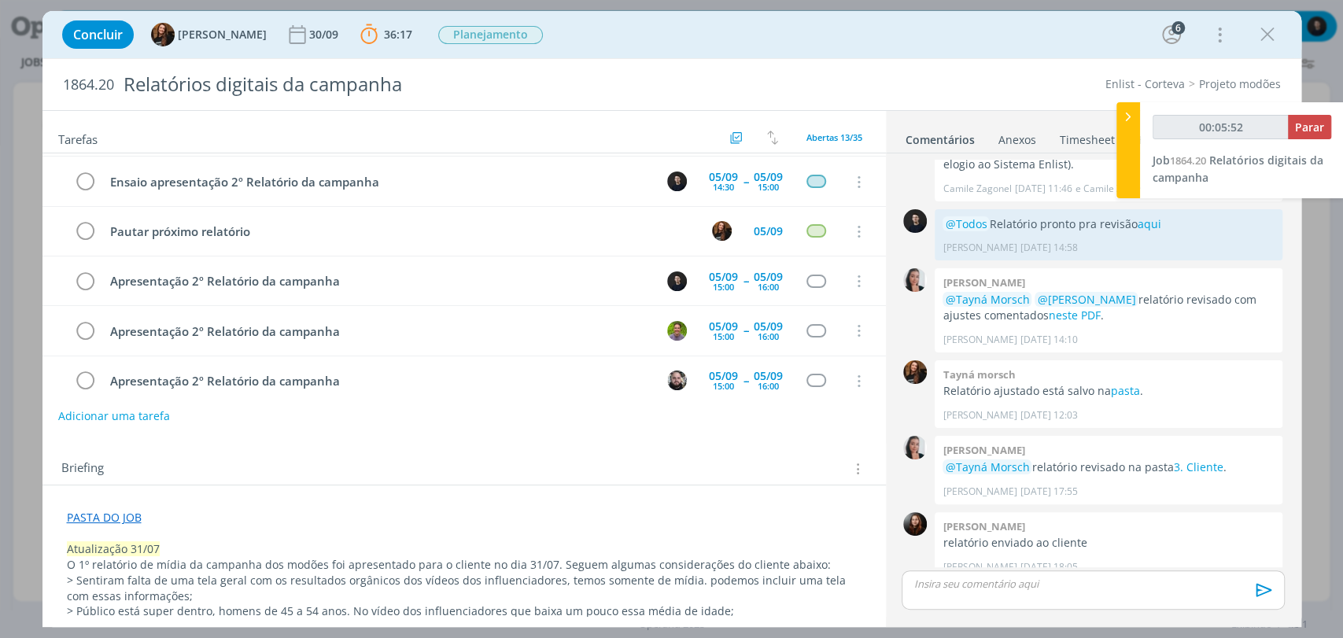
scroll to position [262, 0]
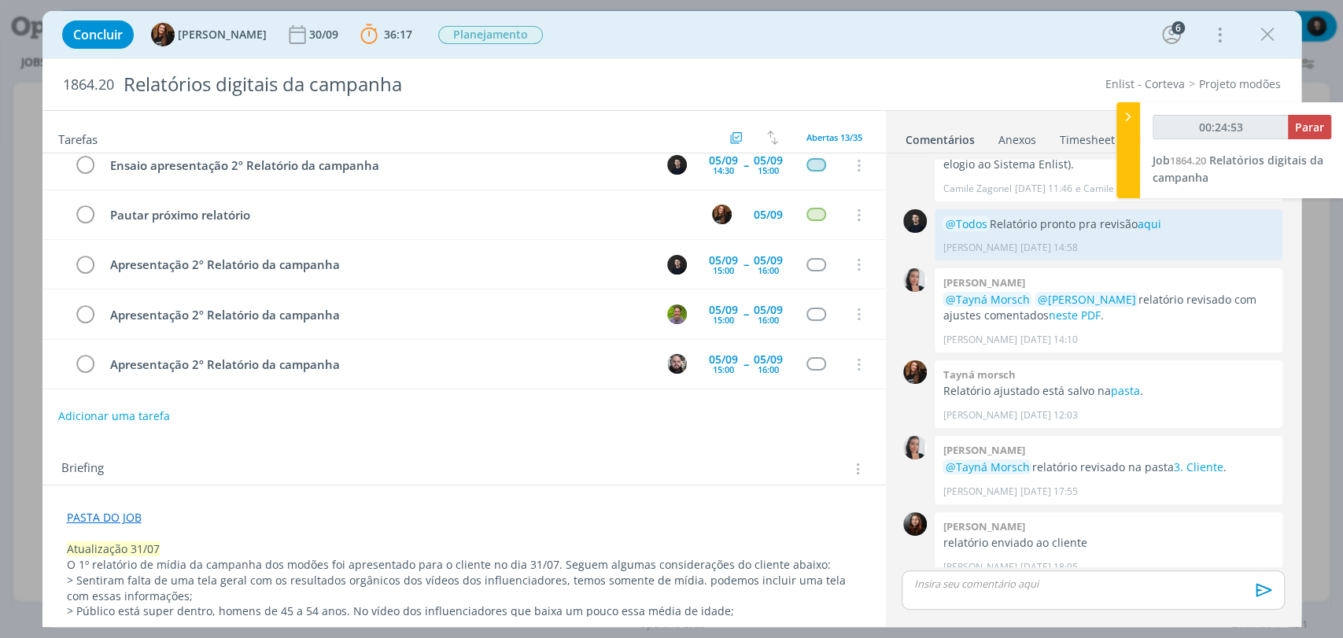
click at [909, 42] on div "Concluir Tayná Morsch 30/09 36:17 Parar Apontar Data * 27/08/2025 Horas * 00:00…" at bounding box center [671, 35] width 1235 height 38
click at [946, 61] on div "1864.20 Relatórios digitais da campanha Enlist - Corteva Projeto modões" at bounding box center [671, 84] width 1259 height 51
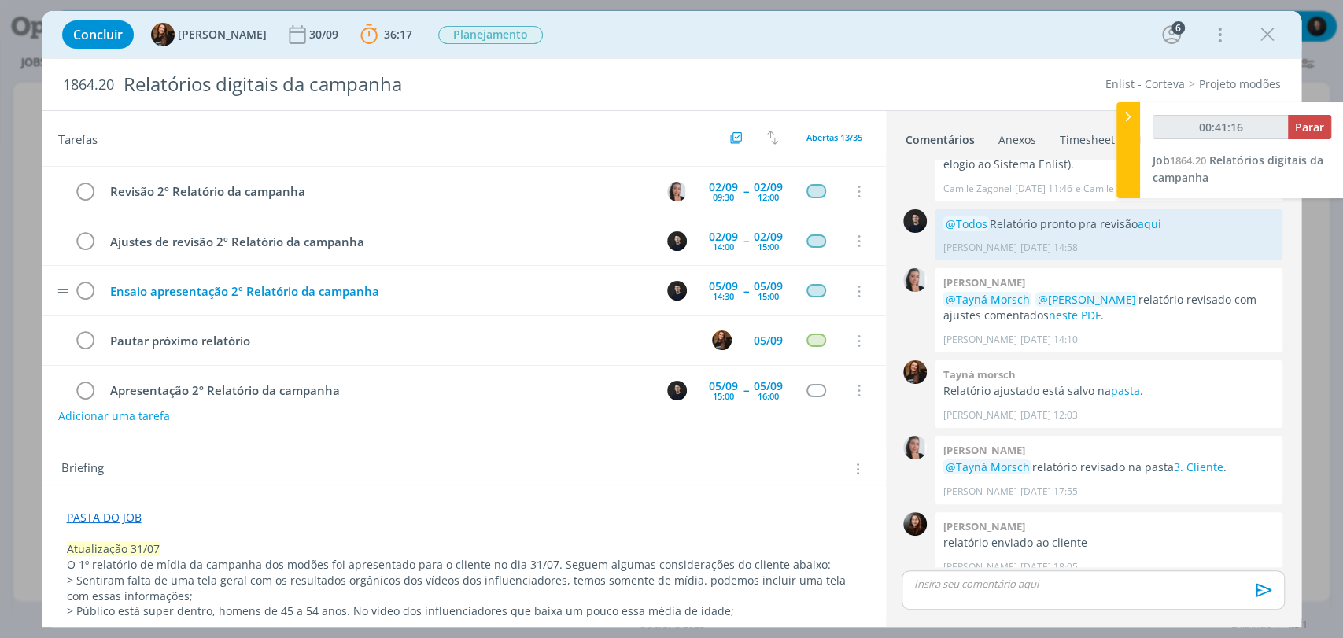
scroll to position [0, 0]
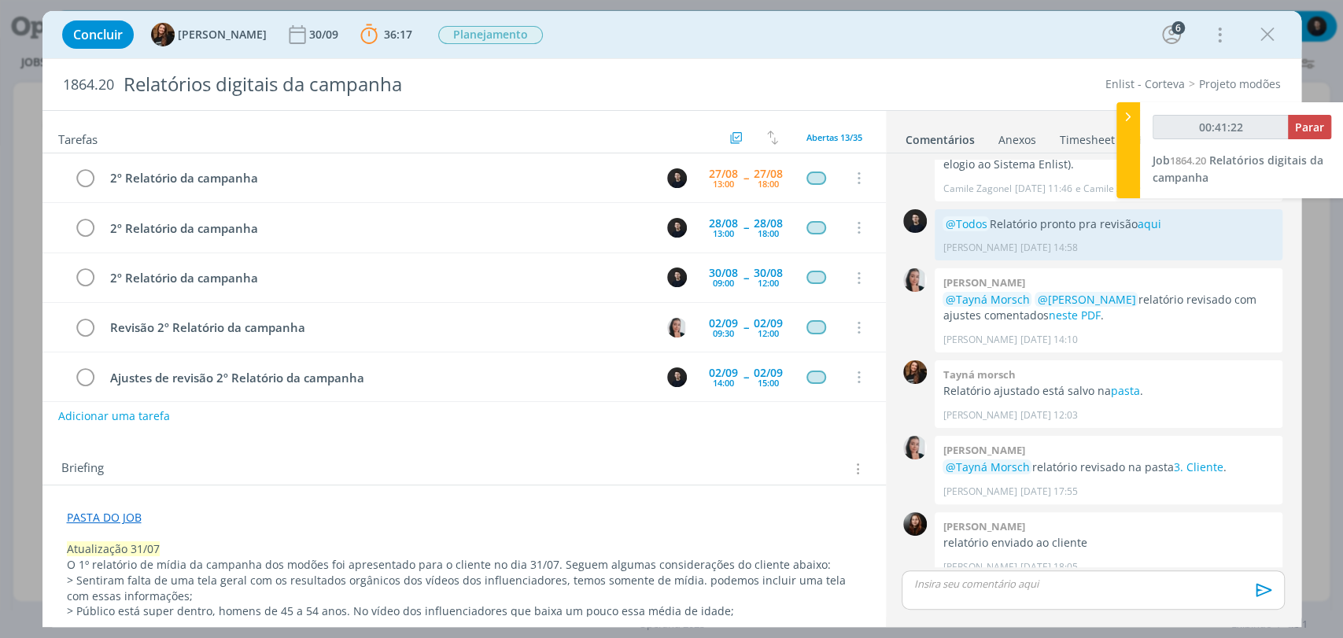
click at [1012, 90] on div "Enlist - Corteva Projeto modões" at bounding box center [1031, 84] width 514 height 16
click at [1271, 33] on icon "dialog" at bounding box center [1267, 35] width 24 height 24
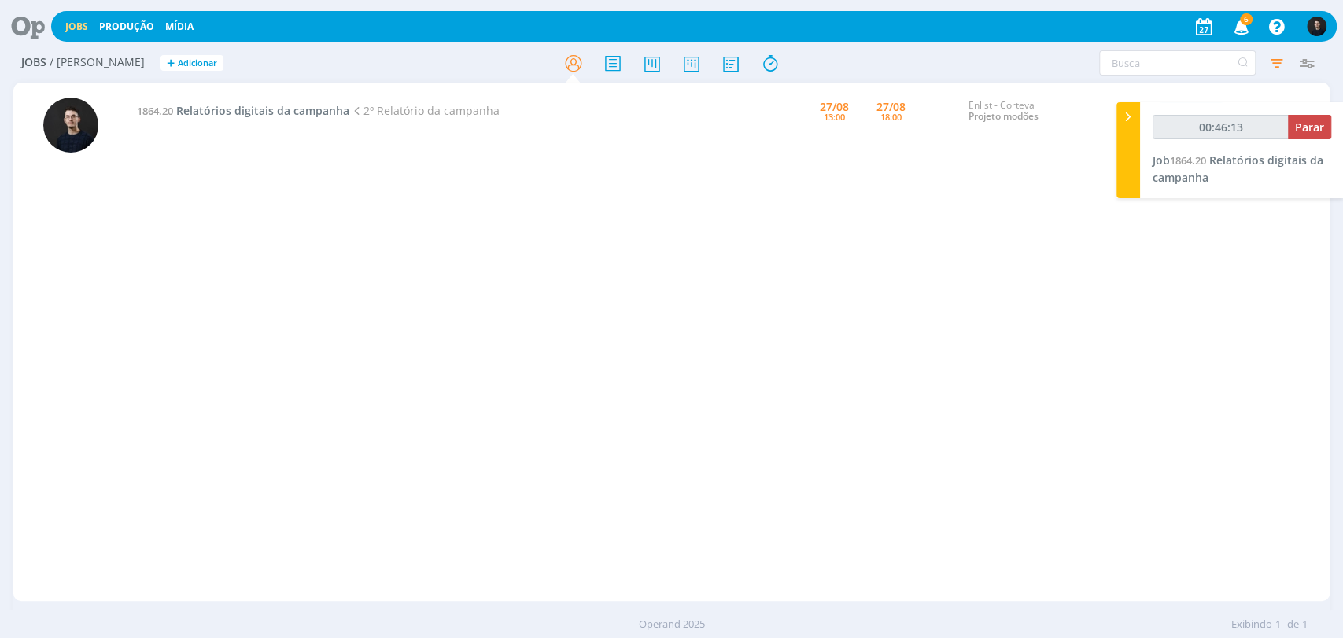
click at [31, 37] on icon at bounding box center [22, 26] width 32 height 31
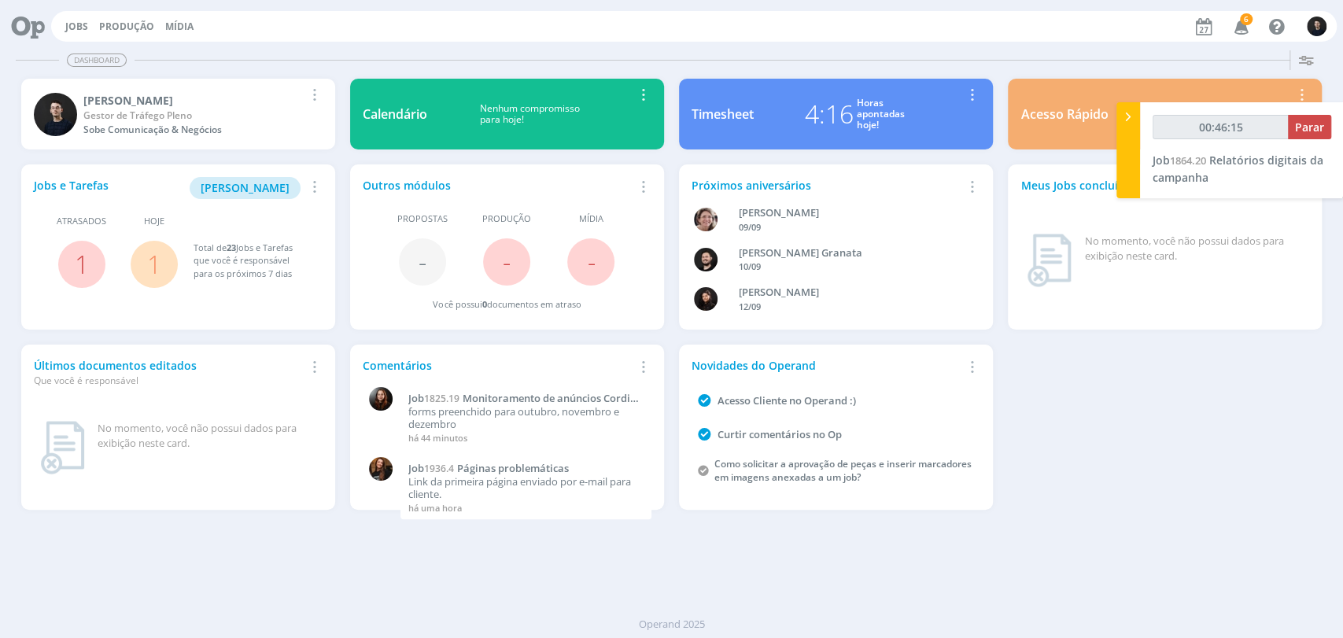
click at [834, 108] on div "4:16" at bounding box center [829, 114] width 49 height 38
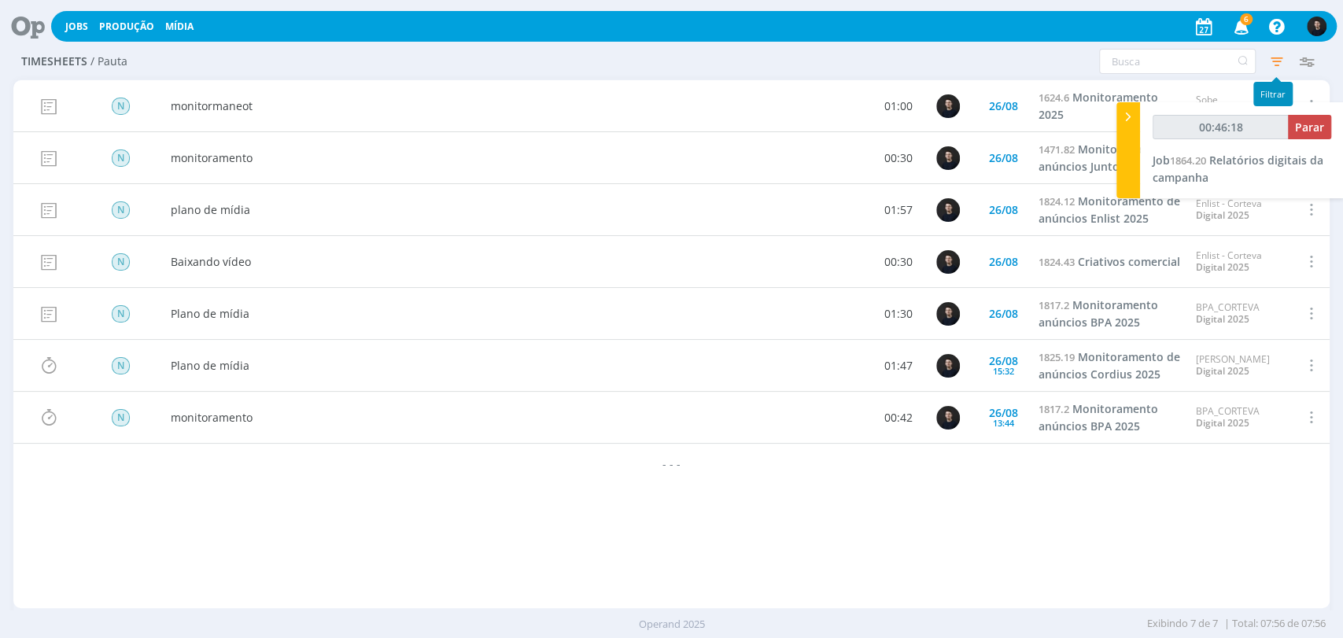
click at [1285, 64] on icon "button" at bounding box center [1276, 61] width 28 height 28
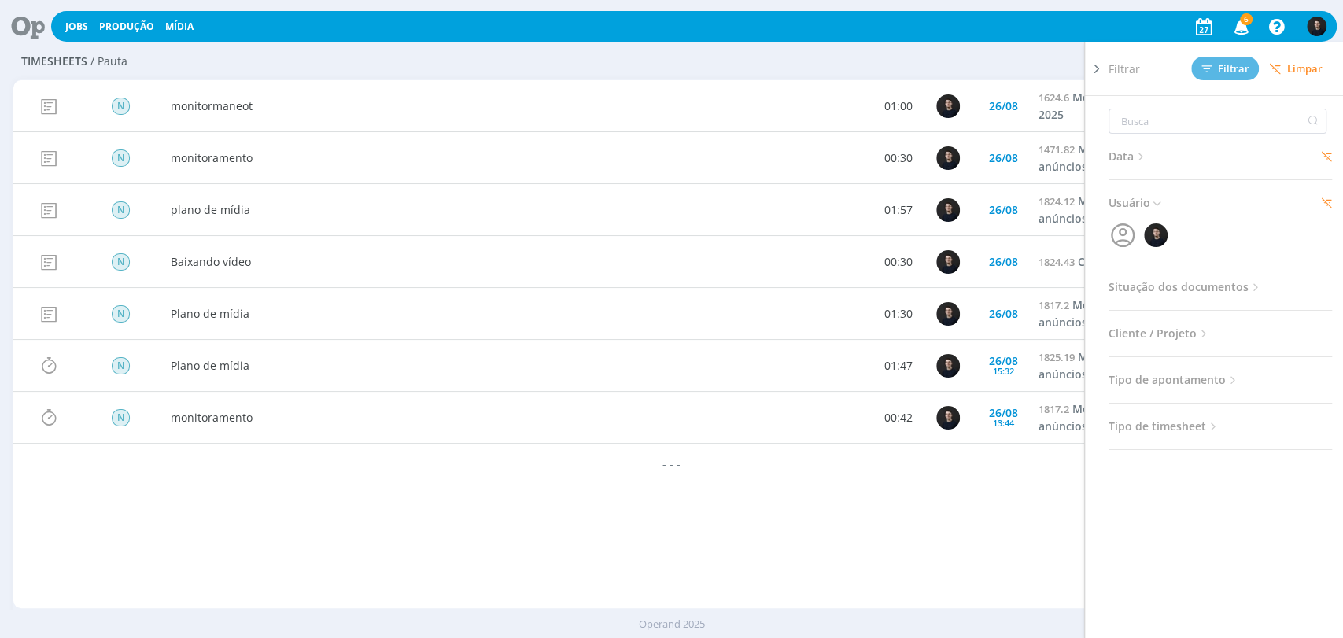
click at [1135, 146] on span "Data" at bounding box center [1127, 156] width 39 height 20
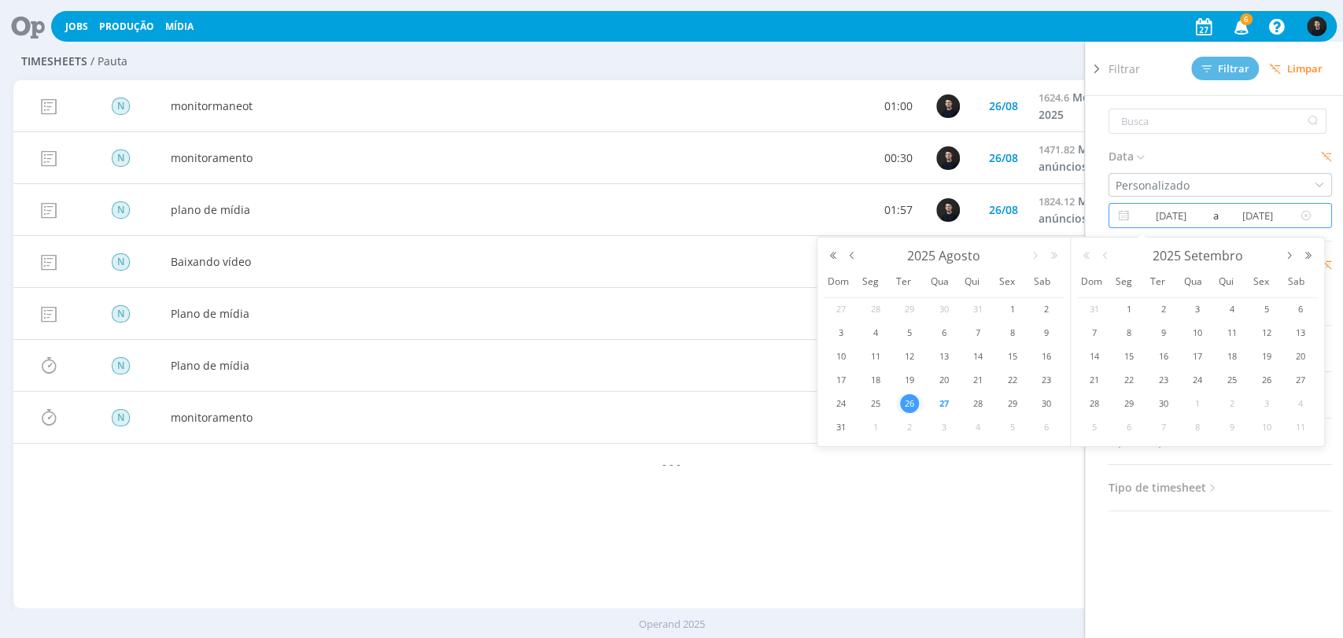
click at [1163, 218] on input "26/08/2025" at bounding box center [1171, 215] width 76 height 19
click at [963, 399] on div "28" at bounding box center [977, 404] width 35 height 20
type input "00:46:22"
click at [951, 404] on span "27" at bounding box center [943, 403] width 19 height 19
type input "27/08/2025"
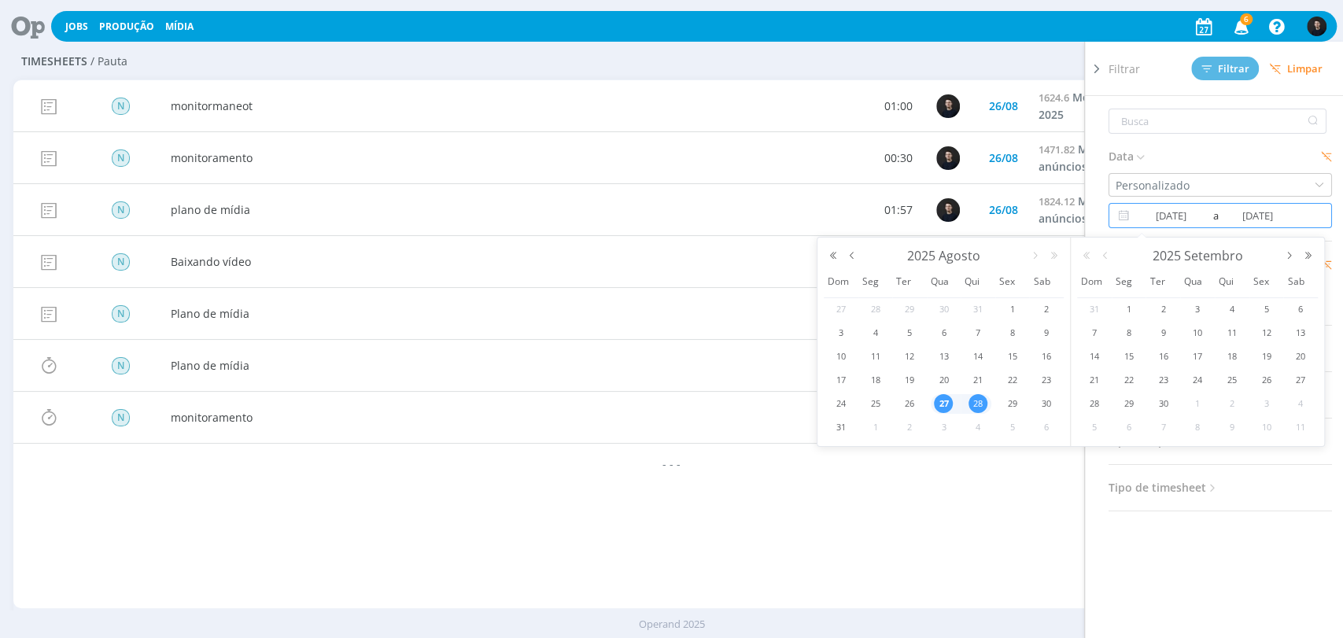
type input "28/08/2025"
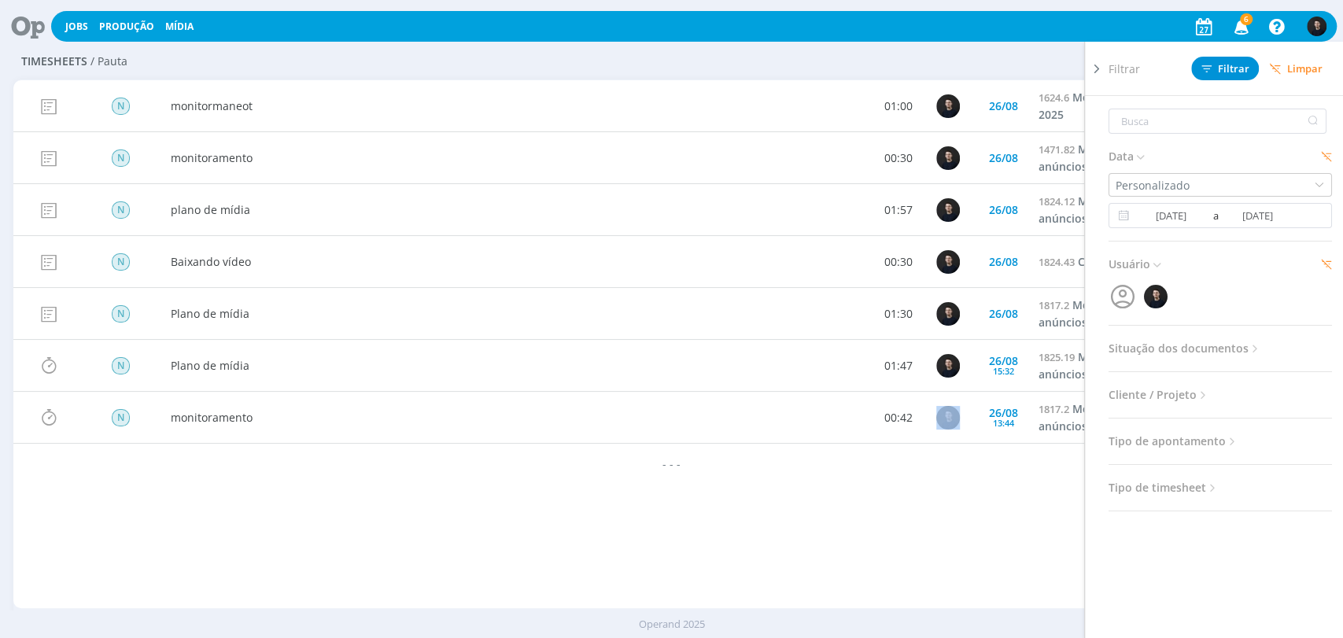
click at [951, 404] on div at bounding box center [947, 417] width 55 height 51
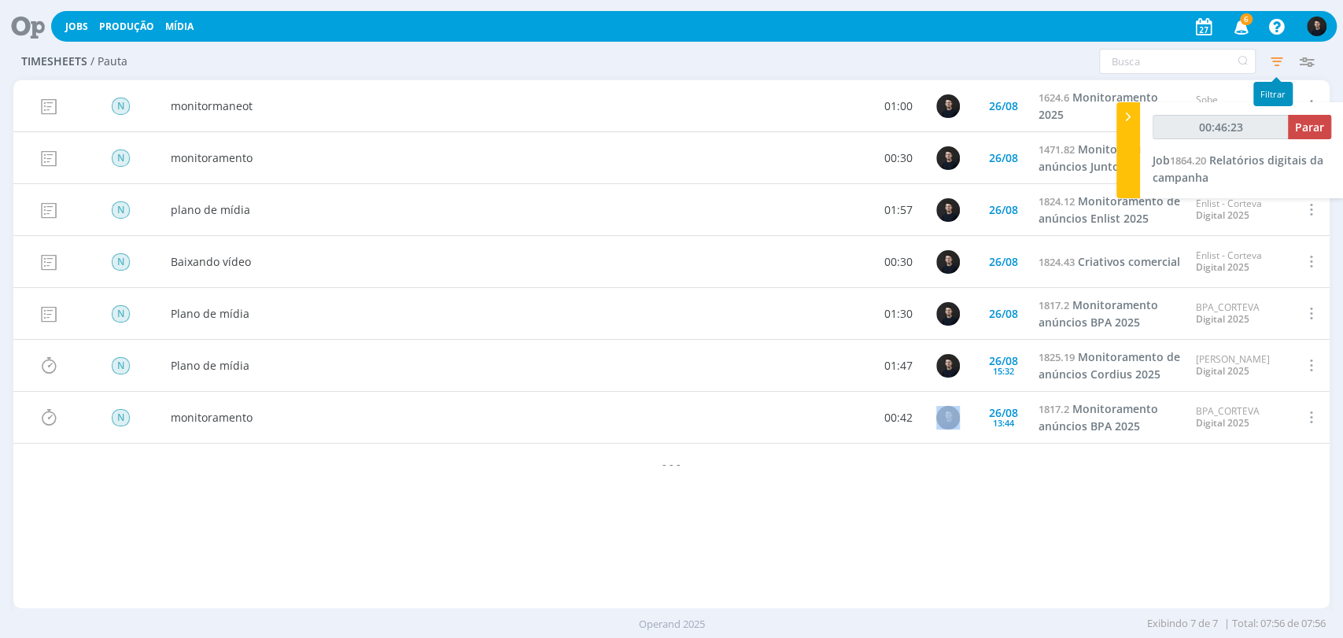
click at [1269, 55] on icon "button" at bounding box center [1276, 61] width 28 height 28
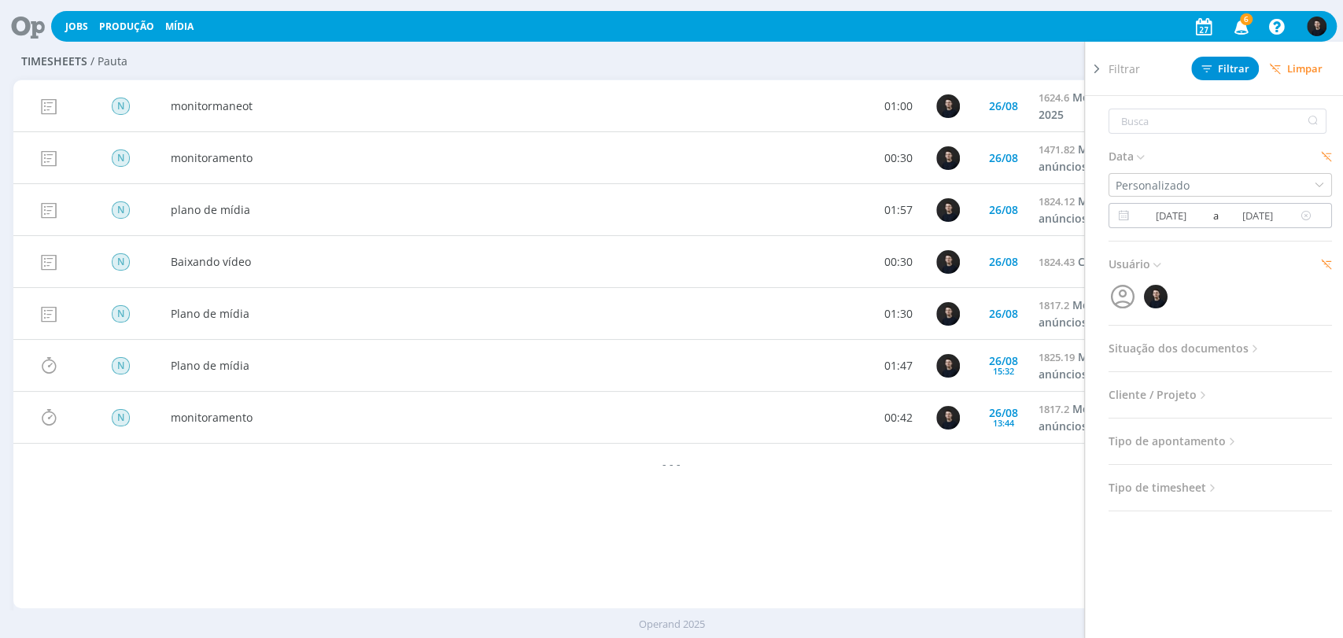
click at [1160, 216] on input "27/08/2025" at bounding box center [1171, 215] width 76 height 19
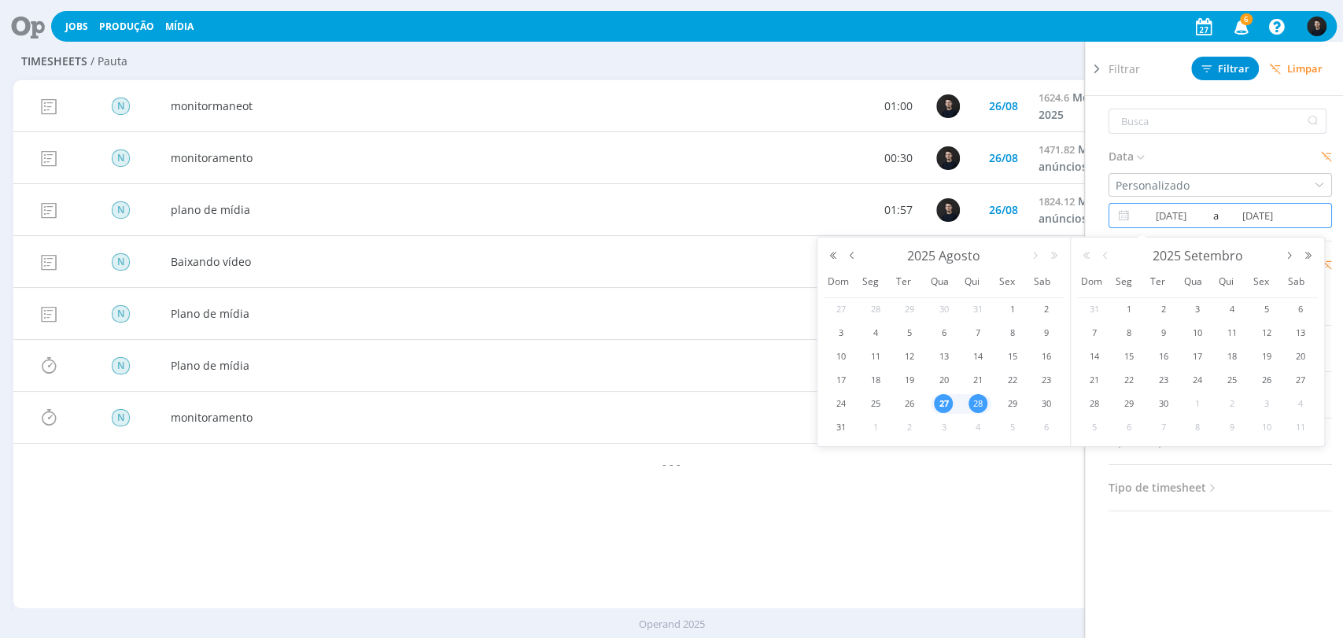
type input "00:46:26"
click at [948, 404] on span "27" at bounding box center [943, 403] width 19 height 19
type input "27/08/2025"
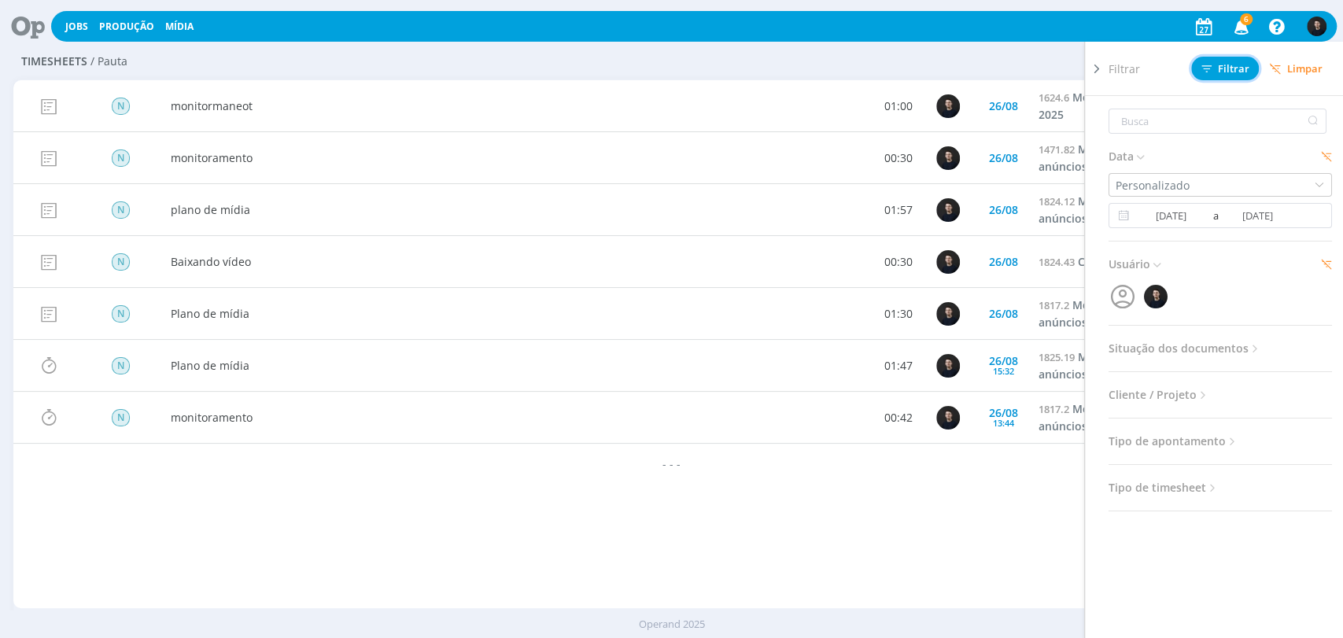
drag, startPoint x: 1220, startPoint y: 75, endPoint x: 1164, endPoint y: 64, distance: 56.9
click at [1220, 74] on span "Filtrar" at bounding box center [1225, 69] width 48 height 10
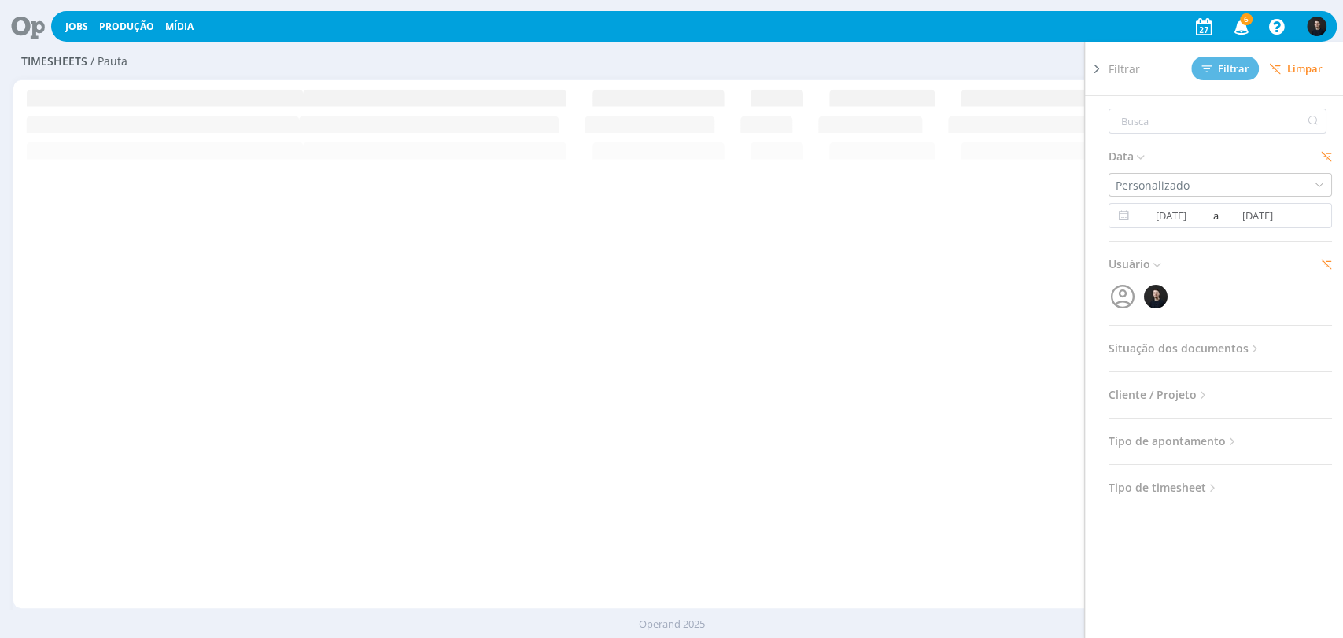
click at [876, 18] on div "Jobs Produção Mídia 6 Notificações Central de Ajuda Área de Membros Implantação…" at bounding box center [693, 26] width 1285 height 31
click at [897, 57] on div "Configurar exibição Ordenação Ordenação padrão Tipo de timesheet Tipo de aponta…" at bounding box center [1109, 61] width 439 height 25
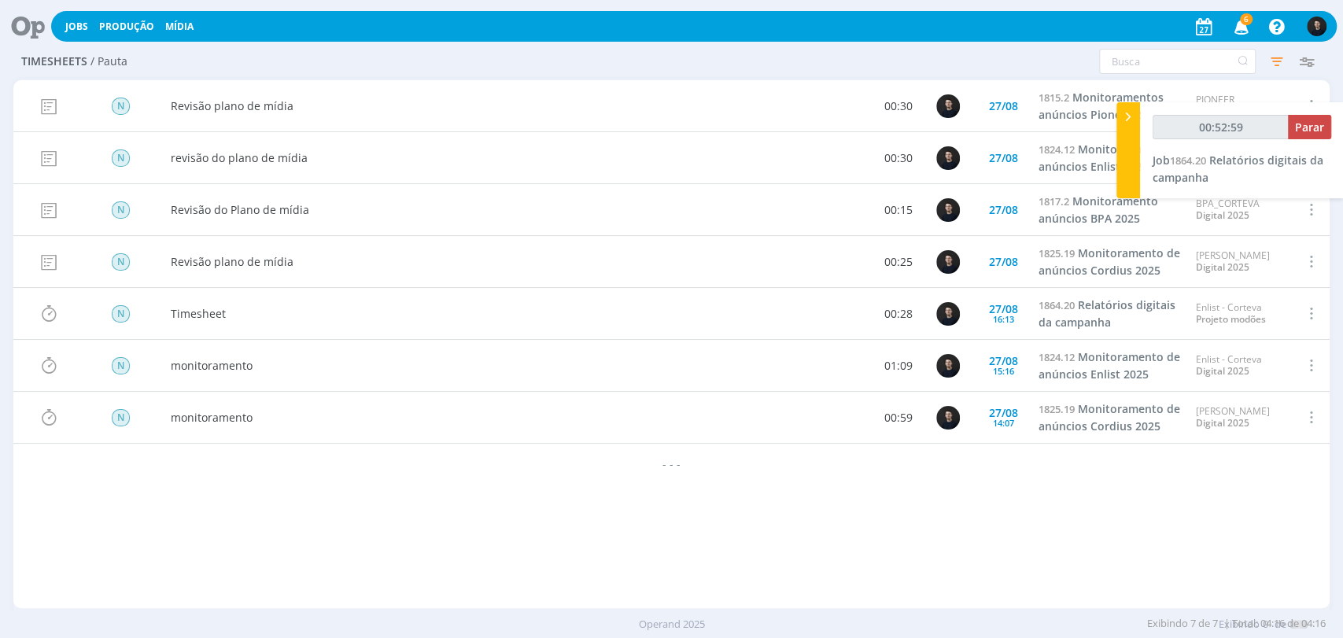
click at [0, 17] on header "Jobs Produção Mídia 6 Notificações Central de Ajuda Área de Membros Implantação…" at bounding box center [671, 22] width 1343 height 44
click at [1307, 304] on span at bounding box center [1309, 313] width 17 height 21
click at [1246, 262] on div "Editar" at bounding box center [1260, 259] width 156 height 23
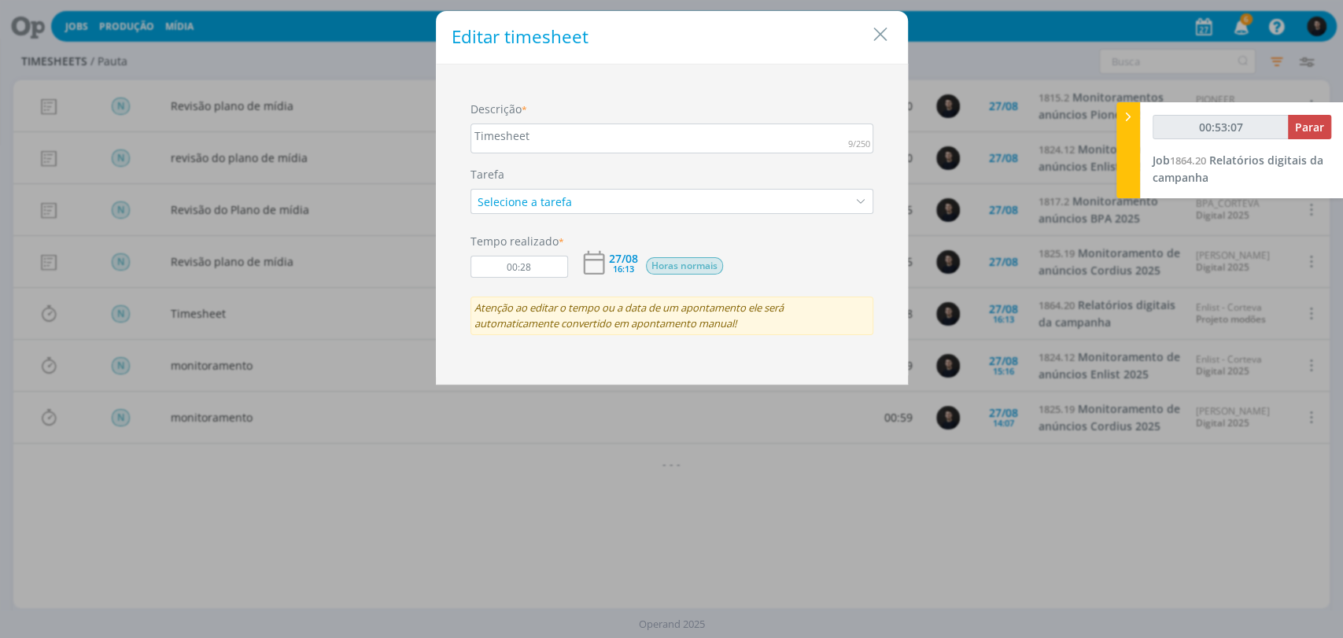
click at [506, 138] on div "Timesheet" at bounding box center [671, 138] width 403 height 30
type input "00:53:08"
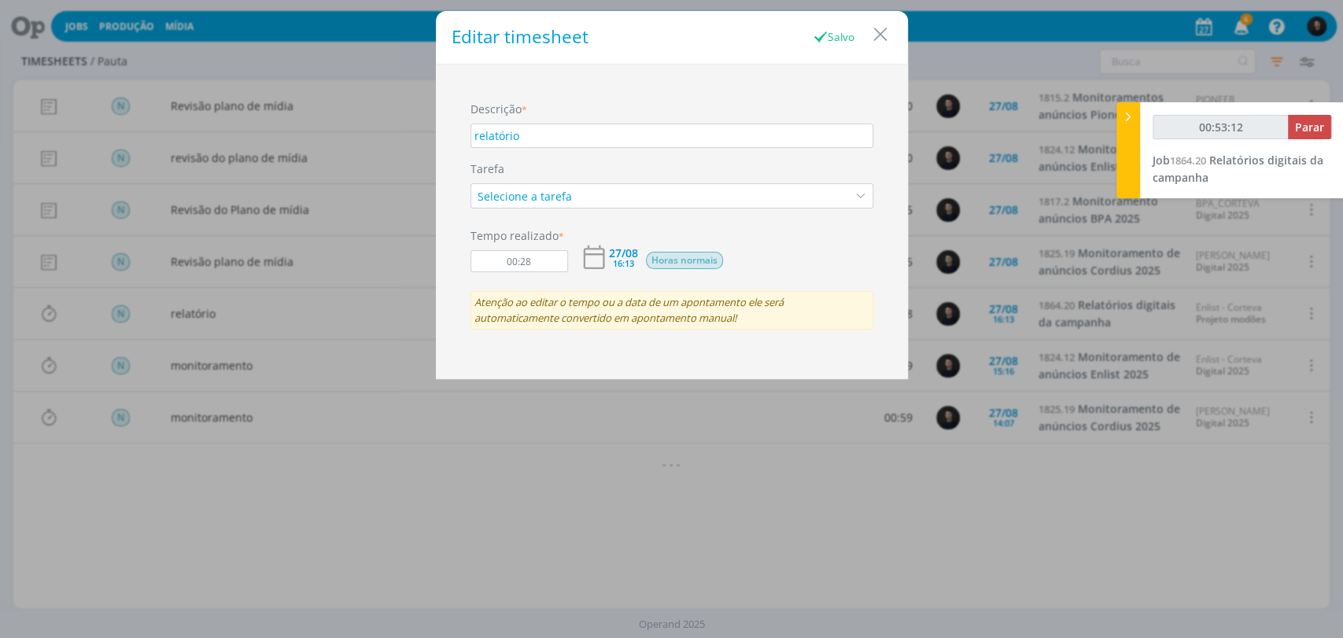
click at [321, 58] on div "Editar timesheet Salvo Descrição * relatório Tarefa Selecione a tarefa Tempo re…" at bounding box center [671, 319] width 1343 height 638
click at [880, 39] on icon "Close" at bounding box center [880, 35] width 24 height 24
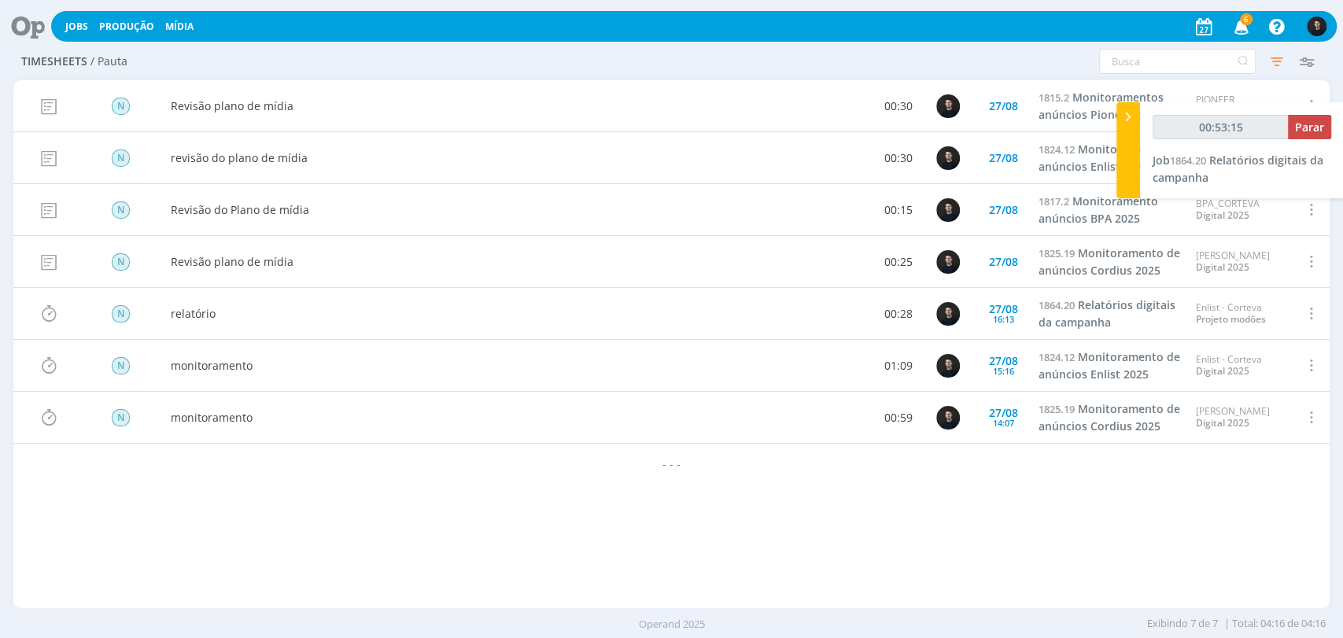
click at [36, 29] on icon at bounding box center [22, 26] width 32 height 31
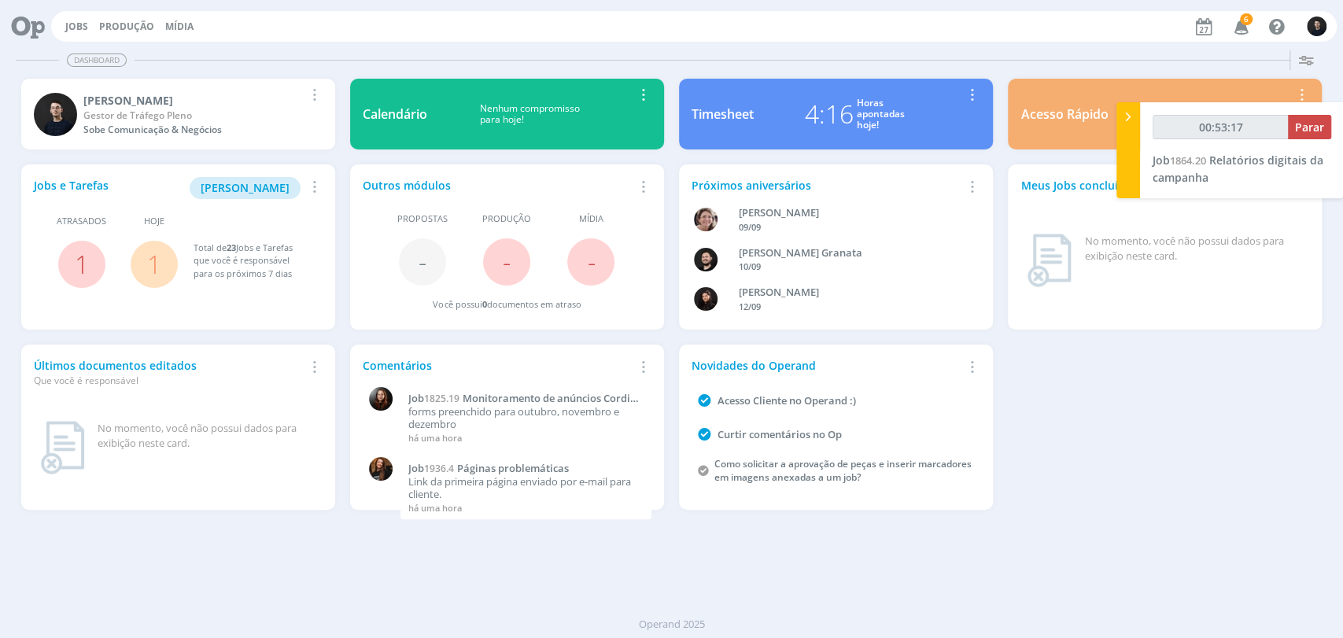
click at [817, 122] on div "4:16" at bounding box center [829, 114] width 49 height 38
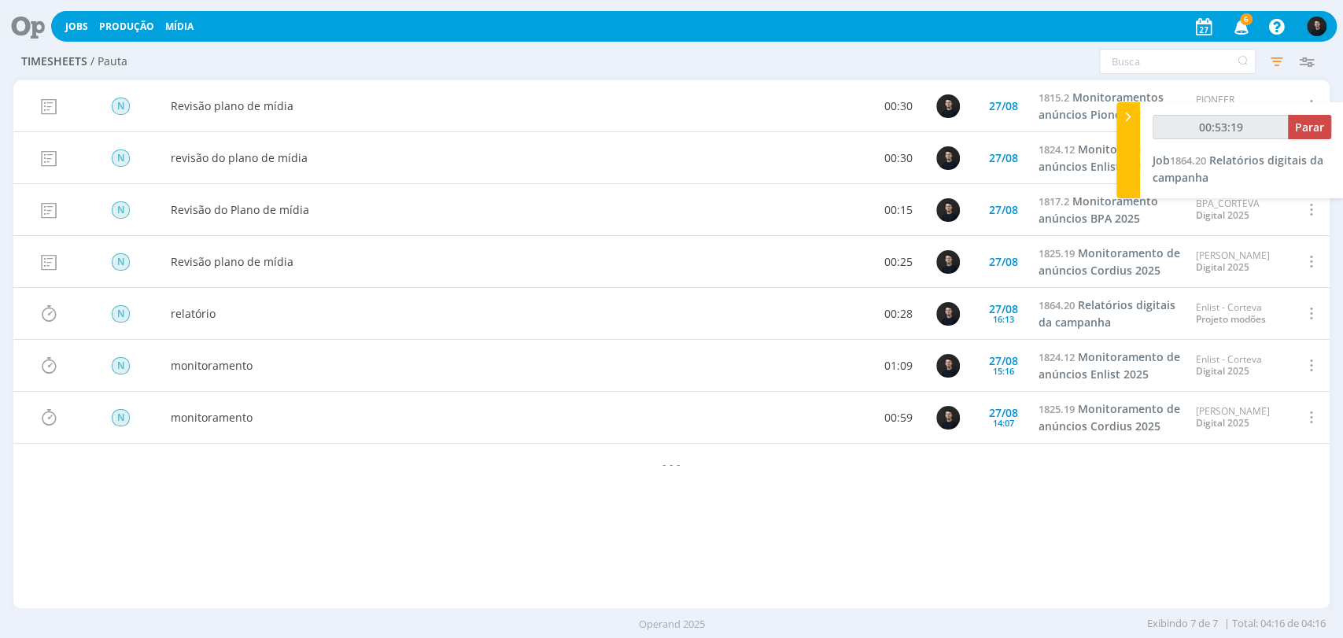
click at [34, 38] on icon at bounding box center [22, 26] width 32 height 31
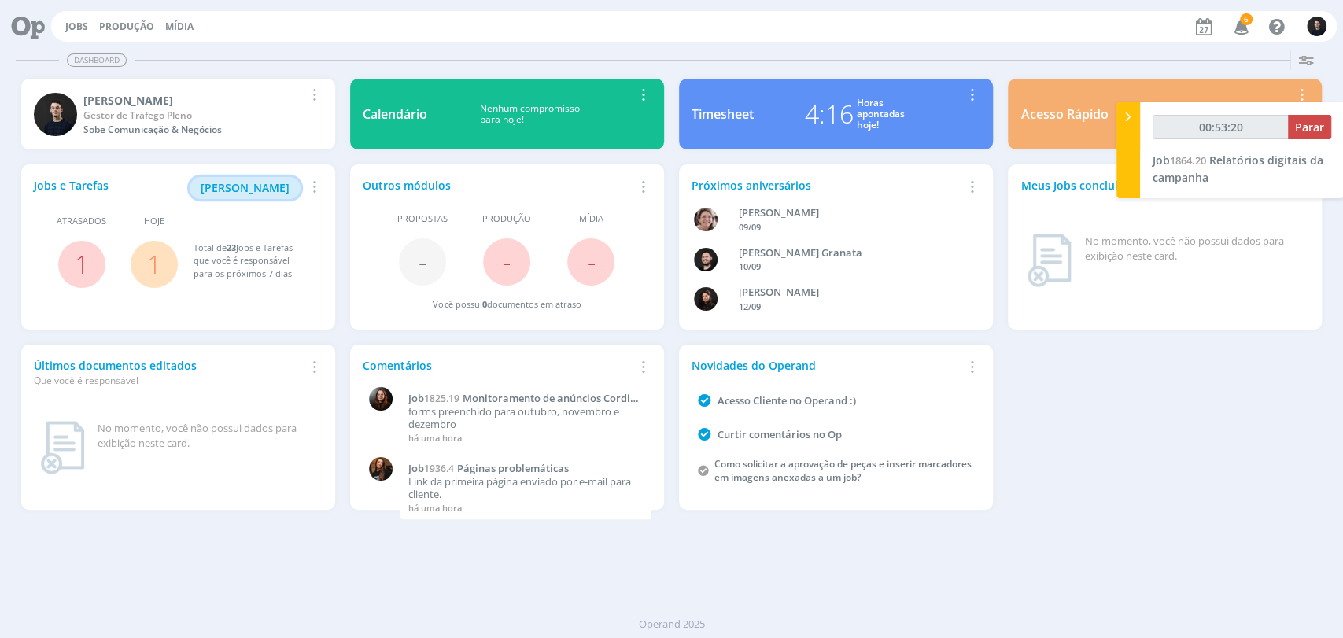
click at [272, 186] on span "[PERSON_NAME]" at bounding box center [245, 187] width 89 height 15
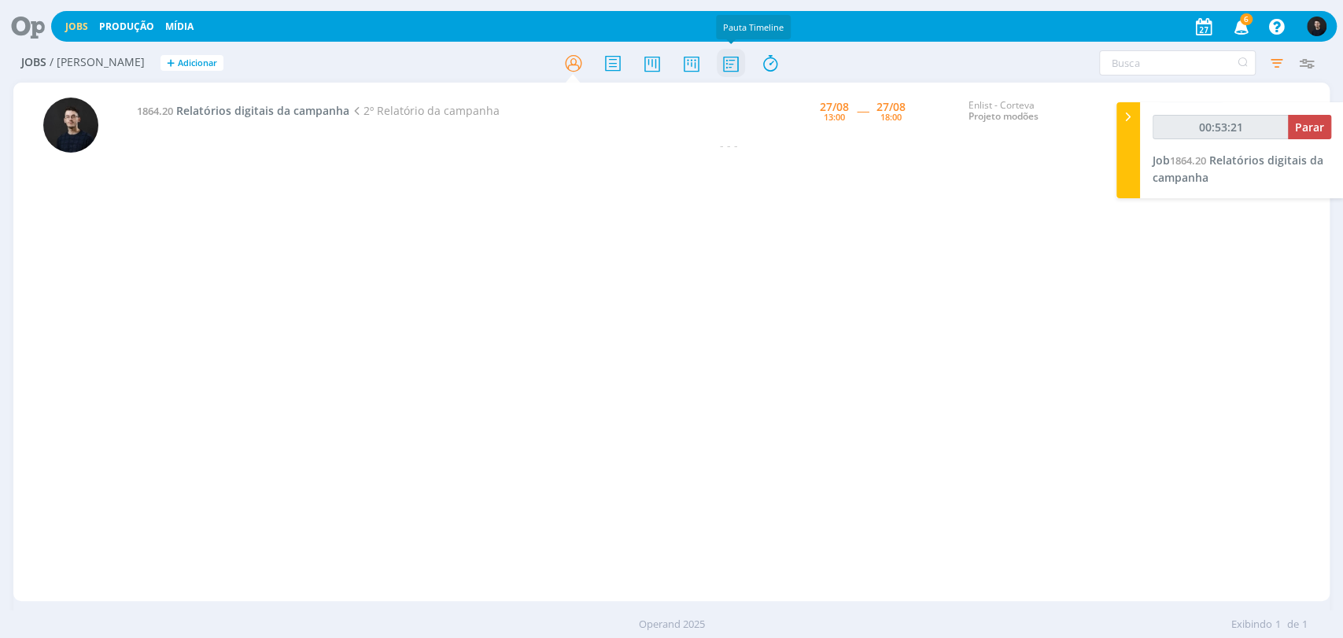
click at [730, 62] on icon at bounding box center [730, 63] width 28 height 31
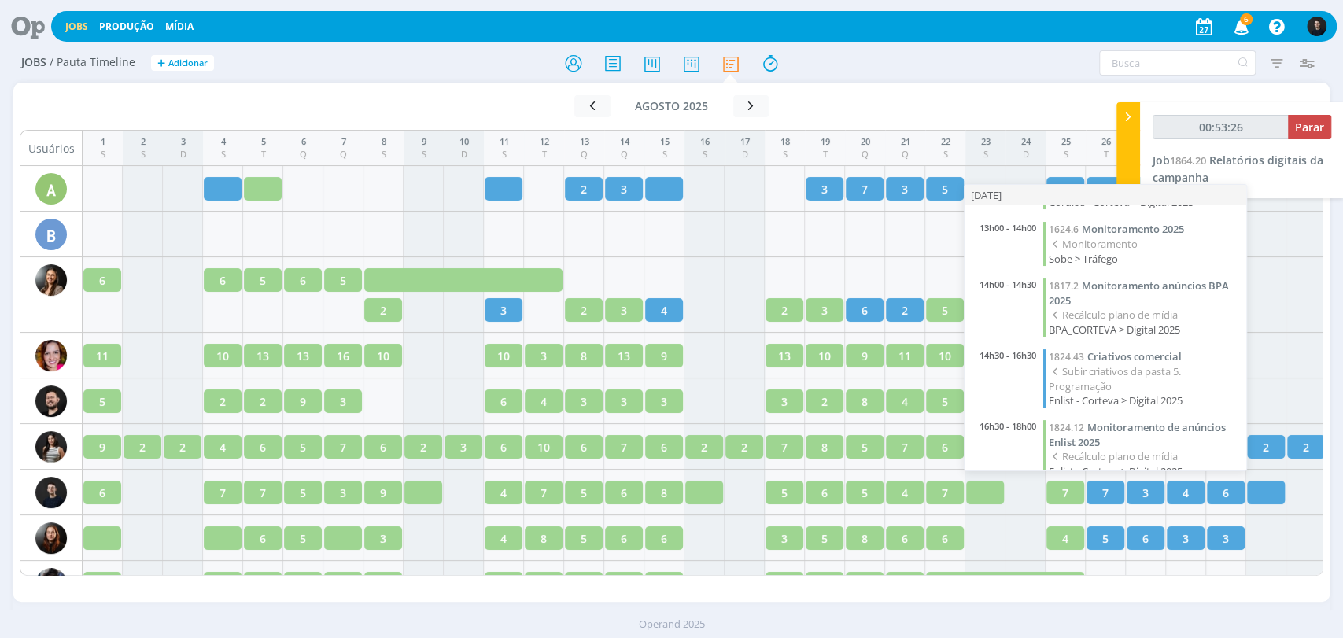
scroll to position [217, 0]
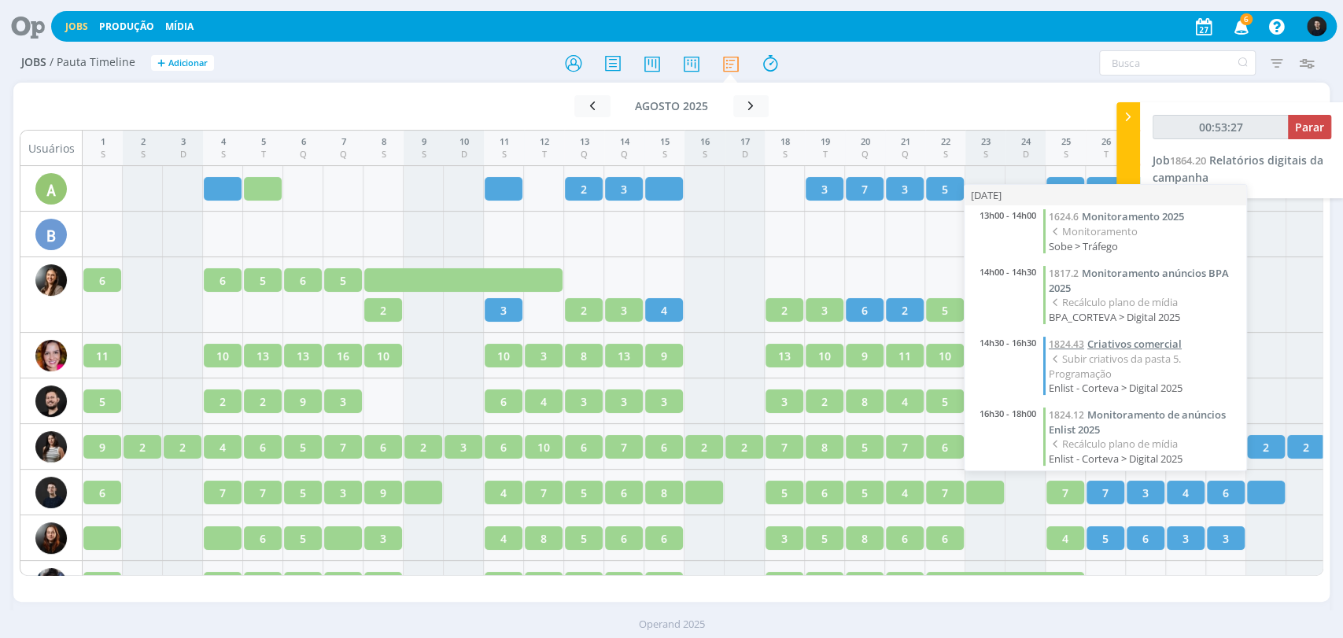
click at [1102, 341] on span "Criativos comercial" at bounding box center [1134, 344] width 94 height 14
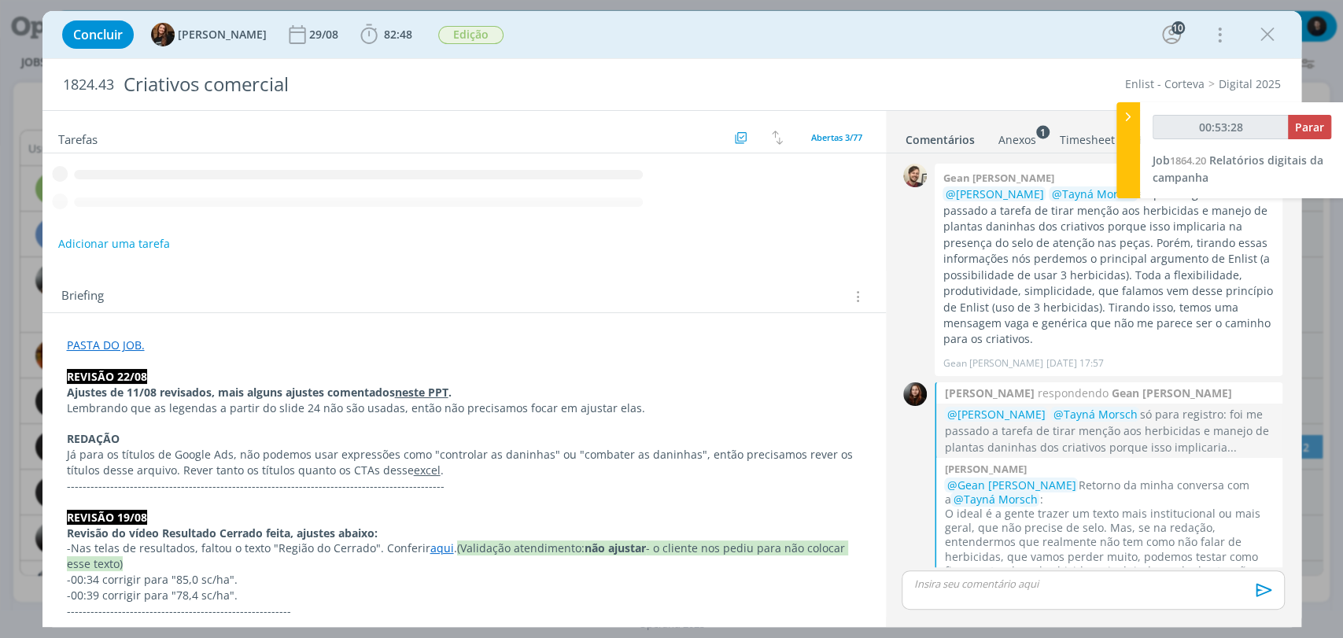
scroll to position [2240, 0]
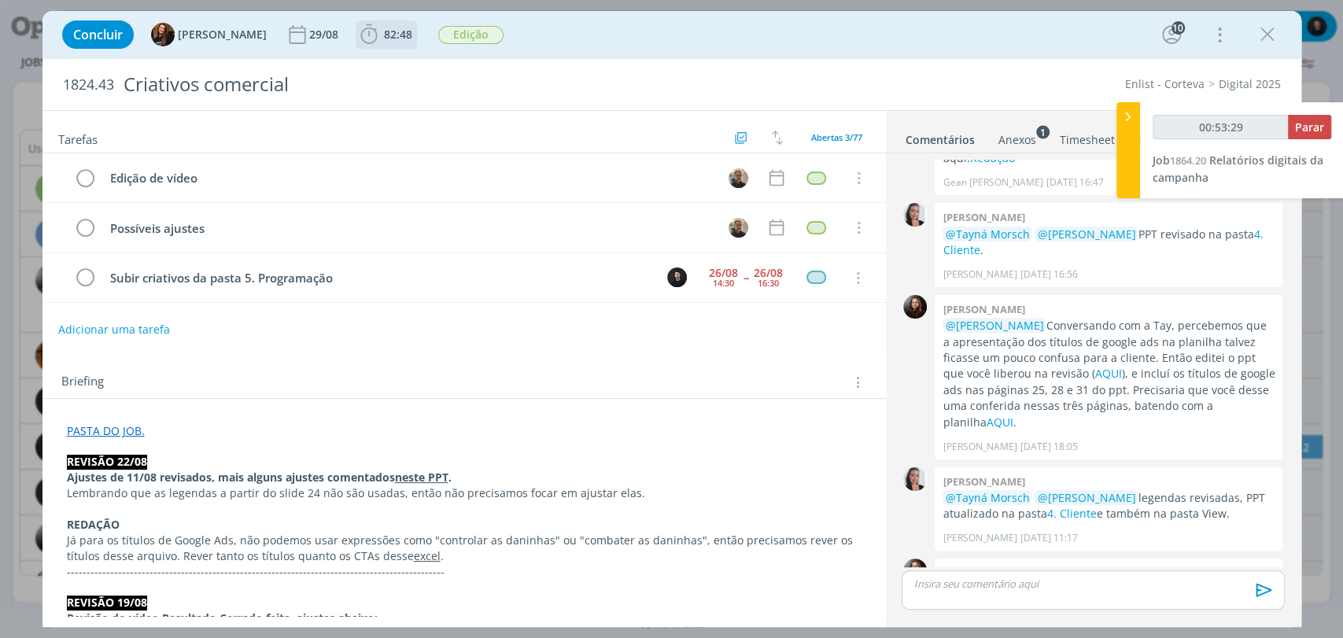
click at [385, 40] on span "82:48" at bounding box center [398, 34] width 28 height 15
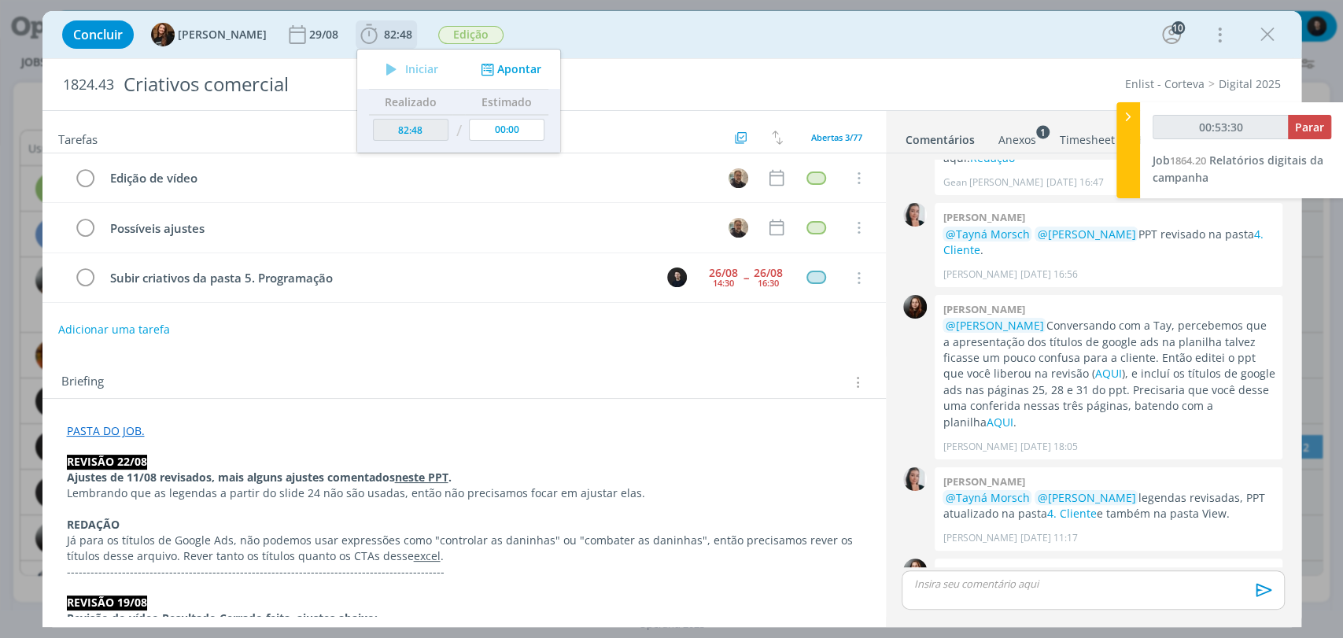
click at [489, 73] on button "Apontar" at bounding box center [508, 69] width 65 height 17
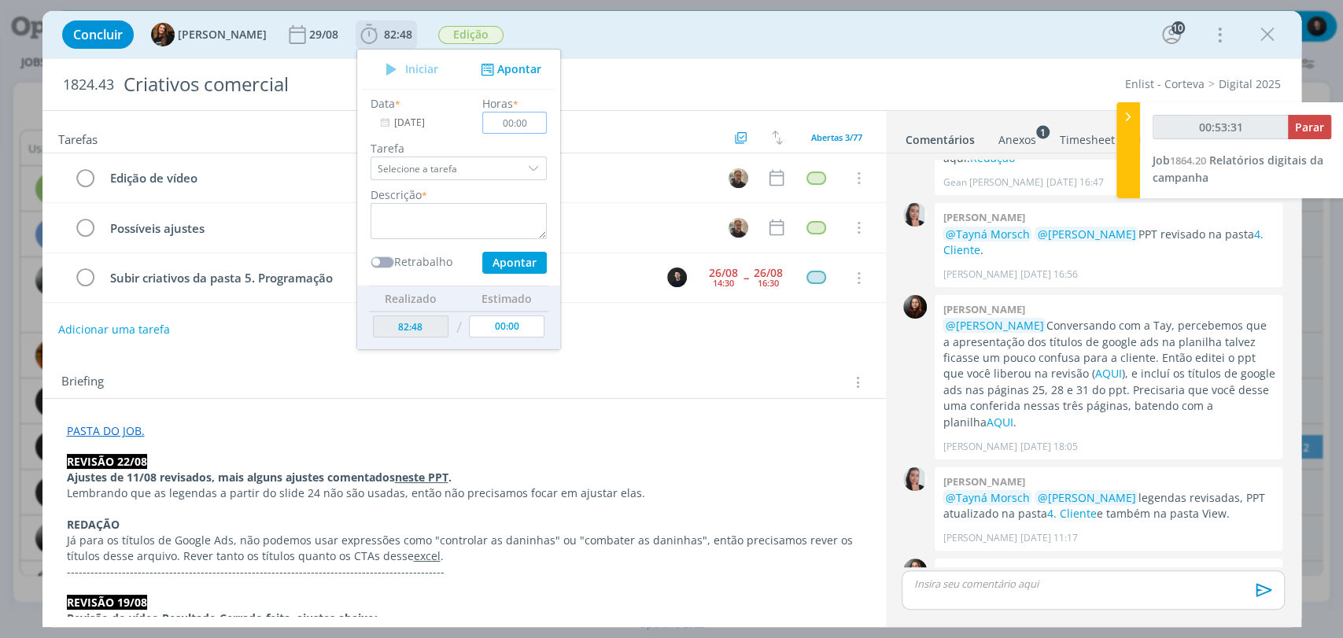
type input "00:53:32"
type input "01:00"
type input "00:53:33"
type input "00:10"
type input "00:53:34"
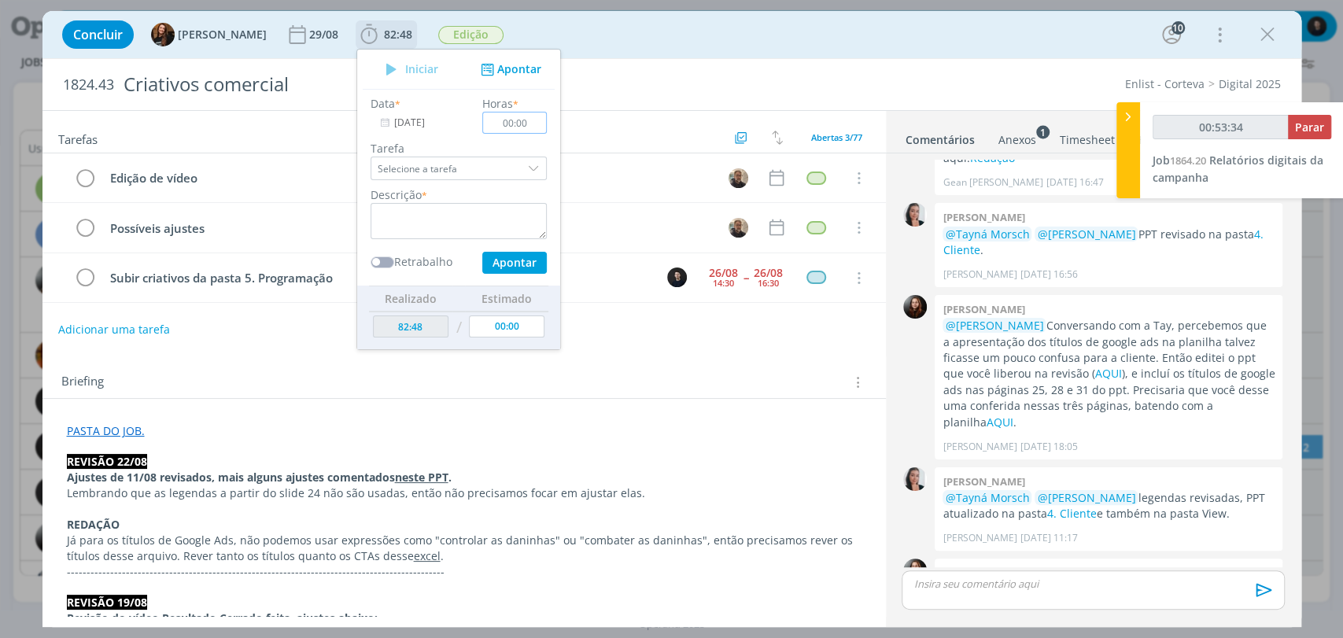
type input "00:04"
type input "00:53:35"
type input "00:45"
type input "00:53:36"
type input "00:45"
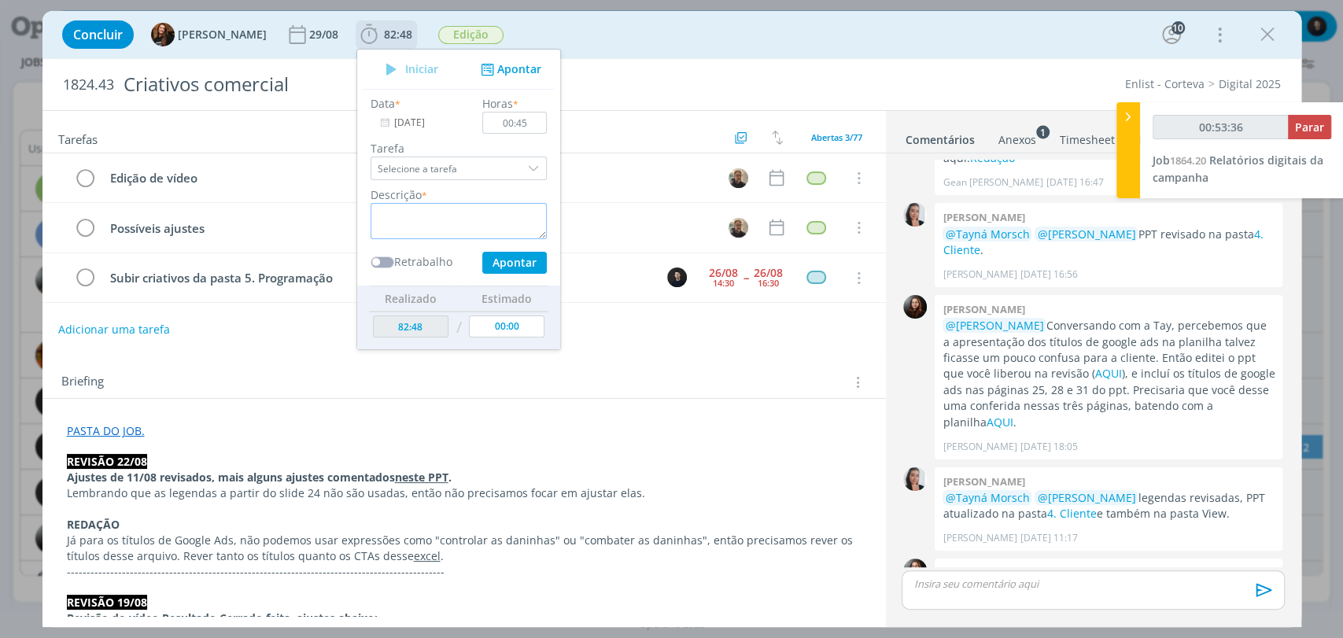
click at [433, 222] on textarea "dialog" at bounding box center [458, 221] width 176 height 36
type textarea "vei"
type input "00:53:37"
type textarea "veicu"
type input "00:53:38"
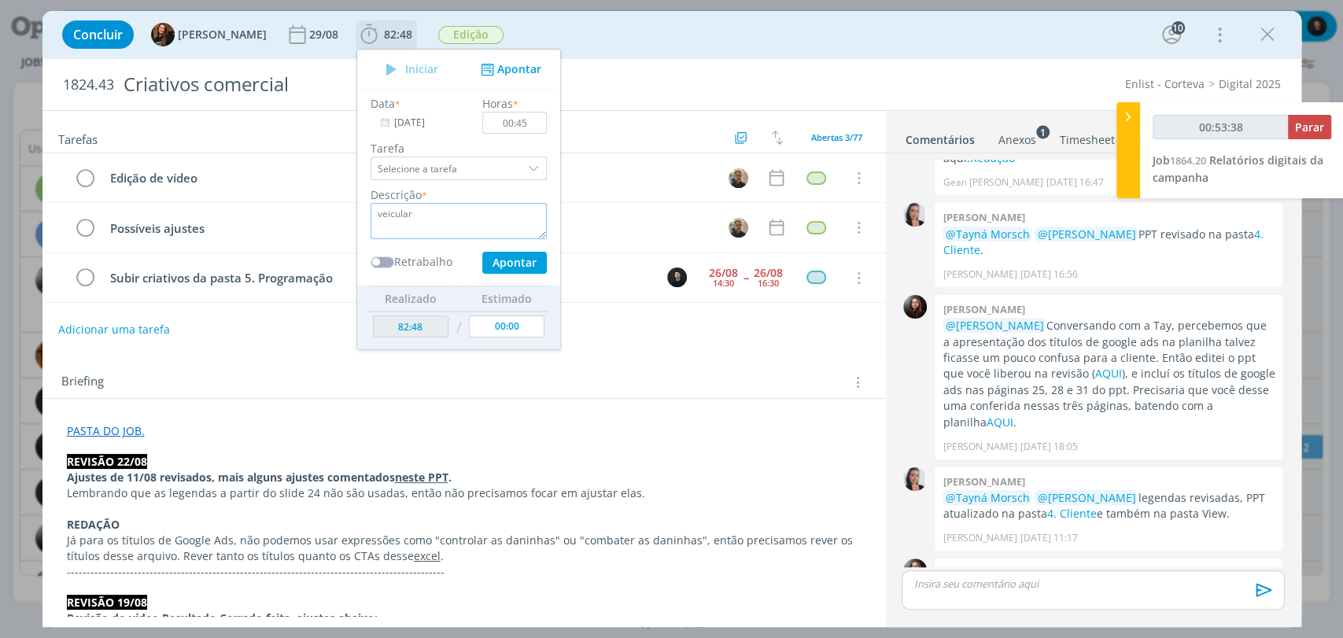
type textarea "veicular"
type input "00:53:39"
type textarea "veicular an"
type input "00:53:40"
type textarea "veicular anúnc"
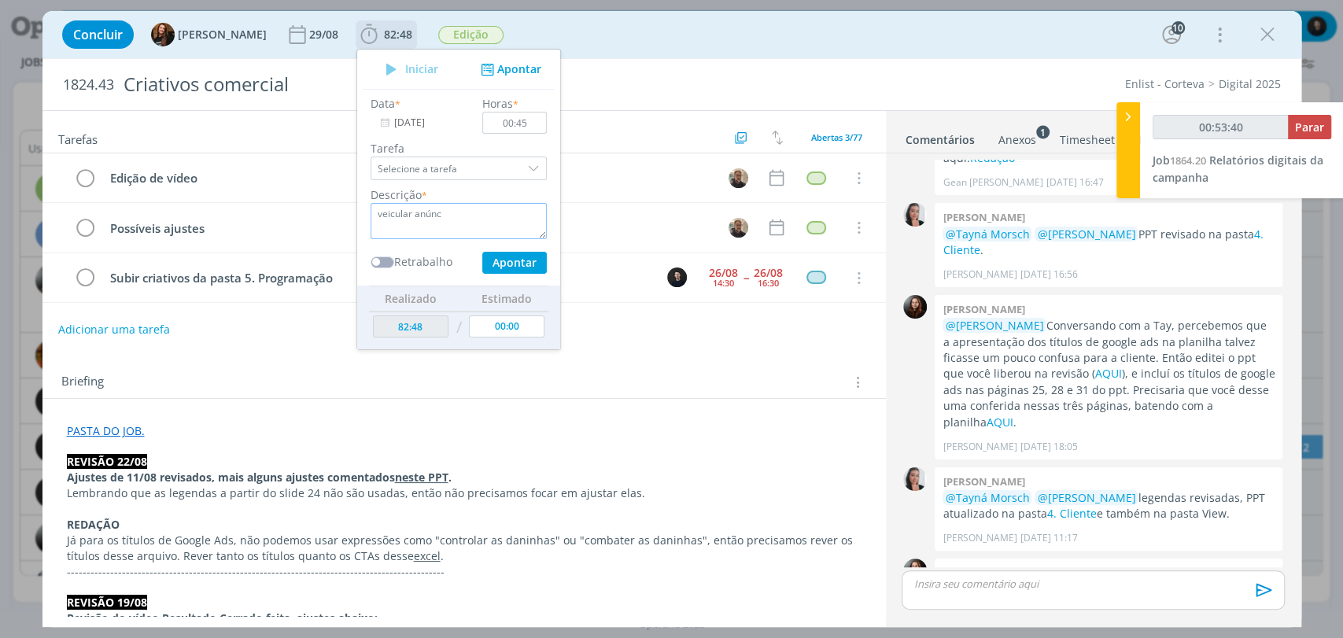
type input "00:53:41"
type textarea "veicular anúncio"
click at [481, 252] on button "Apontar" at bounding box center [513, 263] width 65 height 22
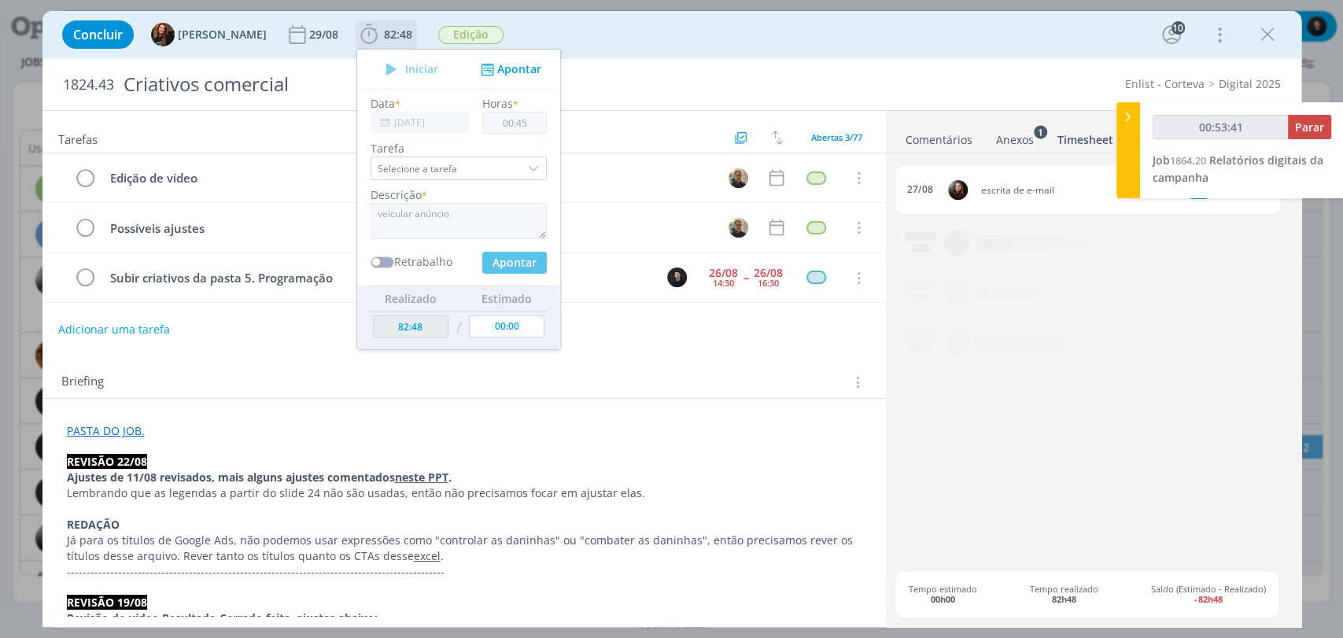
type input "00:53:42"
type input "83:33"
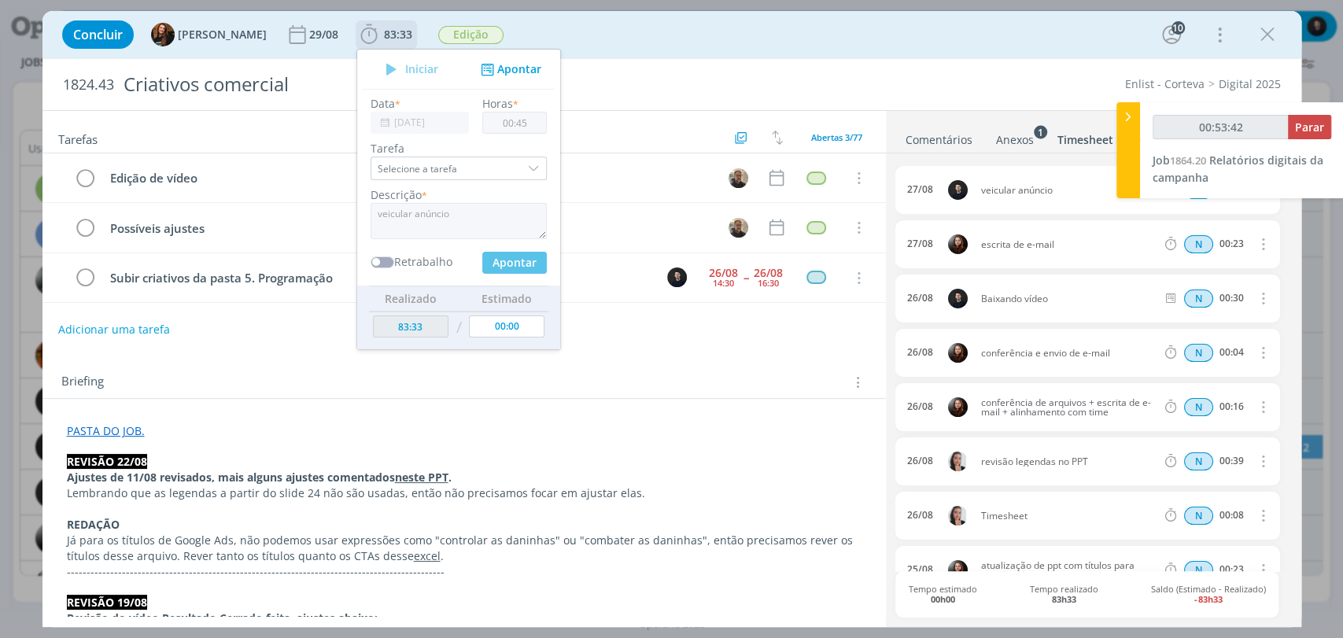
type input "00:00"
type input "00:53:50"
click at [1130, 131] on div at bounding box center [1128, 150] width 24 height 96
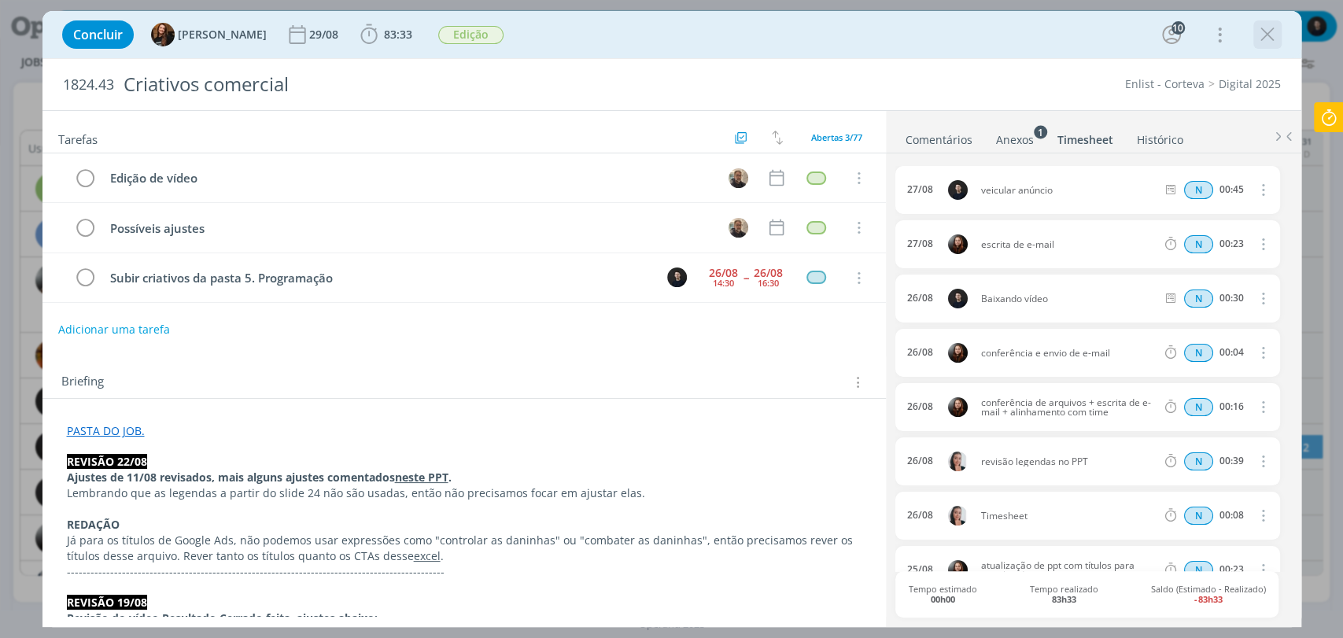
click at [1276, 27] on icon "dialog" at bounding box center [1267, 35] width 24 height 24
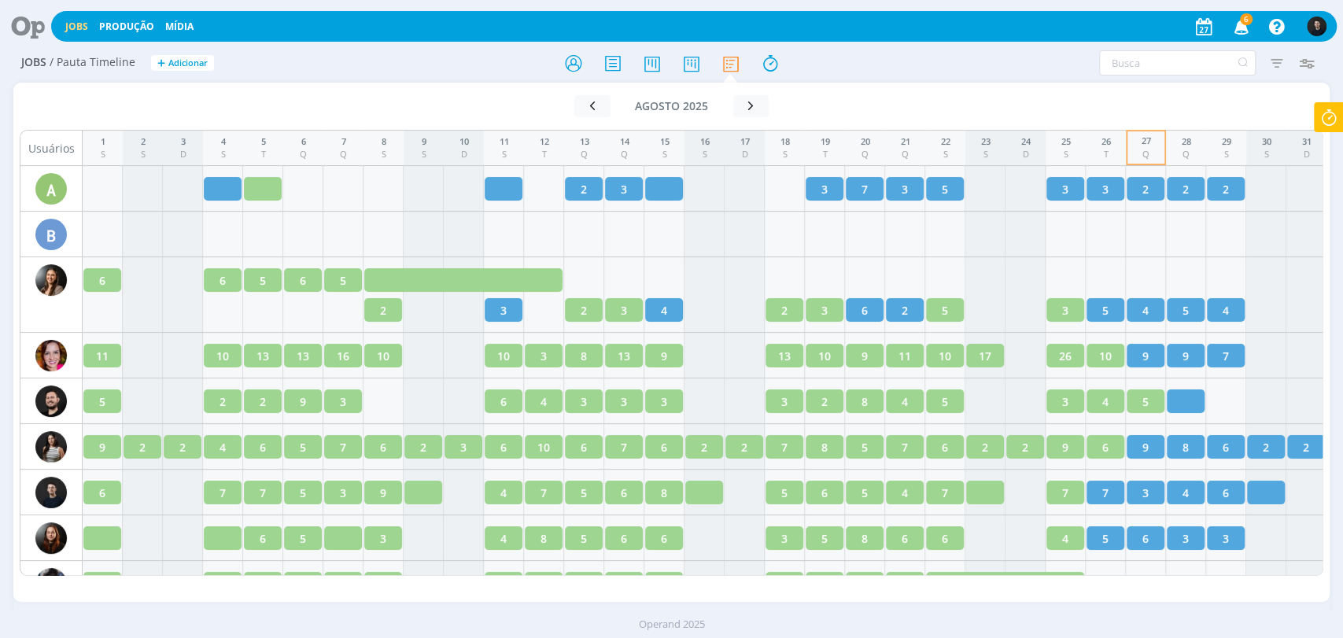
click at [23, 25] on icon at bounding box center [22, 26] width 32 height 31
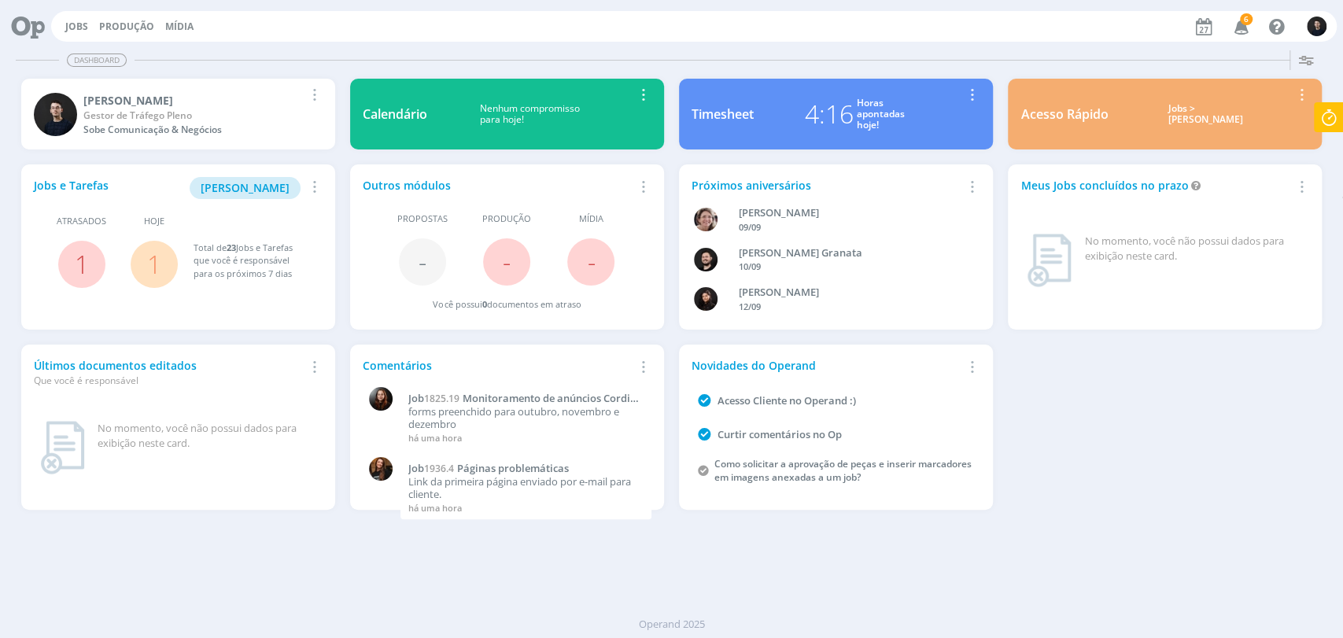
click at [851, 115] on div "4:16" at bounding box center [829, 114] width 49 height 38
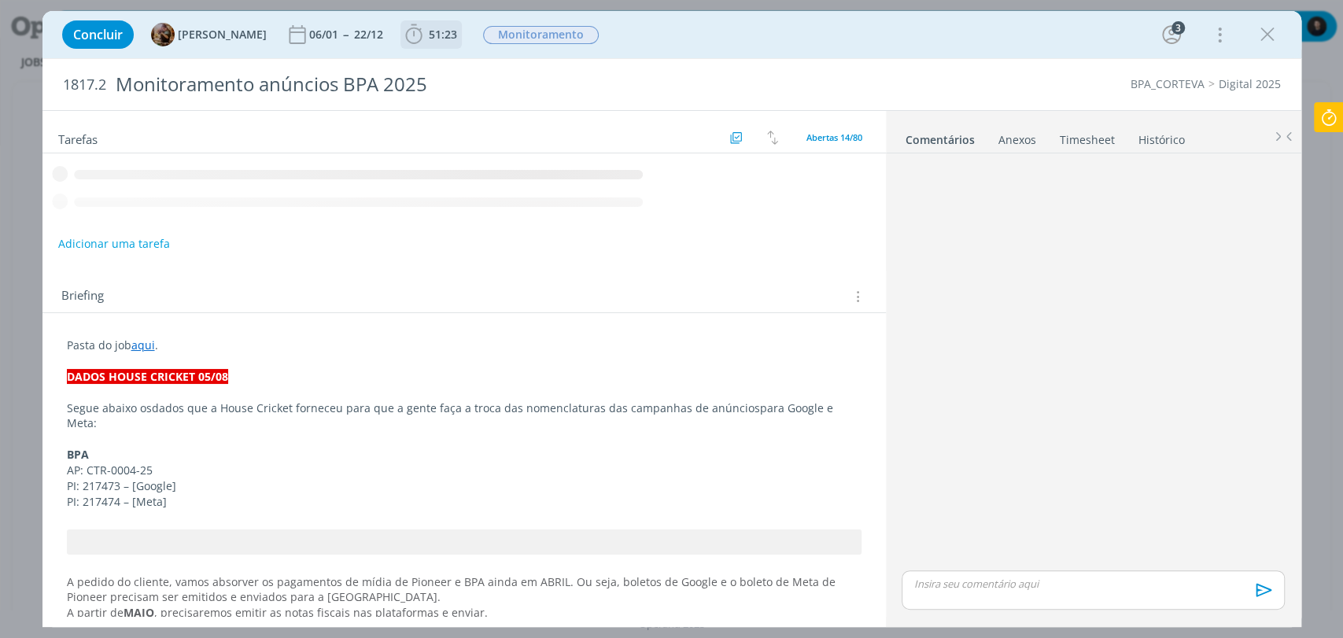
drag, startPoint x: 444, startPoint y: 36, endPoint x: 460, endPoint y: 42, distance: 16.7
click at [444, 36] on span "51:23" at bounding box center [443, 34] width 28 height 15
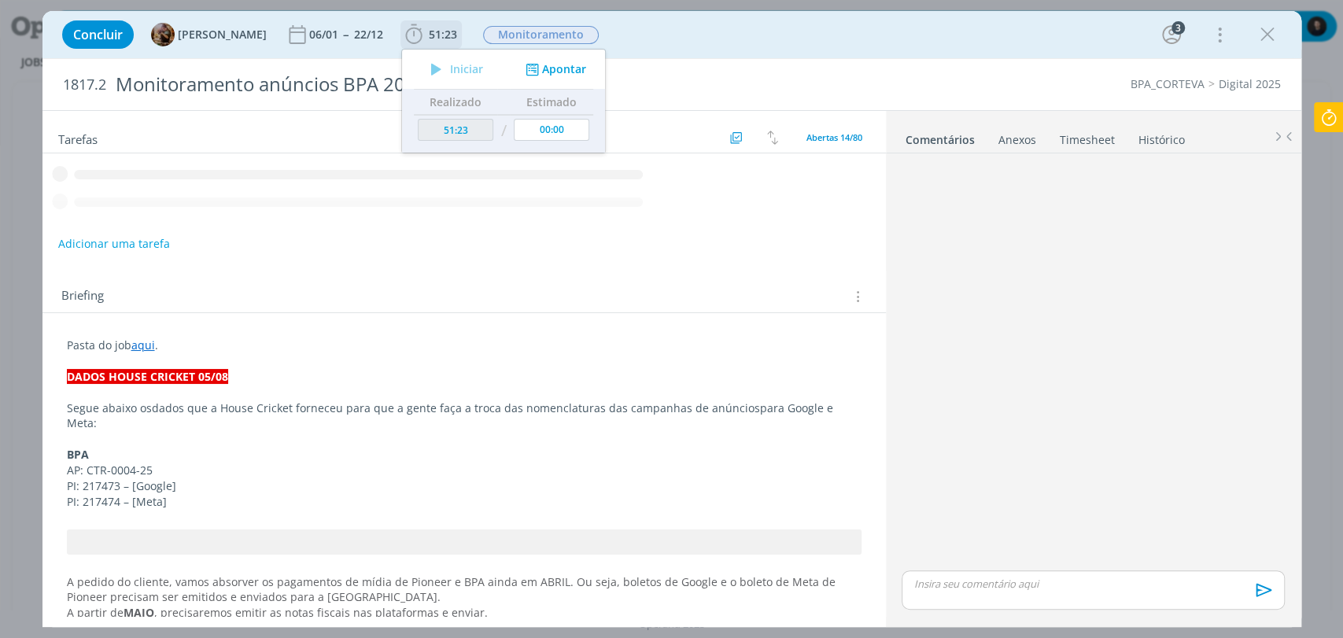
click at [541, 72] on icon "dialog" at bounding box center [532, 69] width 20 height 15
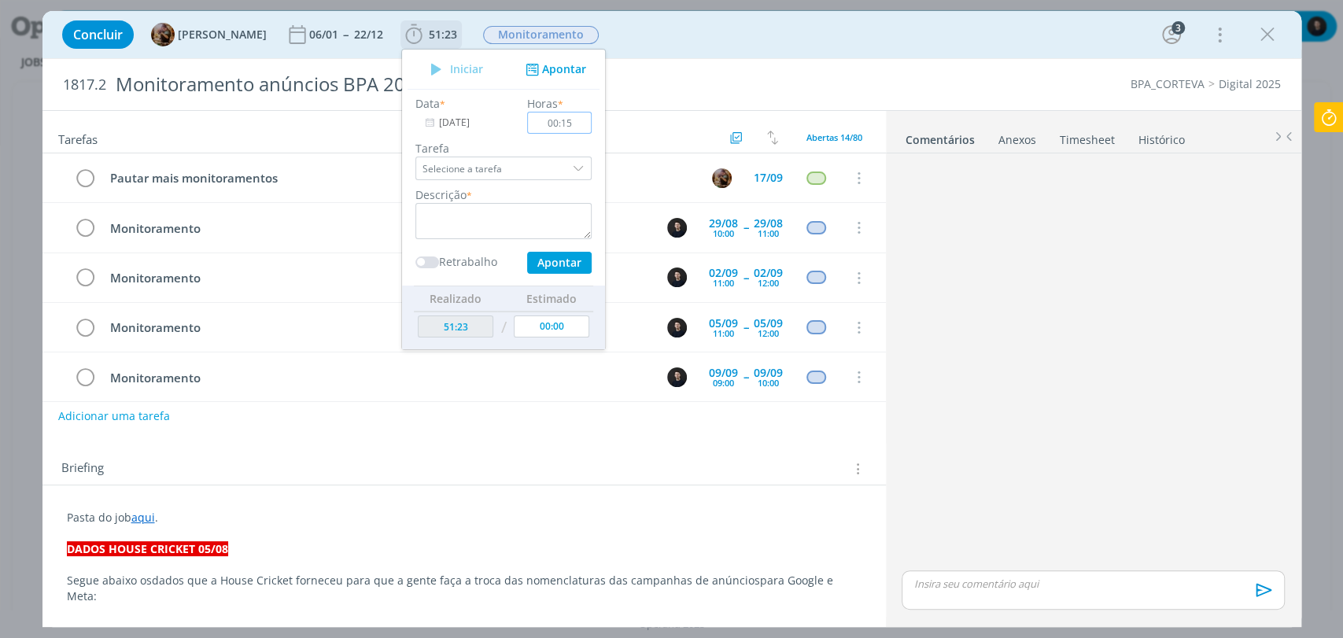
type input "00:15"
click at [516, 215] on textarea "dialog" at bounding box center [503, 221] width 176 height 36
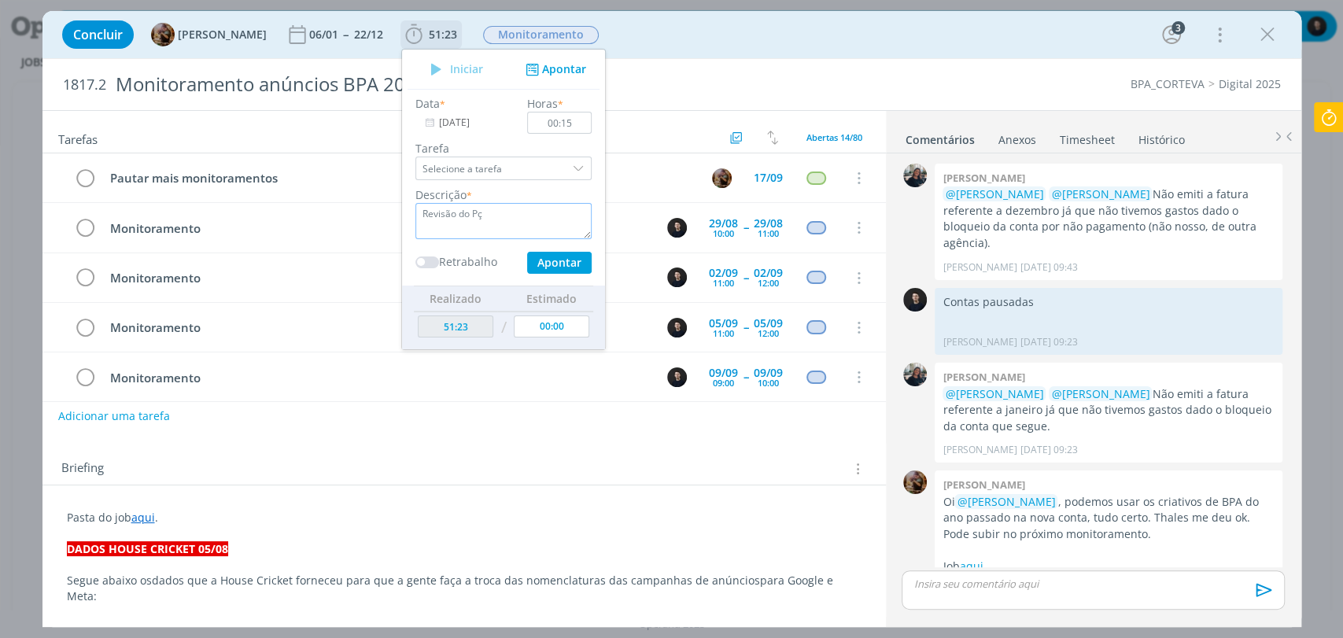
scroll to position [1089, 0]
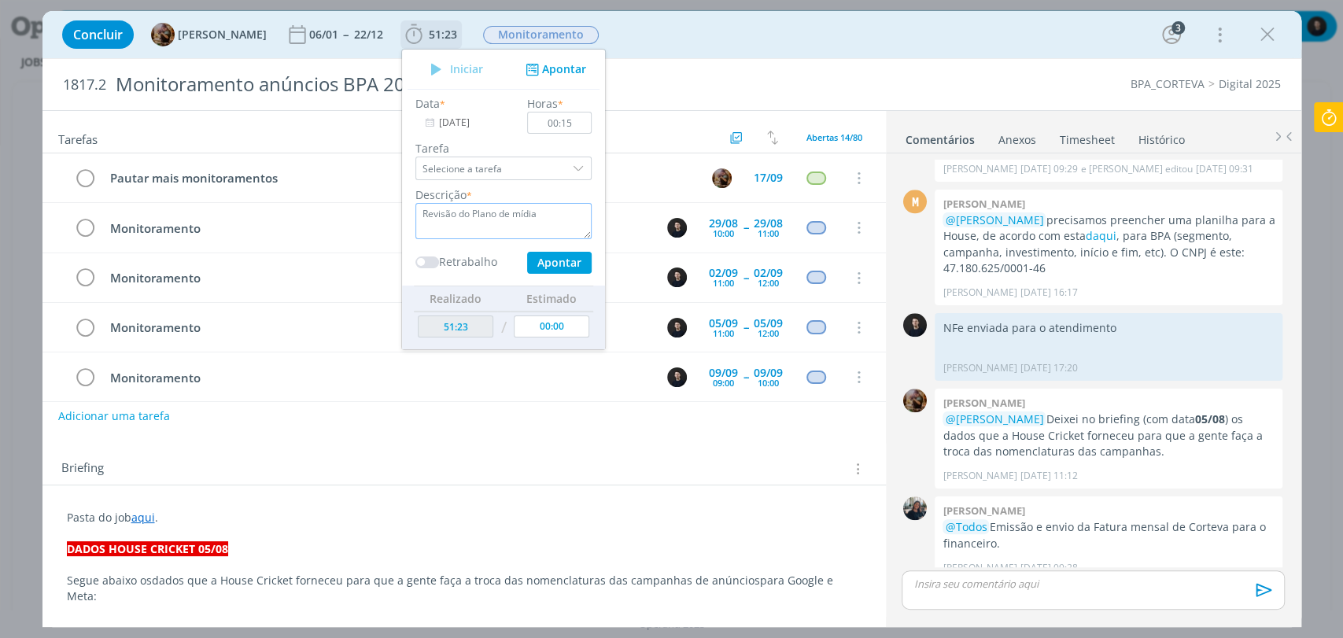
type textarea "Revisão do Plano de mídia"
click at [526, 252] on button "Apontar" at bounding box center [558, 263] width 65 height 22
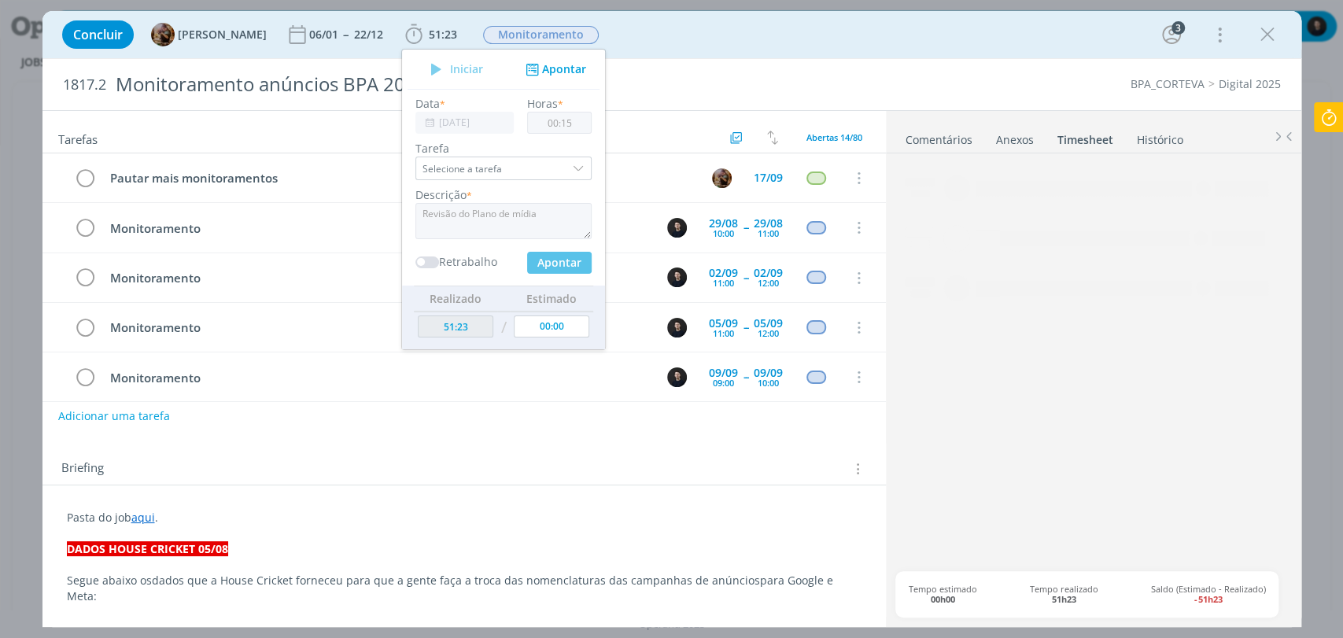
click at [803, 98] on div "1817.2 Monitoramento anúncios BPA 2025 BPA_CORTEVA Digital 2025" at bounding box center [671, 84] width 1259 height 51
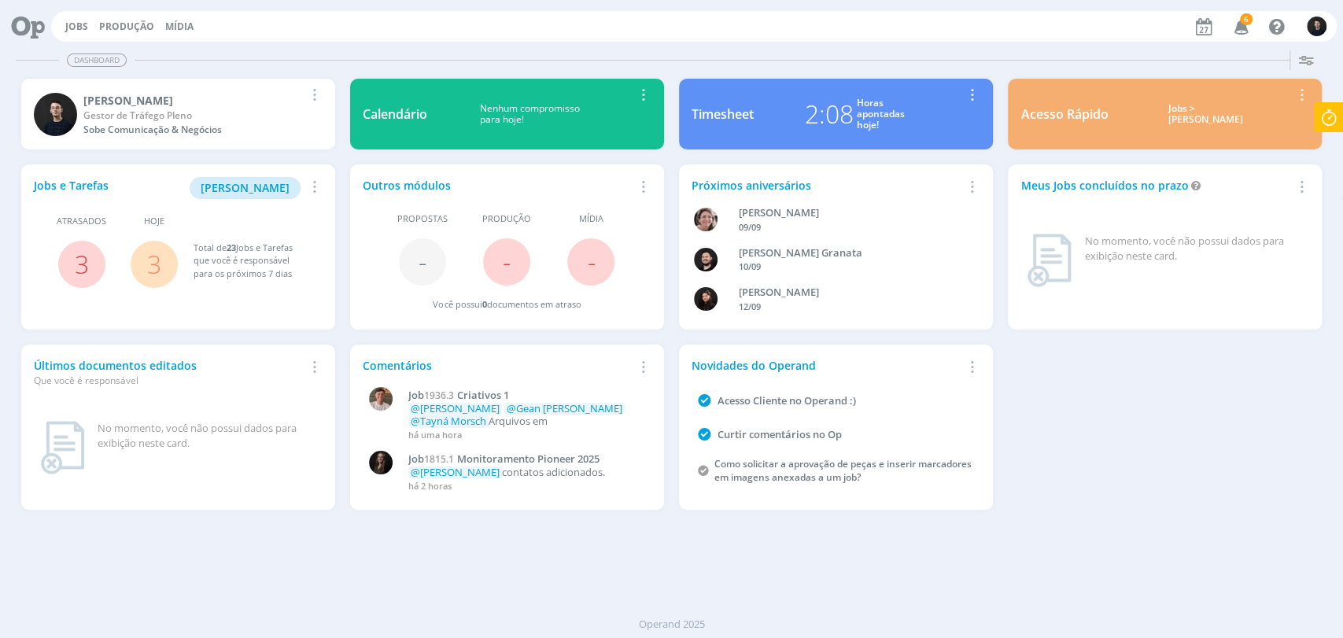
drag, startPoint x: 615, startPoint y: 117, endPoint x: 651, endPoint y: 111, distance: 36.7
click at [629, 116] on div "Nenhum compromisso para hoje!" at bounding box center [529, 114] width 205 height 23
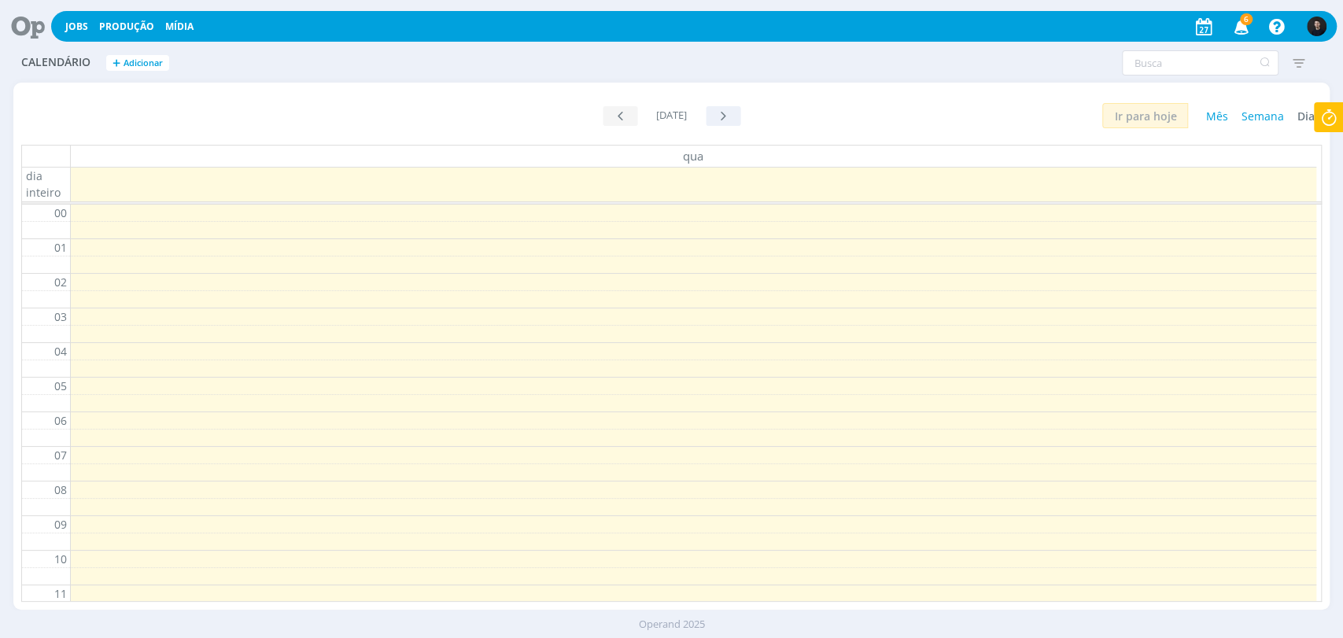
scroll to position [208, 0]
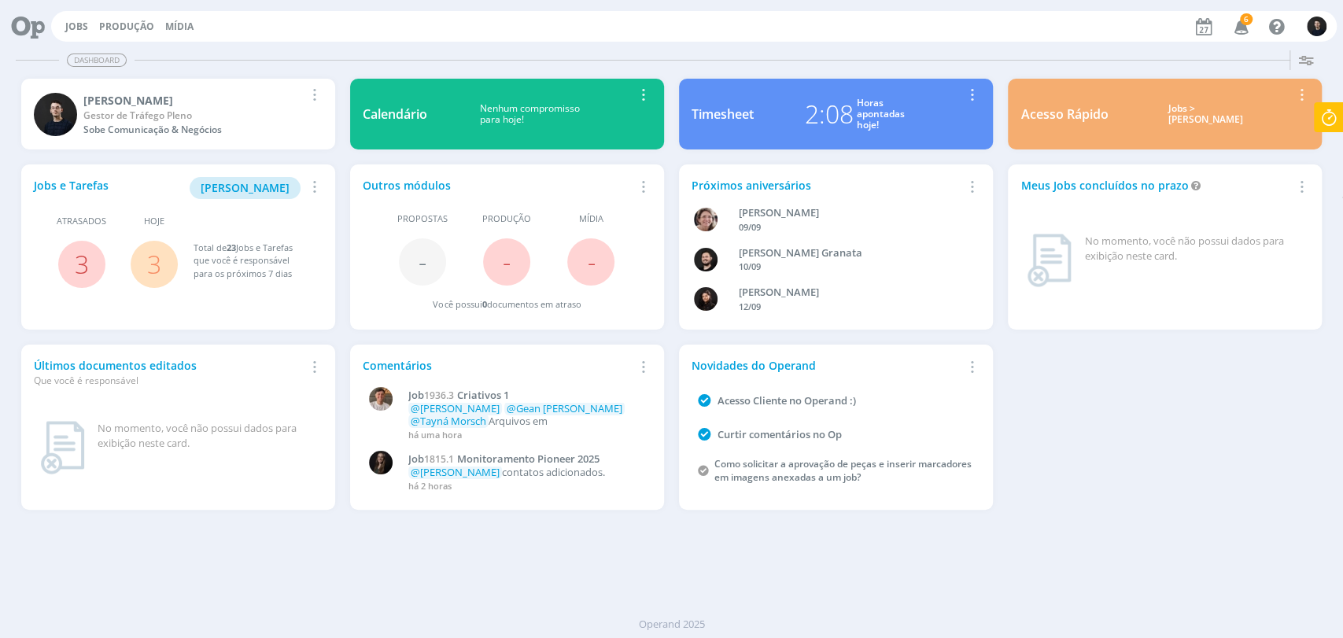
click at [793, 102] on div "2:08 Horas apontadas hoje!" at bounding box center [854, 114] width 201 height 38
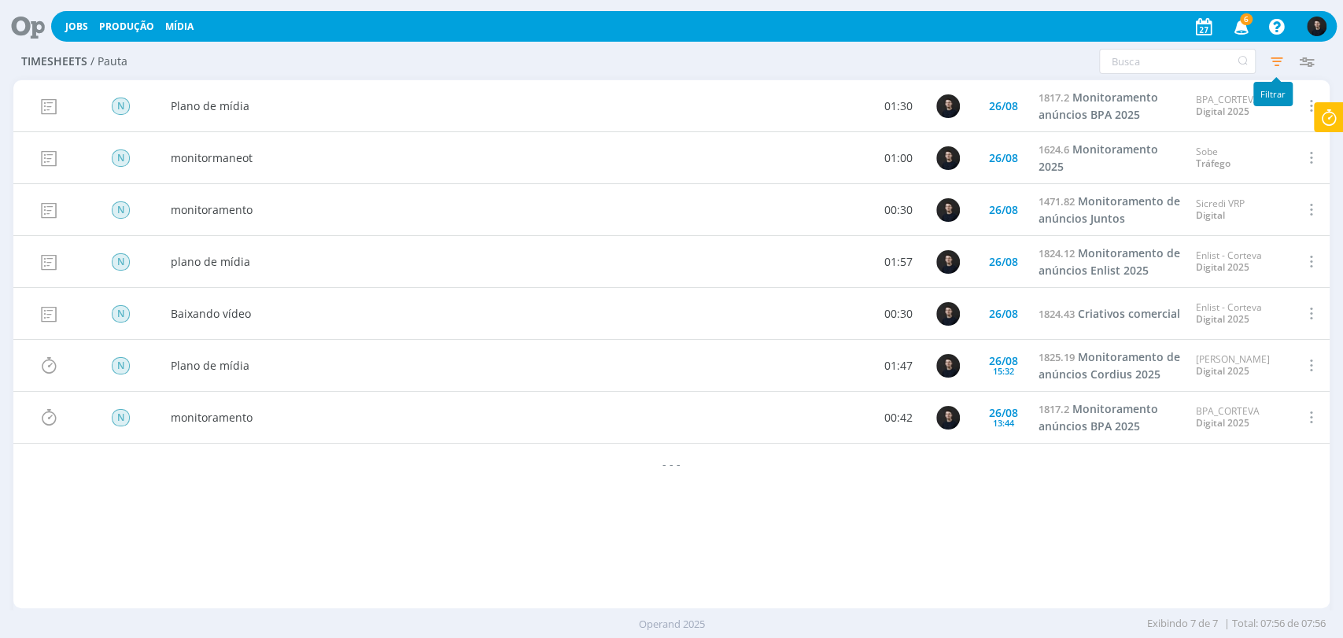
click at [1277, 58] on icon "button" at bounding box center [1276, 61] width 28 height 28
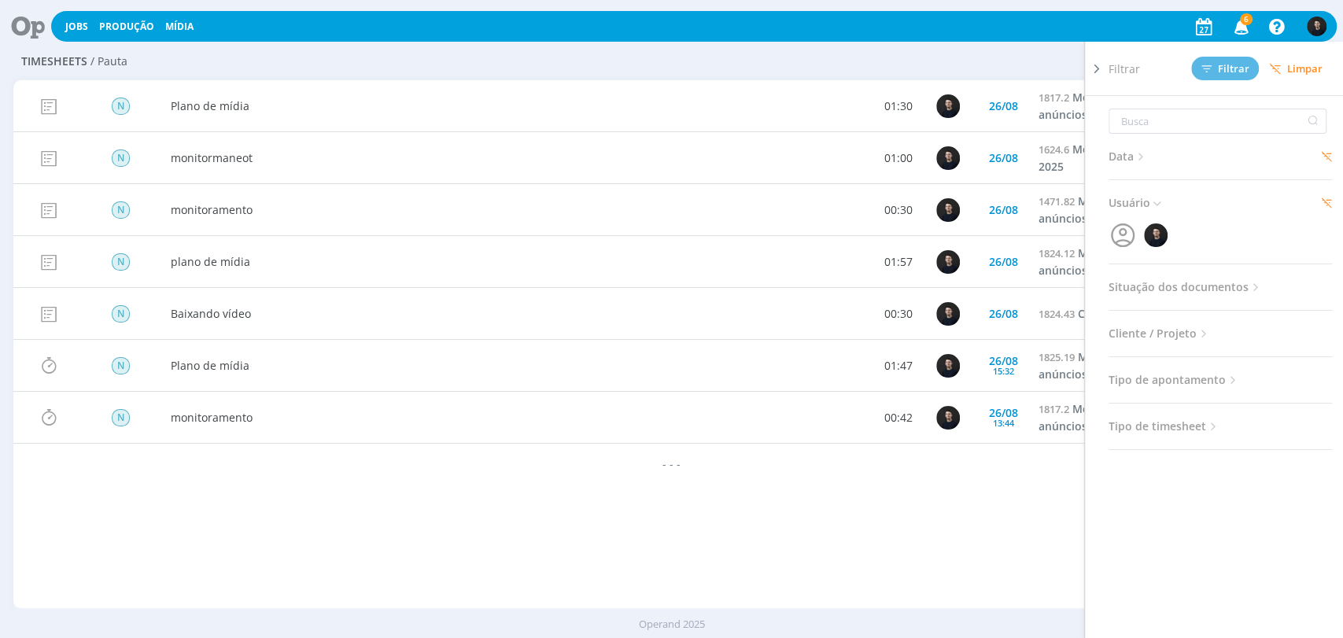
click at [1139, 153] on icon at bounding box center [1140, 156] width 13 height 13
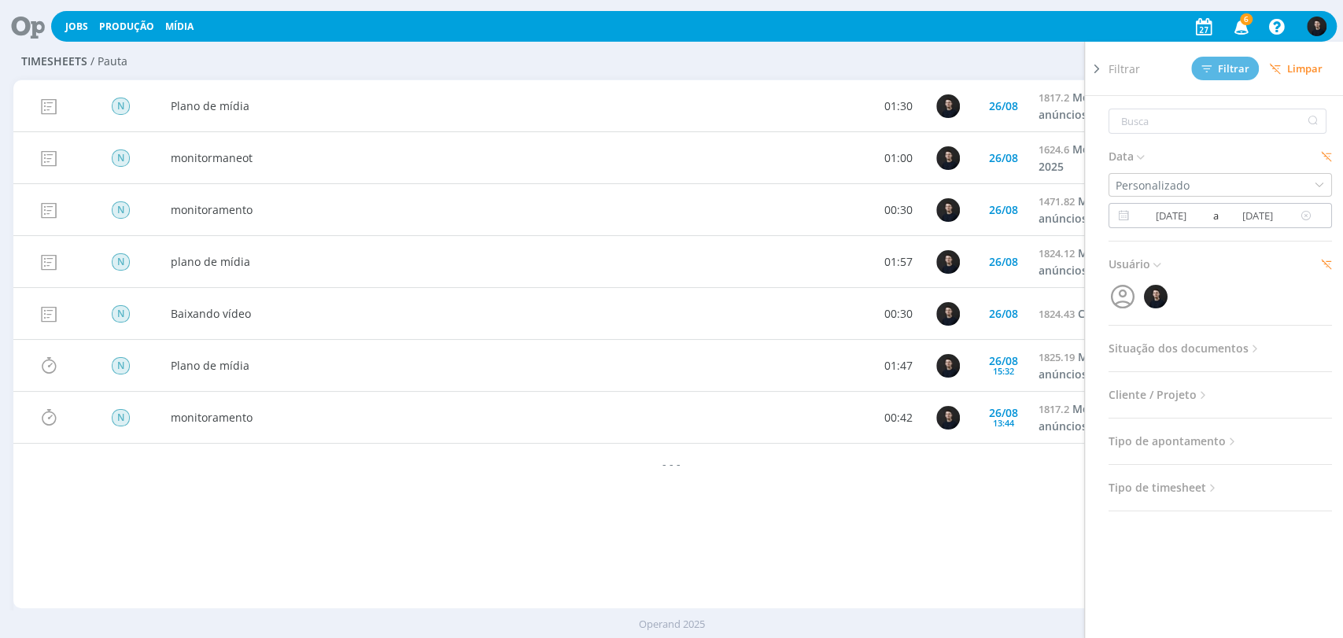
click at [1148, 213] on input "26/08/2025" at bounding box center [1171, 215] width 76 height 19
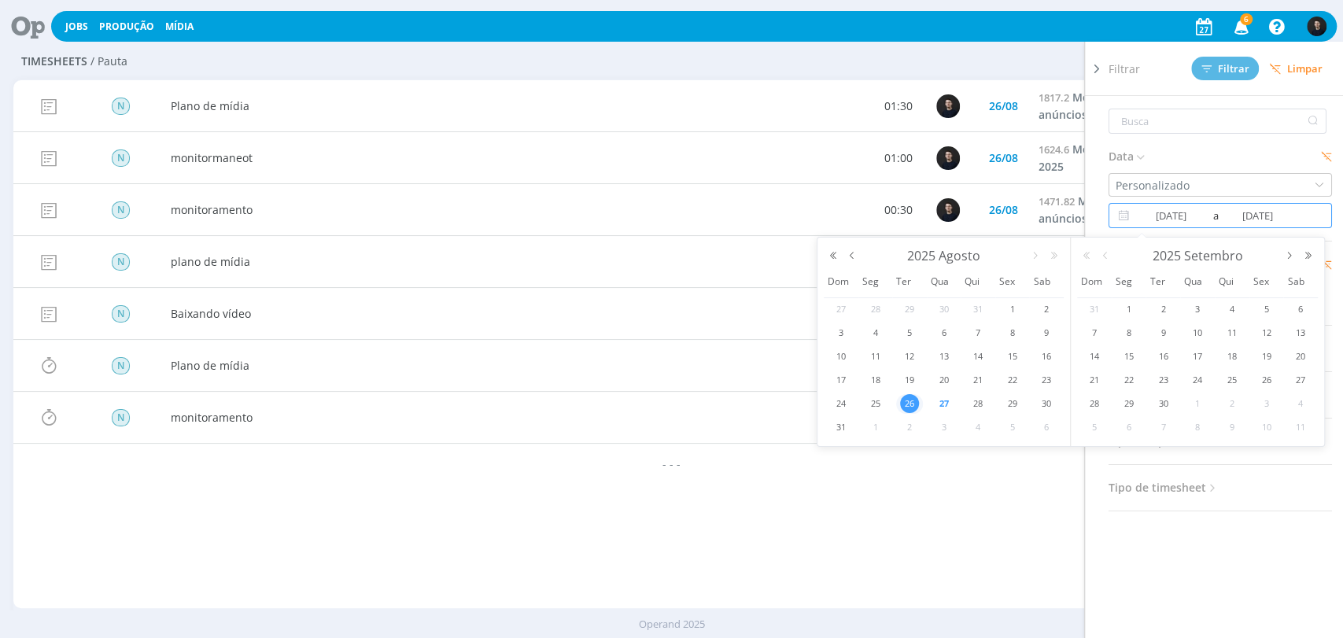
click at [942, 405] on span "27" at bounding box center [943, 403] width 19 height 19
type input "[DATE]"
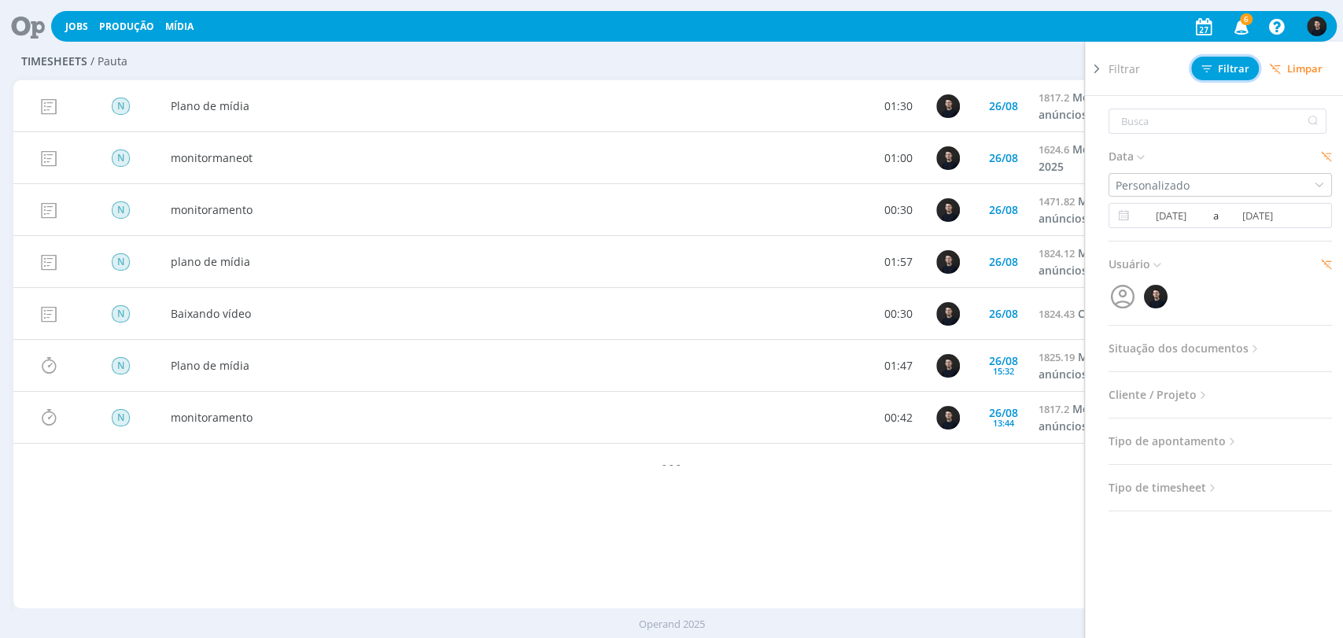
click at [1227, 73] on span "Filtrar" at bounding box center [1225, 69] width 48 height 10
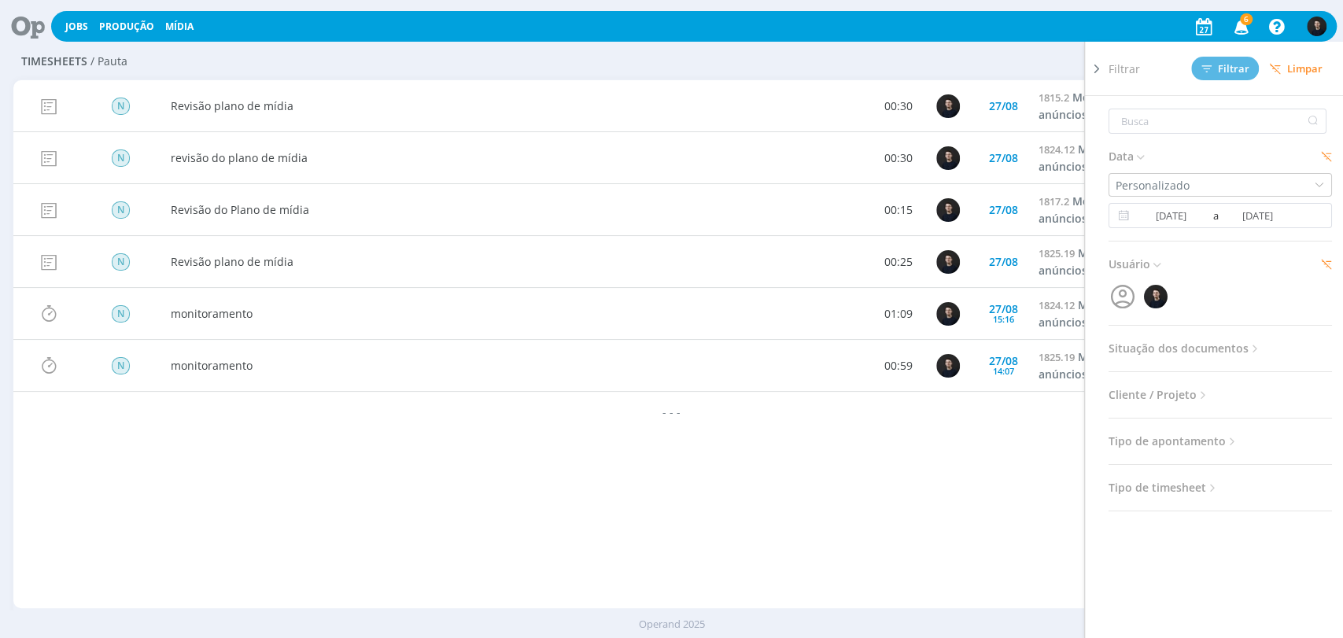
click at [1008, 67] on div "Configurar exibição Ordenação Ordenação padrão Tipo de timesheet Tipo de aponta…" at bounding box center [1109, 61] width 423 height 25
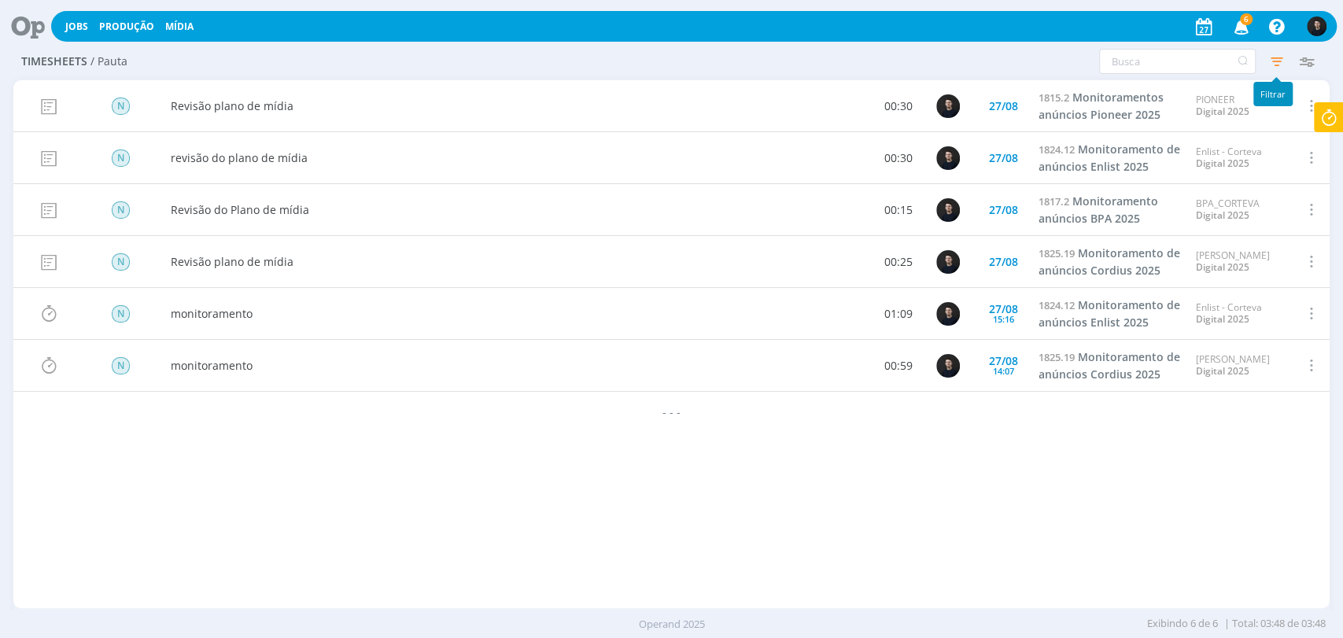
click at [1271, 65] on icon "button" at bounding box center [1276, 61] width 28 height 28
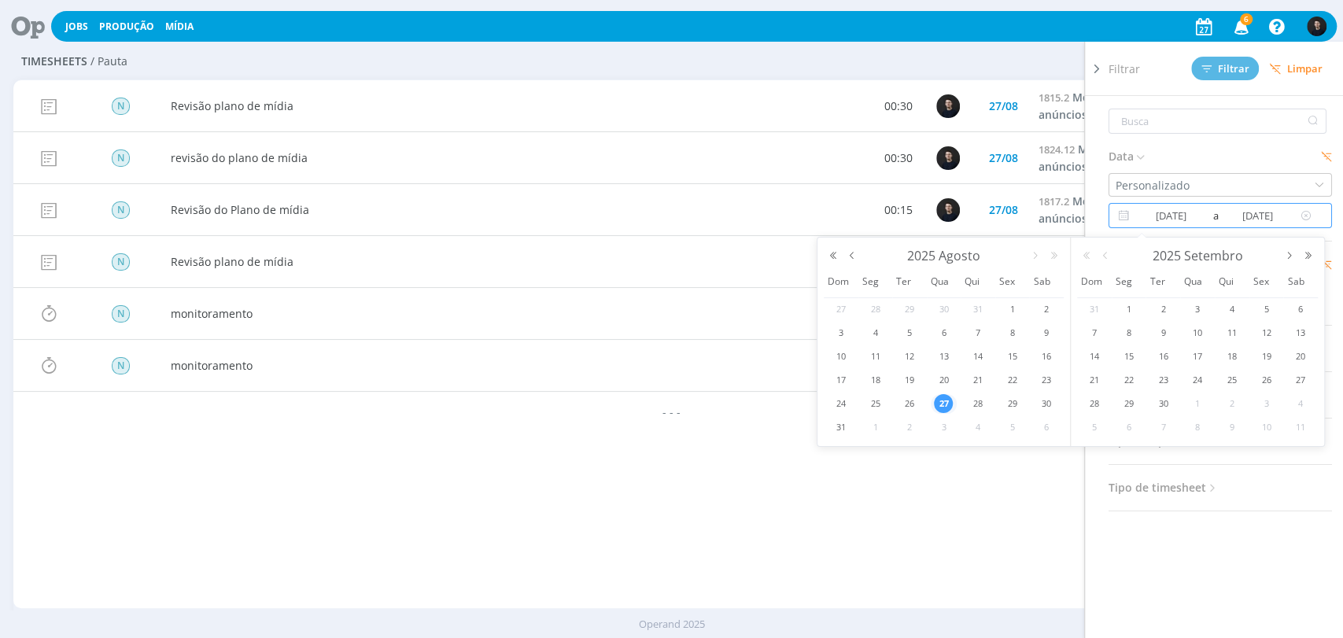
click at [1178, 208] on input "[DATE]" at bounding box center [1171, 215] width 76 height 19
click at [1004, 310] on span "1" at bounding box center [1012, 309] width 19 height 19
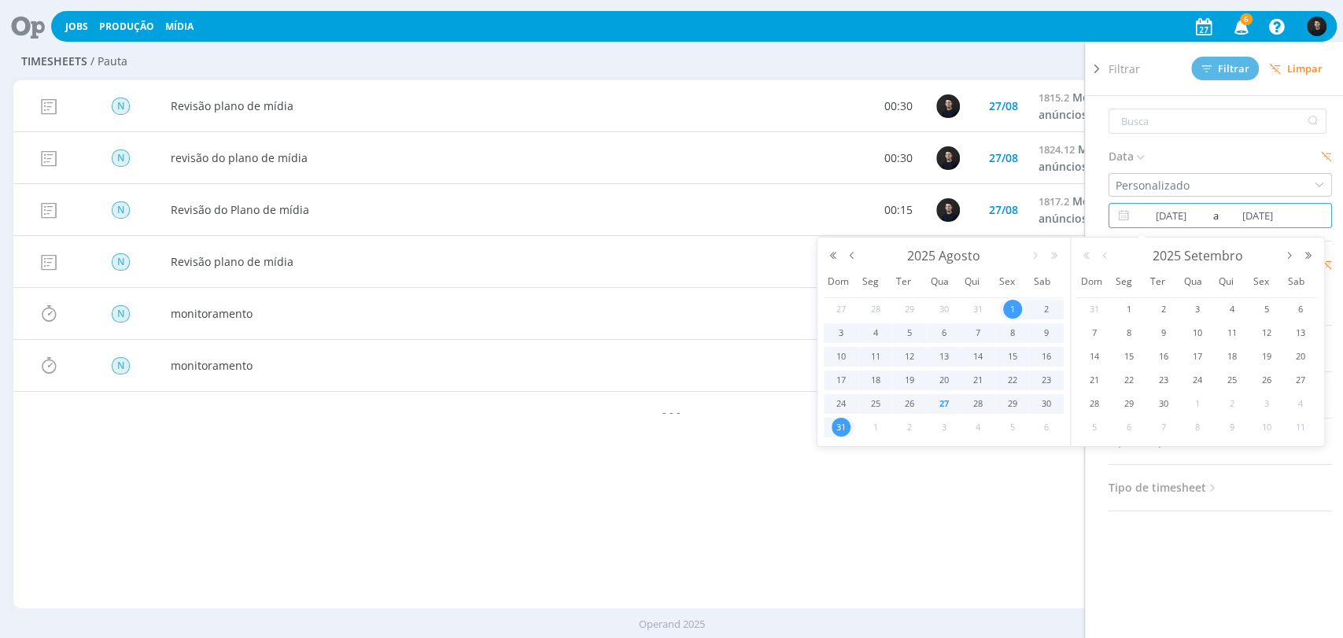
click at [839, 426] on span "31" at bounding box center [840, 427] width 19 height 19
type input "01/08/2025"
type input "31/08/2025"
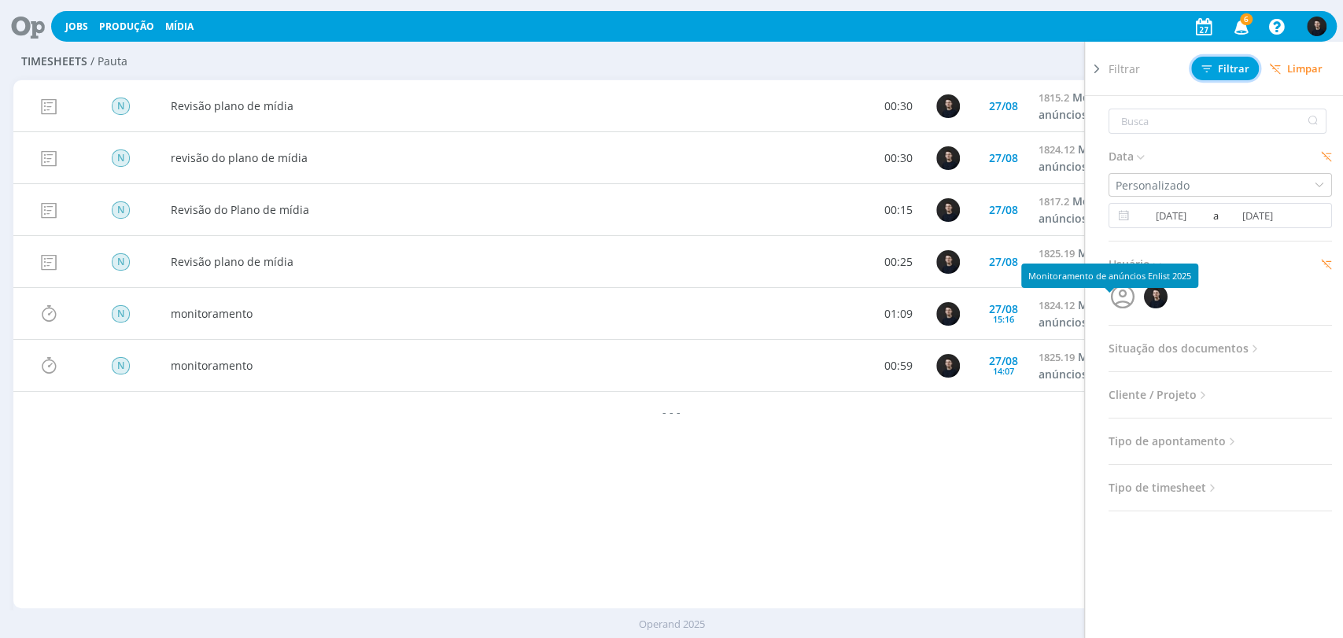
click at [1240, 74] on span "Filtrar" at bounding box center [1225, 69] width 48 height 10
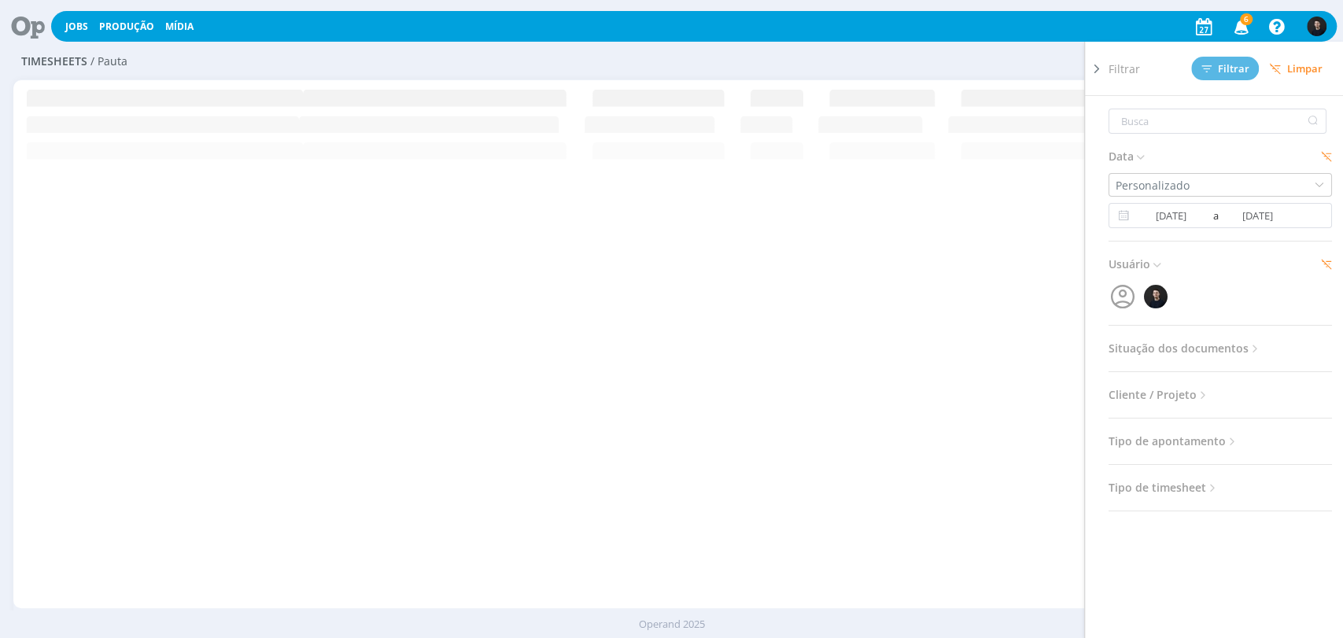
click at [1006, 66] on div "Configurar exibição Ordenação Ordenação padrão Tipo de timesheet Tipo de aponta…" at bounding box center [1109, 61] width 423 height 25
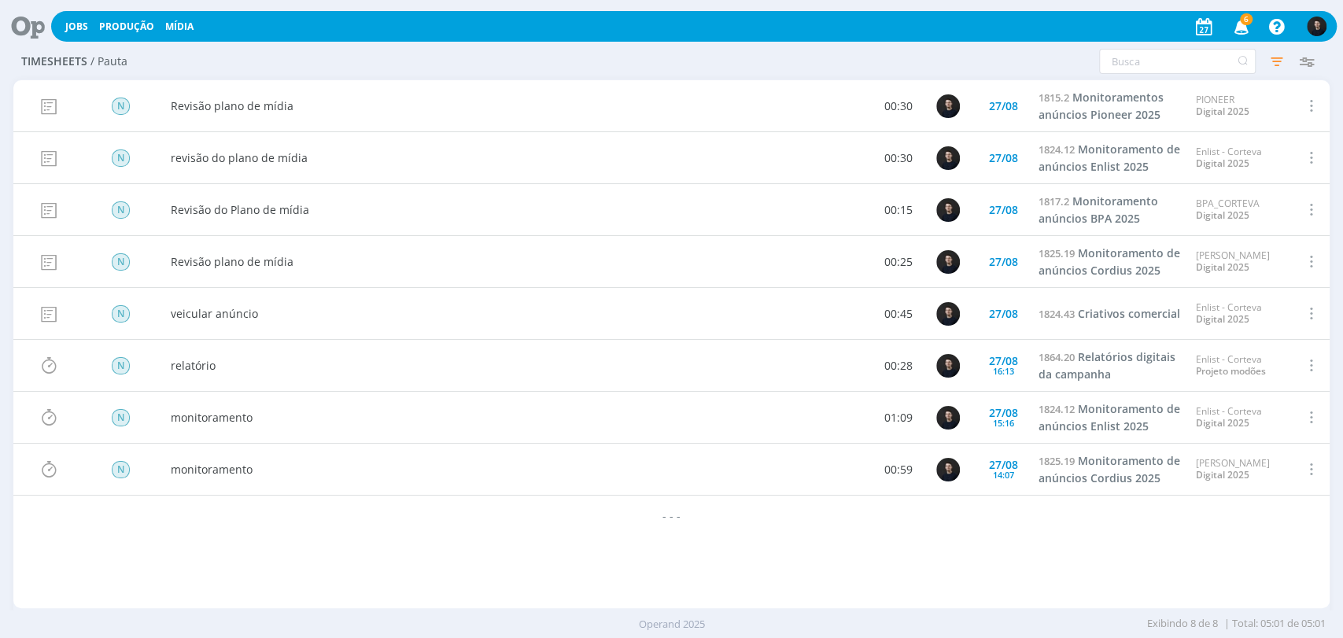
click at [811, 530] on div "- - -" at bounding box center [671, 515] width 1316 height 39
click at [1238, 26] on icon "button" at bounding box center [1241, 26] width 28 height 27
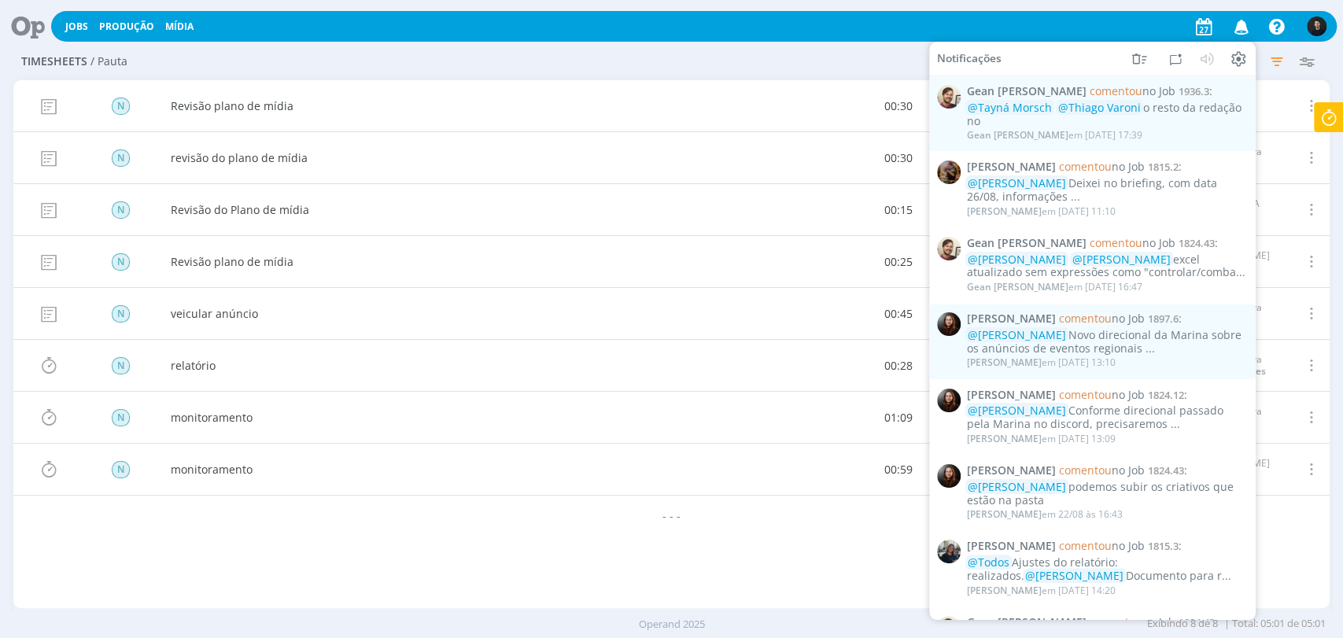
click at [560, 90] on div "N Revisão plano de mídia 00:30 [DATE] 1815.2 Monitoramentos anúncios Pioneer 20…" at bounding box center [671, 106] width 1316 height 52
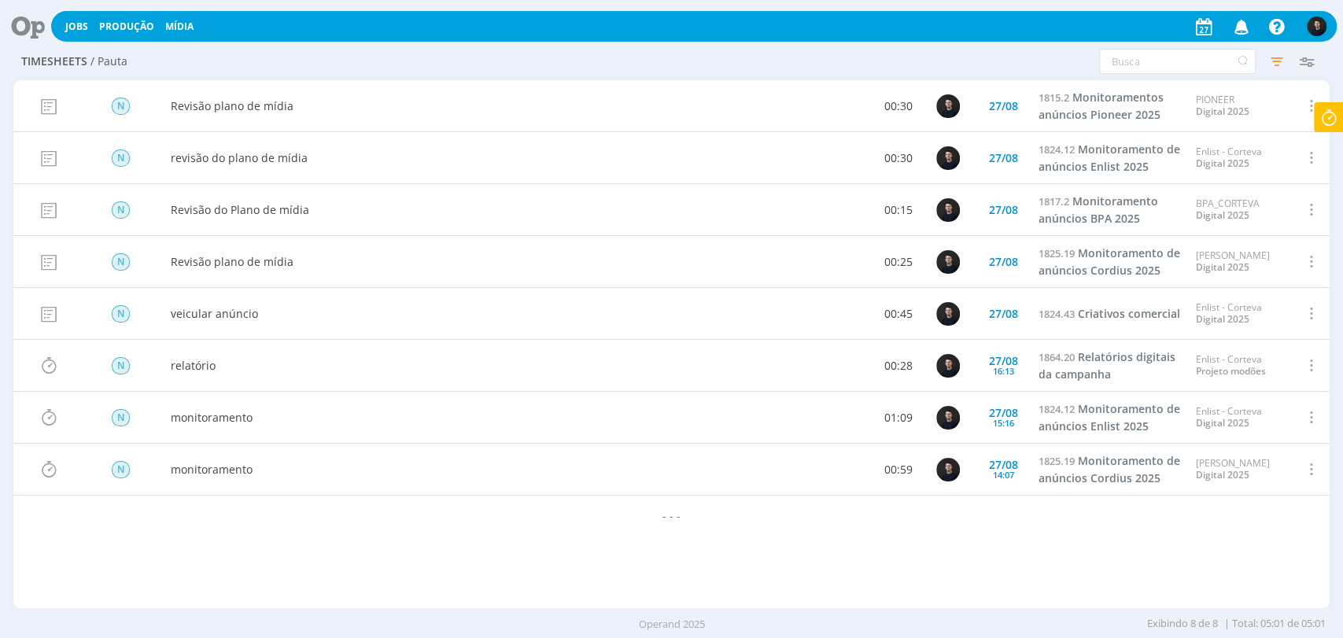
click at [30, 22] on icon at bounding box center [22, 26] width 32 height 31
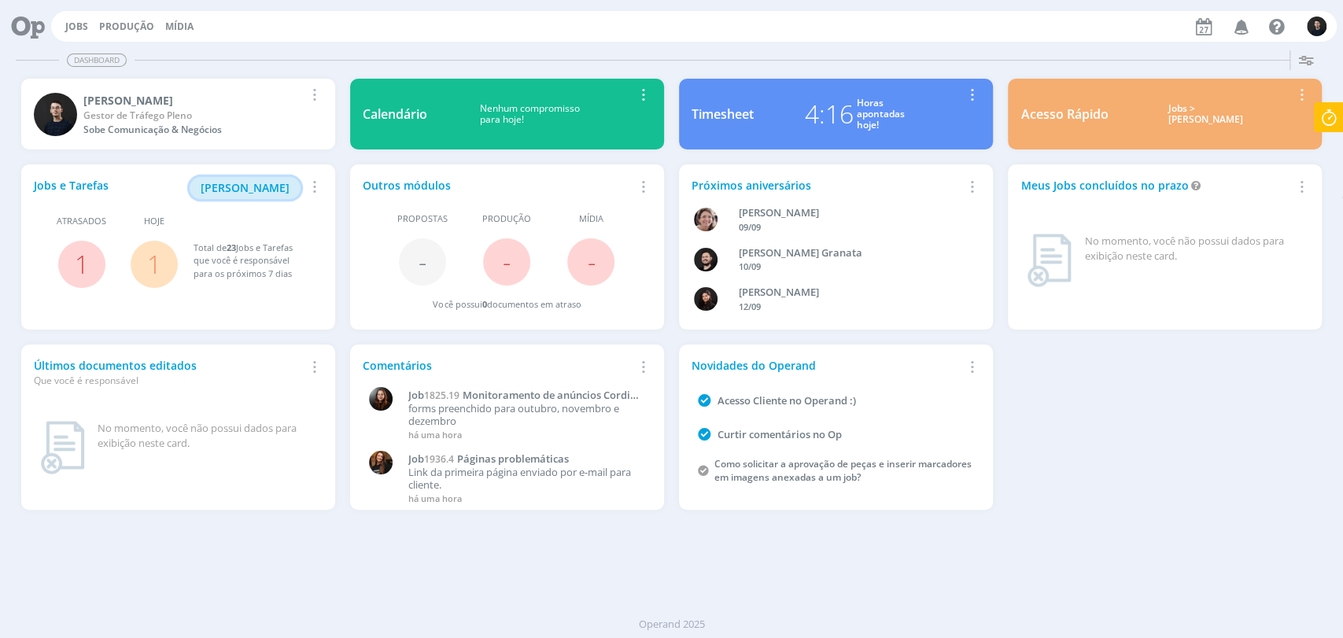
click at [261, 194] on span "[PERSON_NAME]" at bounding box center [245, 187] width 89 height 15
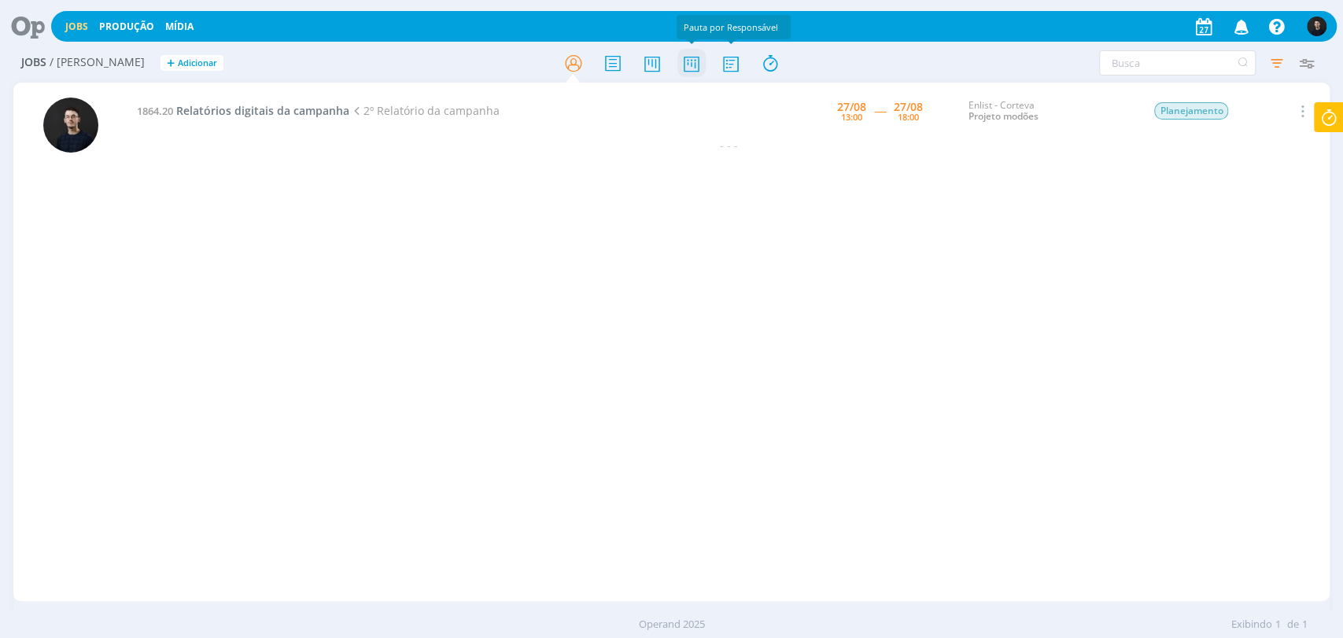
click at [689, 66] on icon at bounding box center [690, 63] width 28 height 31
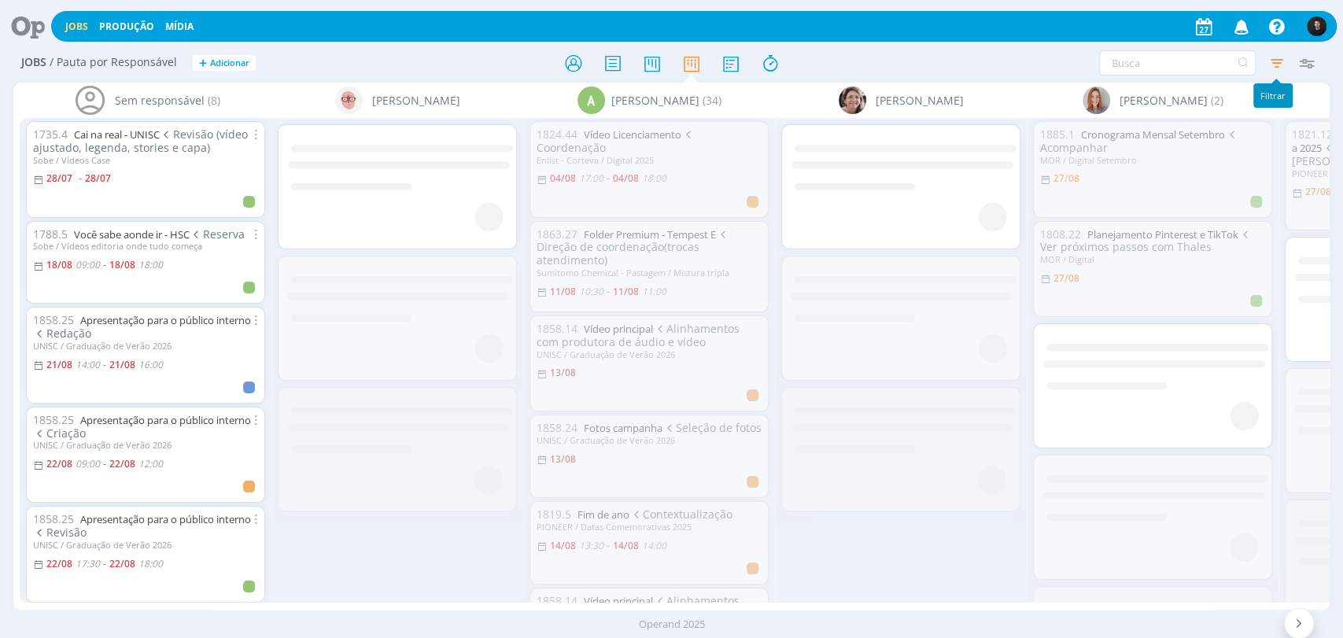
click at [1277, 65] on icon "button" at bounding box center [1276, 63] width 28 height 28
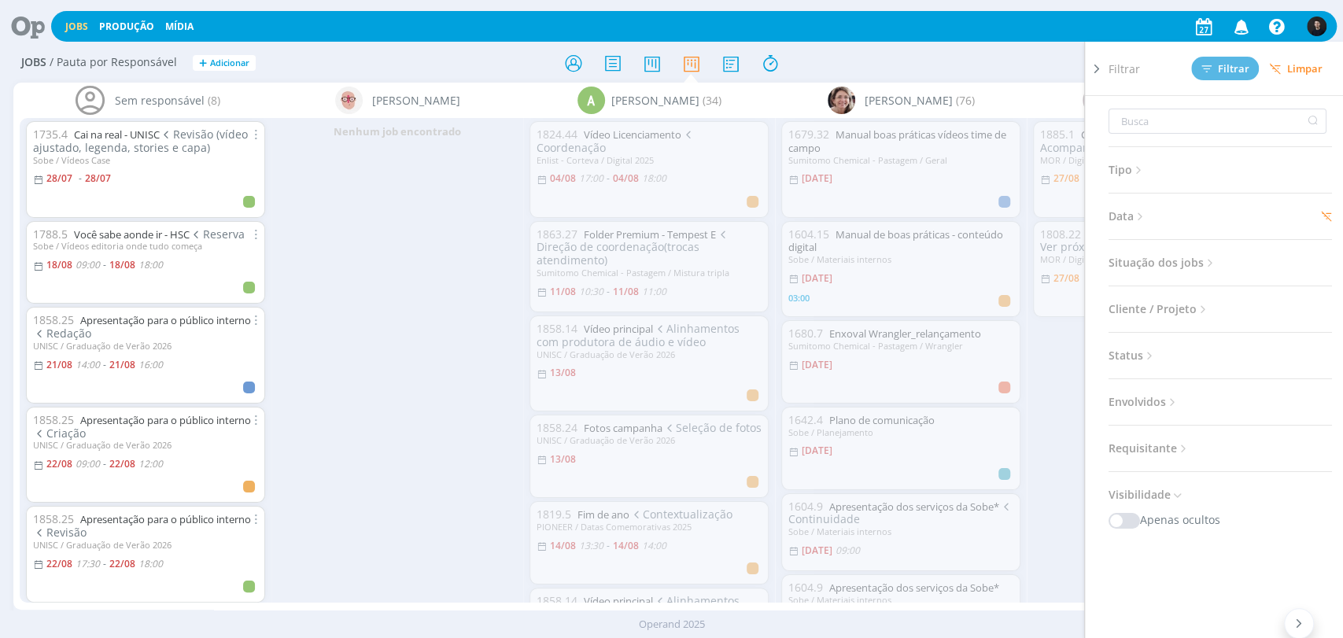
click at [1121, 209] on span "Data" at bounding box center [1127, 216] width 39 height 20
click at [1221, 242] on div "Dia atual + Atrasados" at bounding box center [1173, 245] width 116 height 17
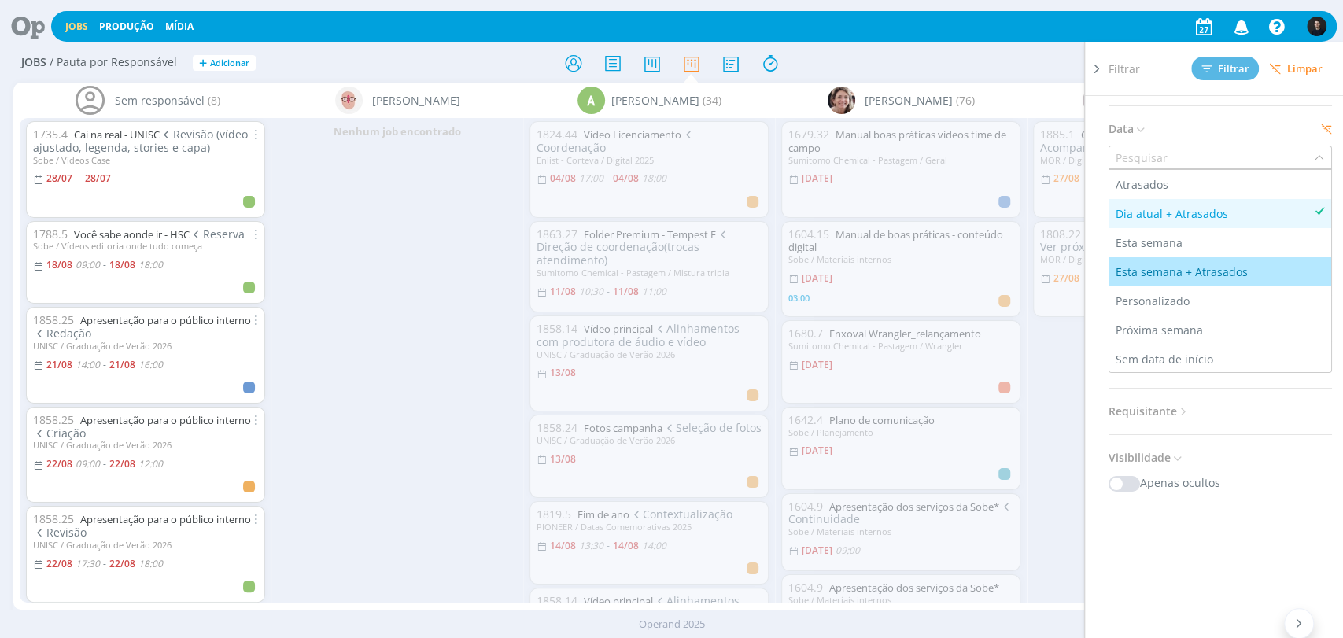
click at [1277, 267] on div "Esta semana + Atrasados" at bounding box center [1219, 272] width 209 height 17
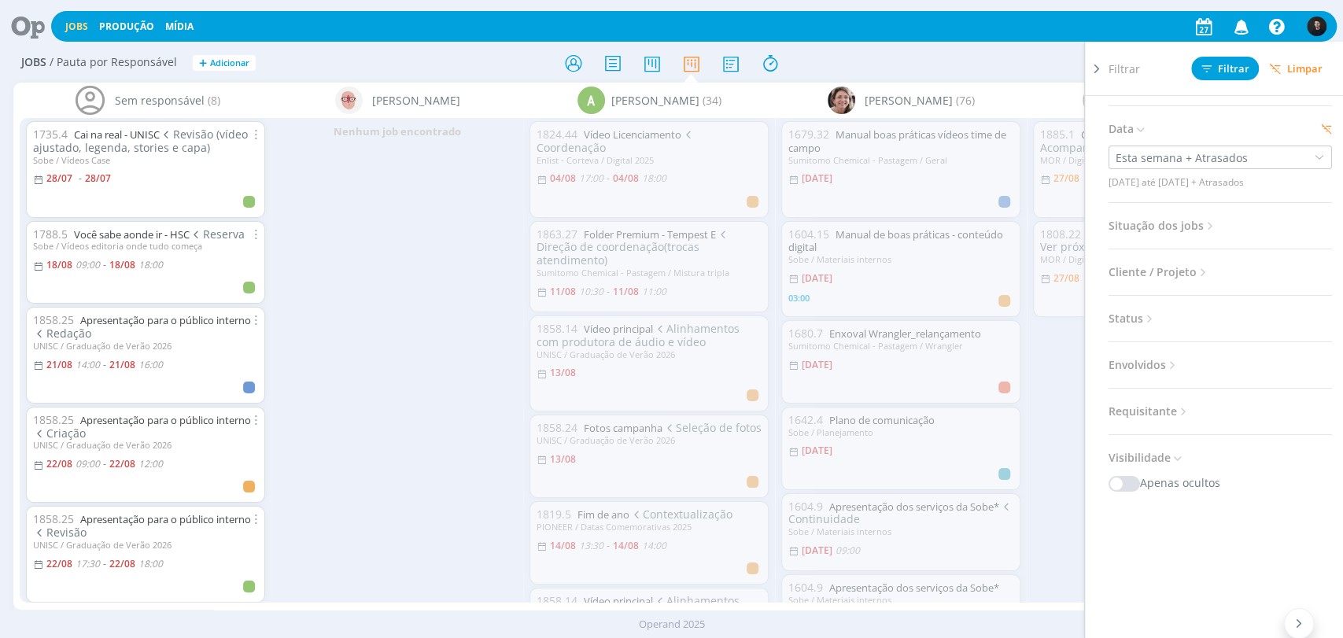
drag, startPoint x: 1238, startPoint y: 80, endPoint x: 1238, endPoint y: 70, distance: 10.2
click at [1238, 79] on div "Filtrar Filtrar Limpar" at bounding box center [1226, 68] width 236 height 53
click at [1238, 70] on span "Filtrar" at bounding box center [1225, 69] width 48 height 10
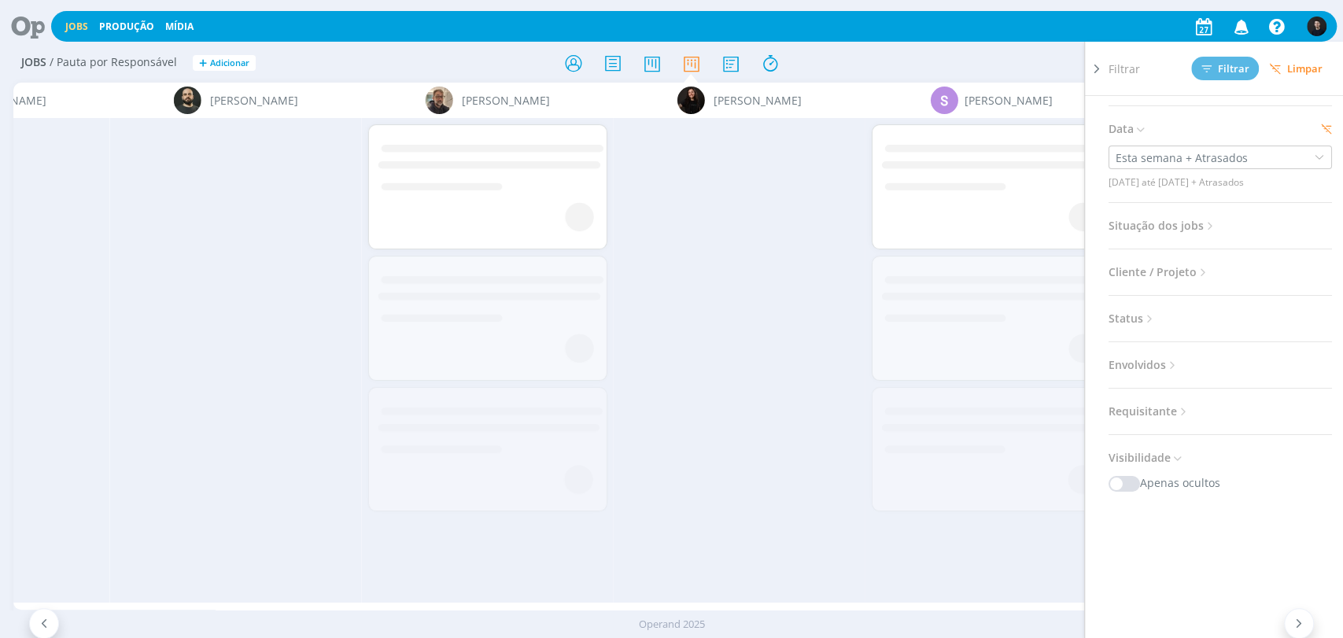
scroll to position [0, 12568]
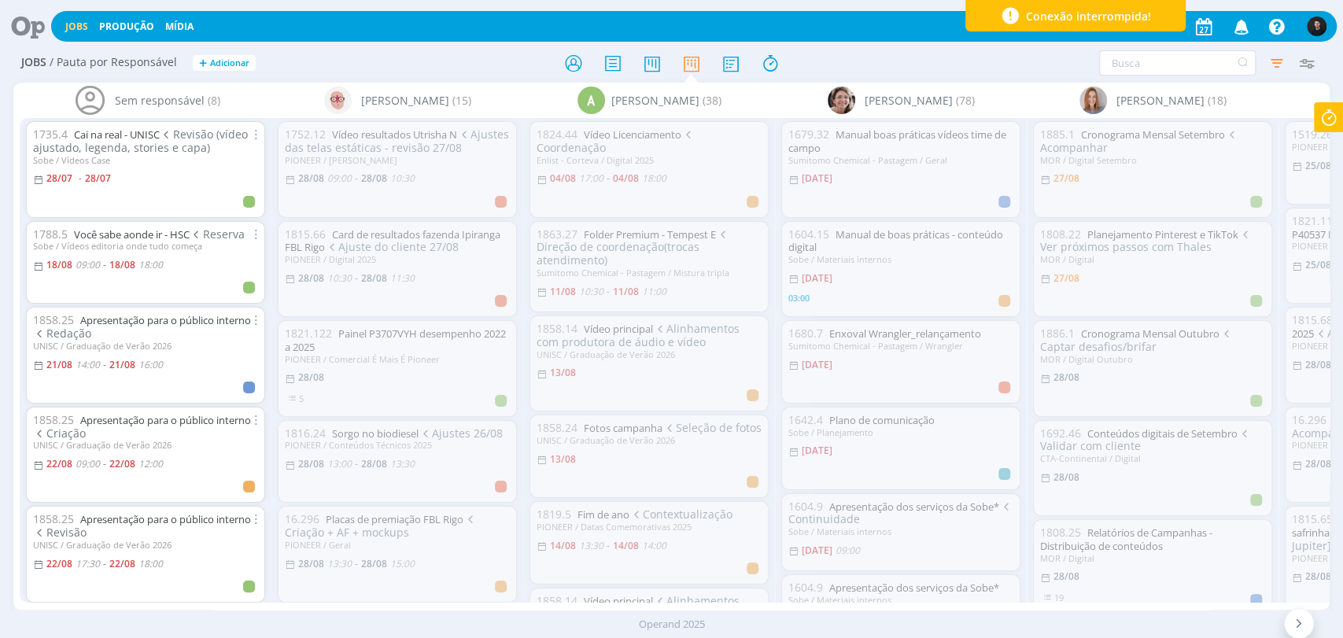
click at [1328, 121] on icon at bounding box center [1328, 117] width 28 height 31
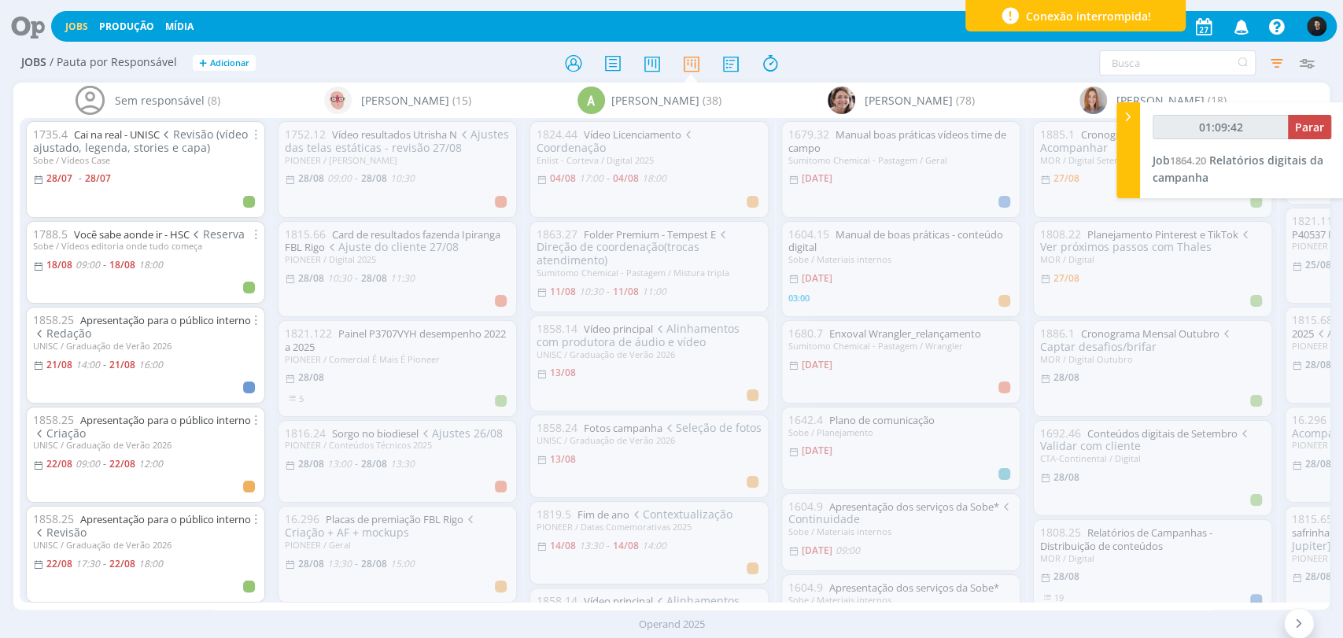
type input "01:09:43"
click at [1318, 124] on span "Parar" at bounding box center [1309, 127] width 29 height 15
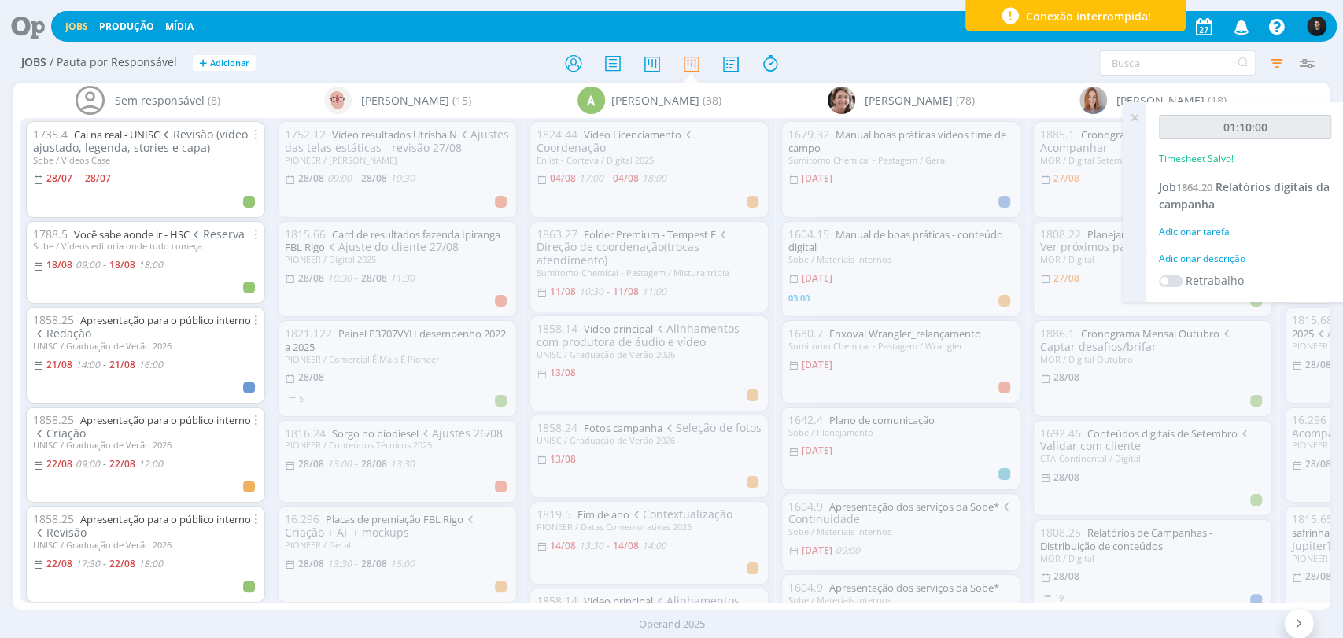
click at [1221, 260] on div "Adicionar descrição" at bounding box center [1245, 259] width 172 height 14
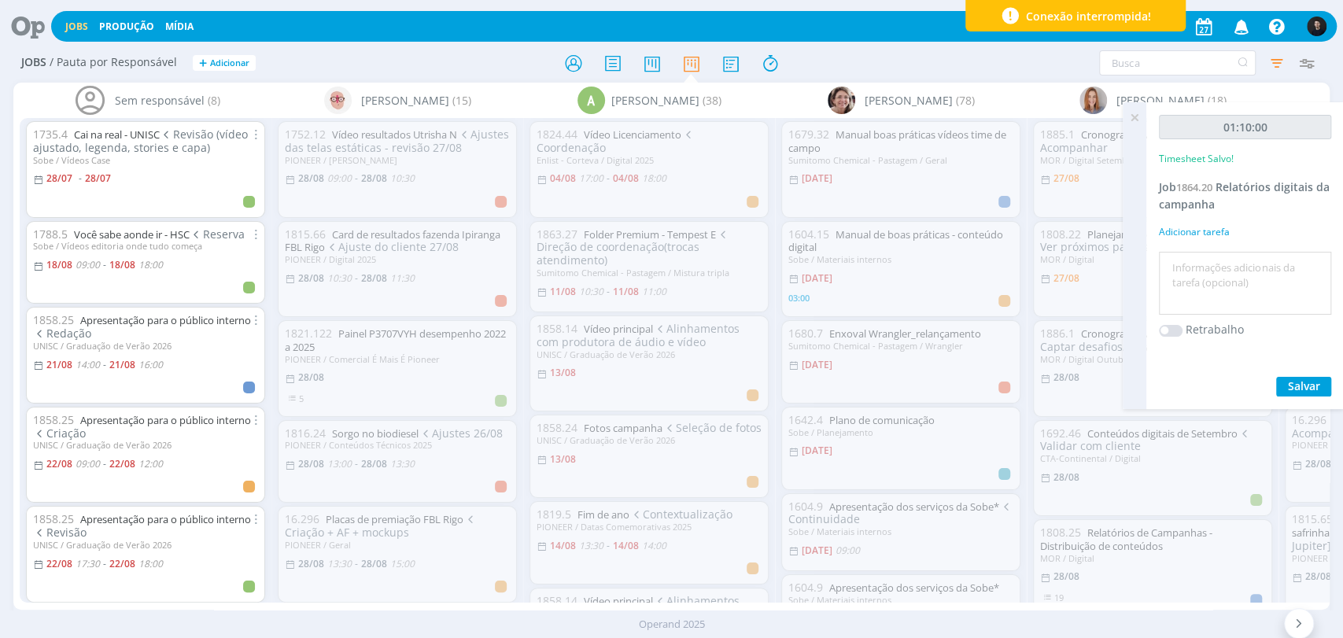
click at [1242, 260] on textarea at bounding box center [1245, 284] width 164 height 56
type textarea "r"
type textarea "Relatório"
click at [1276, 377] on button "Salvar" at bounding box center [1303, 387] width 55 height 20
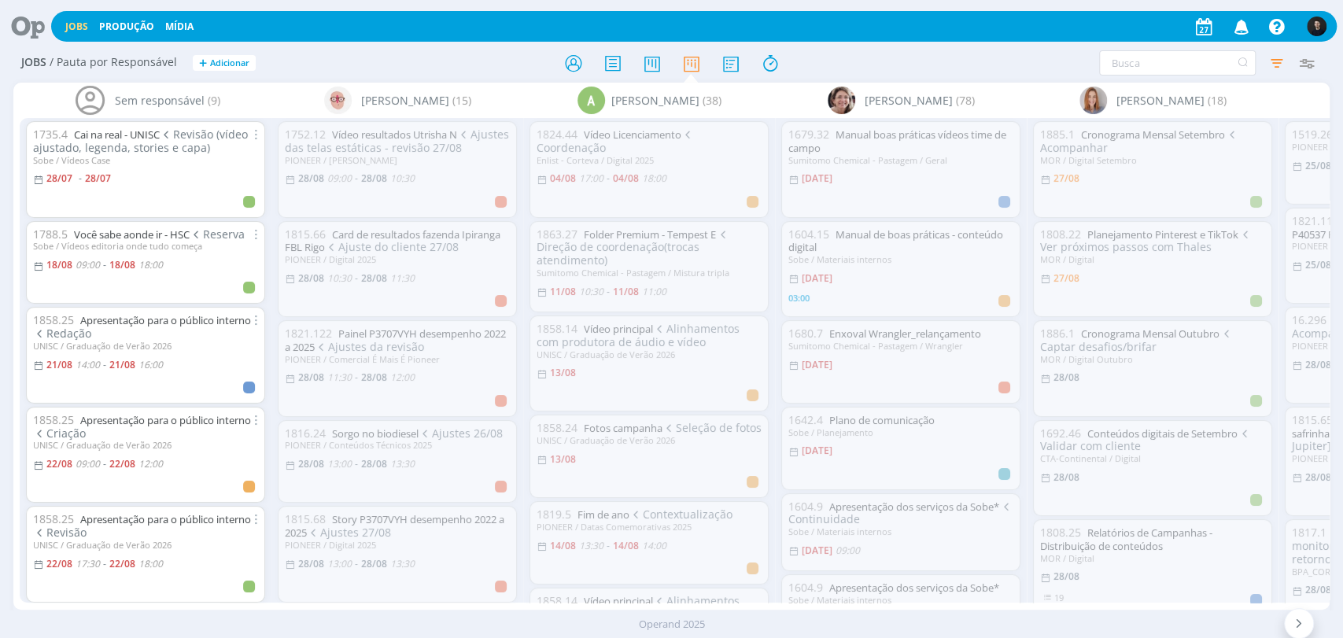
click at [24, 21] on icon at bounding box center [22, 26] width 32 height 31
